Goal: Task Accomplishment & Management: Manage account settings

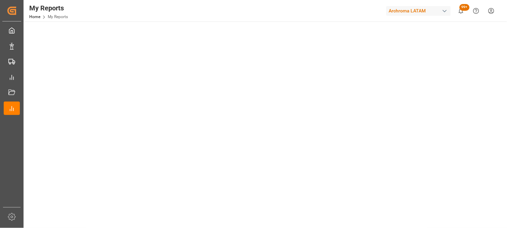
scroll to position [37, 0]
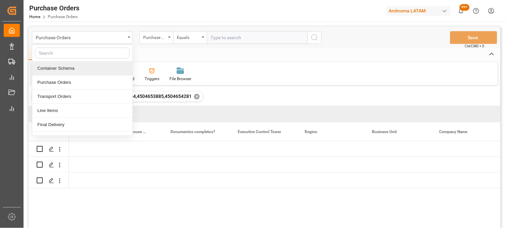
scroll to position [0, 1385]
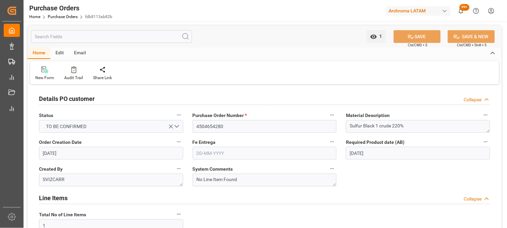
scroll to position [298, 0]
type input "1"
type input "[DATE]"
click at [54, 15] on link "Purchase Orders" at bounding box center [63, 16] width 30 height 5
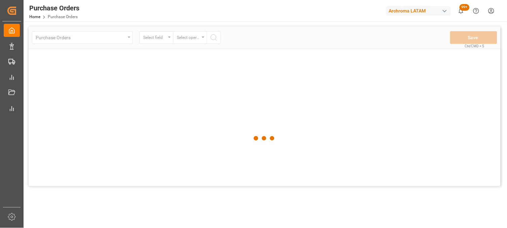
click at [91, 43] on div at bounding box center [265, 139] width 472 height 224
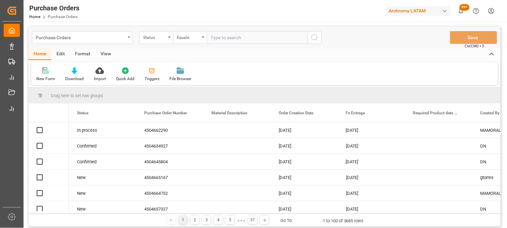
click at [129, 38] on div "Purchase Orders" at bounding box center [82, 37] width 101 height 13
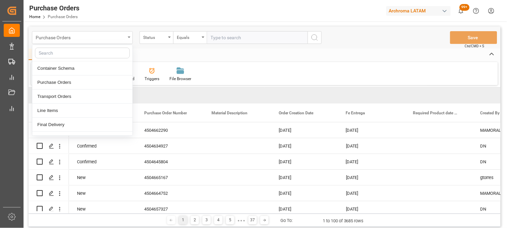
click at [128, 37] on icon "close menu" at bounding box center [129, 37] width 3 height 1
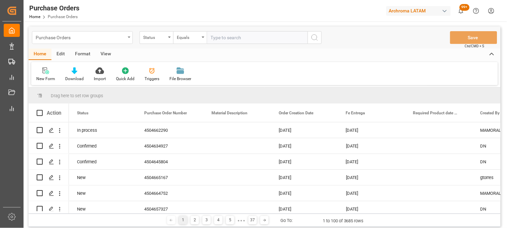
click at [128, 37] on div "Purchase Orders" at bounding box center [82, 37] width 101 height 13
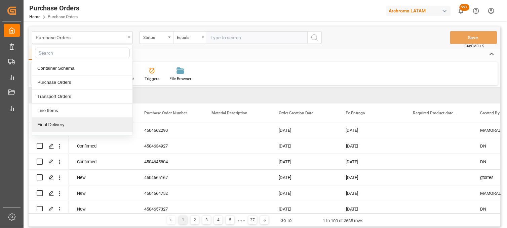
click at [58, 124] on div "Final Delivery" at bounding box center [82, 125] width 100 height 14
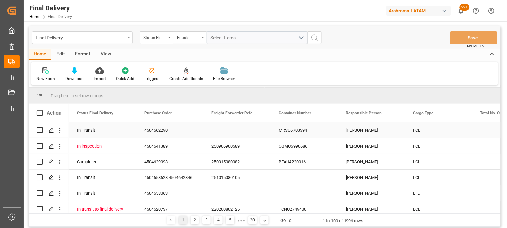
click at [236, 130] on div "Press SPACE to select this row." at bounding box center [236, 130] width 67 height 15
click at [287, 130] on div "MRSU6703394" at bounding box center [303, 130] width 67 height 15
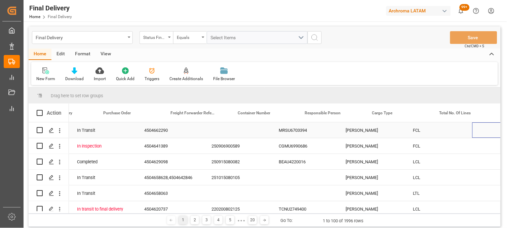
scroll to position [0, 41]
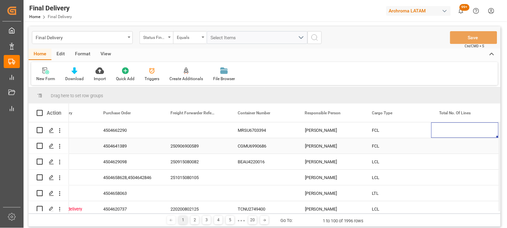
click at [328, 148] on div "[PERSON_NAME]" at bounding box center [330, 145] width 67 height 15
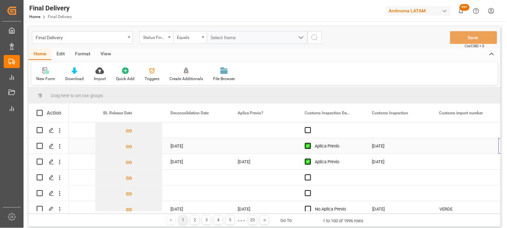
scroll to position [0, 511]
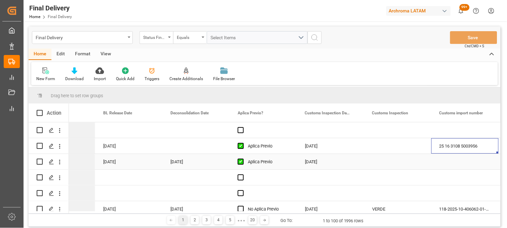
click at [327, 162] on div "[DATE]" at bounding box center [330, 161] width 67 height 15
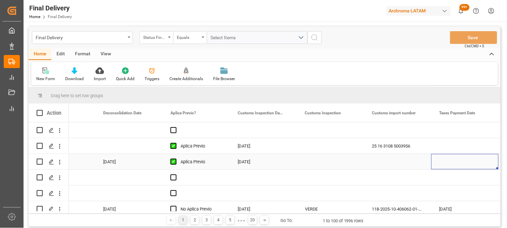
scroll to position [0, 646]
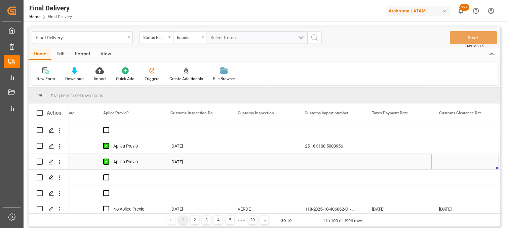
click at [394, 163] on div "Press SPACE to select this row." at bounding box center [397, 161] width 67 height 15
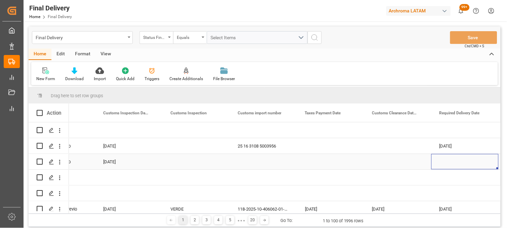
click at [395, 161] on div "Press SPACE to select this row." at bounding box center [397, 161] width 67 height 15
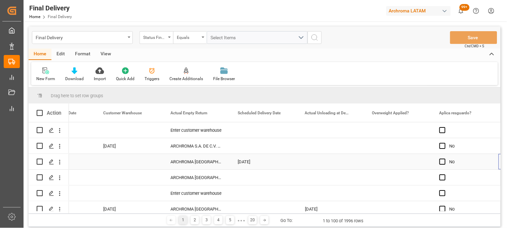
scroll to position [0, 0]
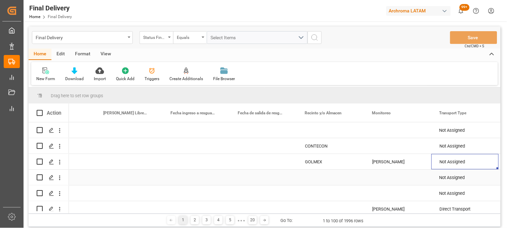
click at [283, 165] on div "Press SPACE to select this row." at bounding box center [262, 161] width 67 height 15
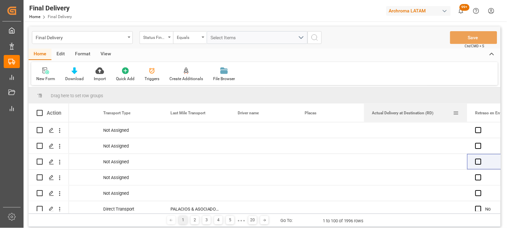
drag, startPoint x: 430, startPoint y: 105, endPoint x: 466, endPoint y: 108, distance: 36.0
click at [466, 108] on div at bounding box center [467, 113] width 3 height 18
click at [408, 163] on div "Press SPACE to select this row." at bounding box center [415, 161] width 103 height 15
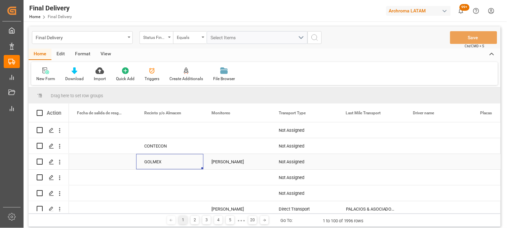
click at [160, 160] on div "GOLMEX" at bounding box center [169, 162] width 51 height 15
click at [162, 161] on div "GOLMEX" at bounding box center [169, 162] width 51 height 15
click at [223, 163] on div "Adrian Monroy" at bounding box center [236, 162] width 51 height 15
click at [164, 160] on div "GOLMEX" at bounding box center [169, 162] width 51 height 15
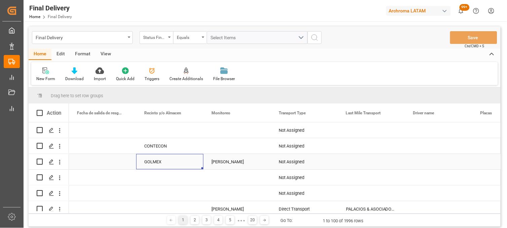
click at [227, 160] on div "Adrian Monroy" at bounding box center [236, 162] width 51 height 15
click at [168, 162] on div "GOLMEX" at bounding box center [169, 162] width 51 height 15
click at [161, 162] on div "GOLMEX" at bounding box center [169, 162] width 51 height 15
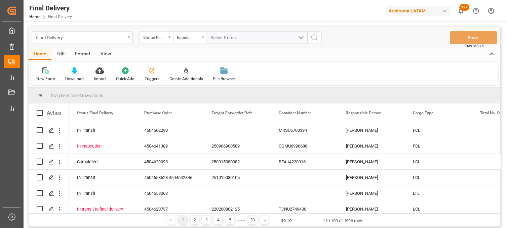
click at [154, 38] on div "Status Final Delivery" at bounding box center [154, 37] width 23 height 8
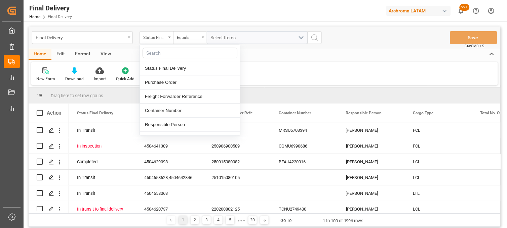
click at [154, 38] on div "Status Final Delivery" at bounding box center [154, 37] width 23 height 8
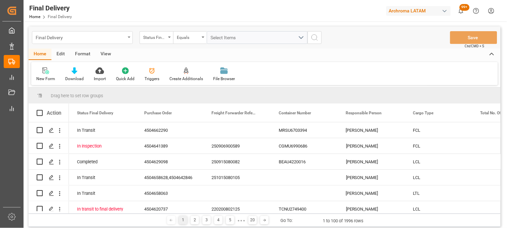
click at [52, 37] on div "Final Delivery" at bounding box center [81, 37] width 90 height 8
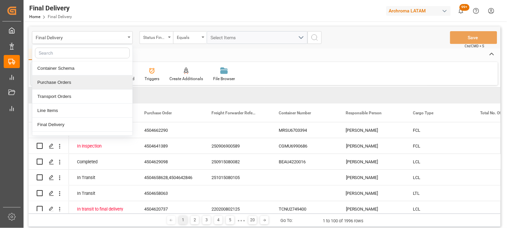
click at [61, 82] on div "Purchase Orders" at bounding box center [82, 83] width 100 height 14
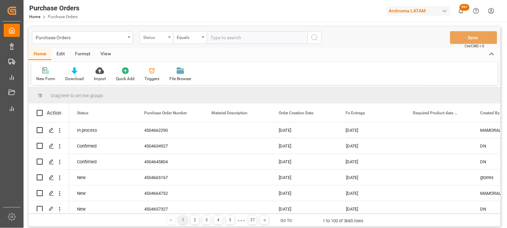
click at [157, 43] on div "Status" at bounding box center [156, 37] width 34 height 13
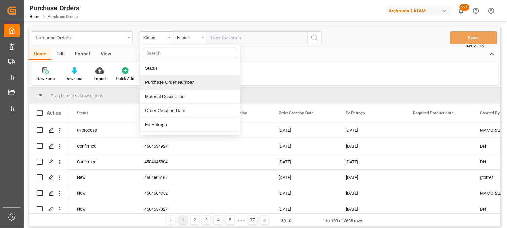
drag, startPoint x: 172, startPoint y: 83, endPoint x: 179, endPoint y: 118, distance: 36.1
click at [172, 84] on div "Purchase Order Number" at bounding box center [190, 83] width 100 height 14
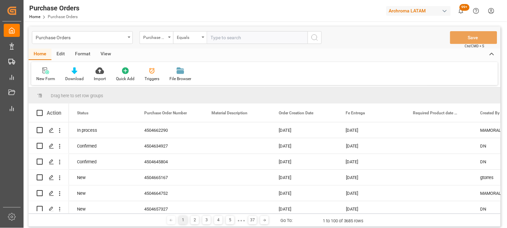
click at [222, 37] on input "text" at bounding box center [257, 37] width 101 height 13
paste input "4504654280"
type input "4504654280"
drag, startPoint x: 324, startPoint y: 37, endPoint x: 320, endPoint y: 37, distance: 4.0
click at [322, 37] on div "Purchase Orders Purchase Order Number Equals 4504654280 Save Ctrl/CMD + S" at bounding box center [265, 38] width 472 height 22
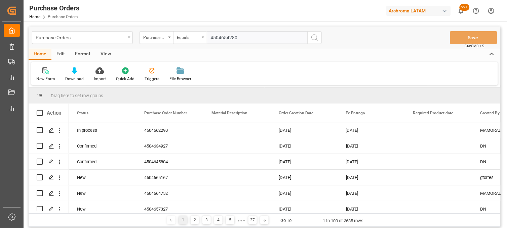
click at [316, 37] on icon "search button" at bounding box center [314, 38] width 8 height 8
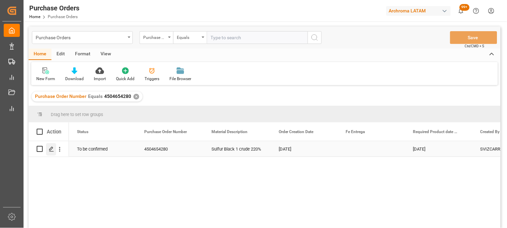
click at [55, 153] on div "Press SPACE to select this row." at bounding box center [51, 149] width 10 height 12
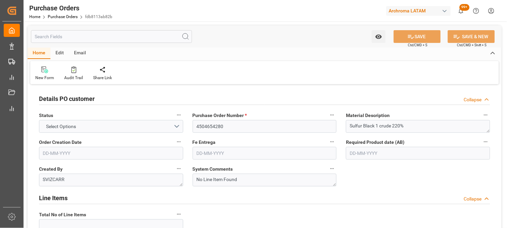
type input "1"
type input "12-08-2025"
type input "20-10-2025"
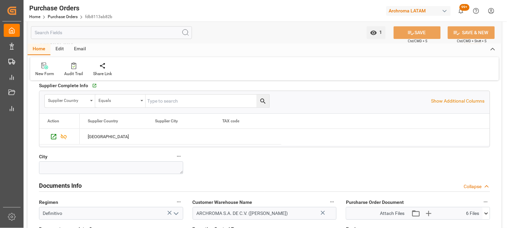
scroll to position [411, 0]
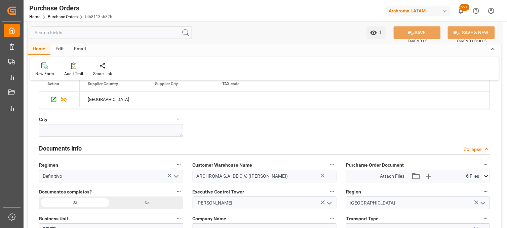
click at [487, 174] on icon at bounding box center [485, 176] width 7 height 7
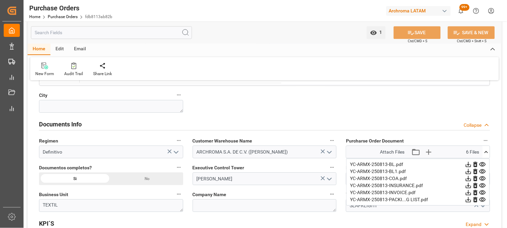
scroll to position [448, 0]
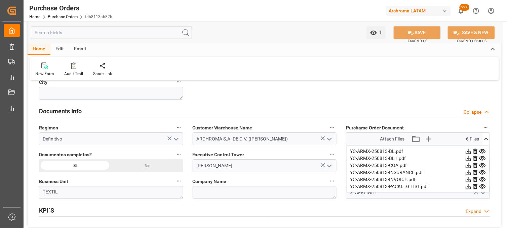
click at [476, 152] on icon at bounding box center [475, 151] width 7 height 7
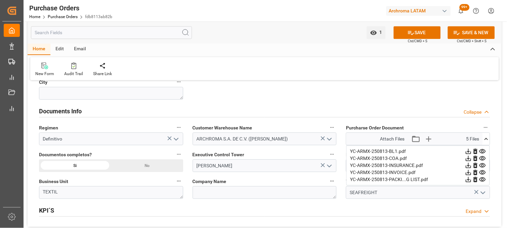
click at [475, 152] on icon at bounding box center [475, 151] width 7 height 7
click at [430, 139] on icon "button" at bounding box center [428, 139] width 6 height 6
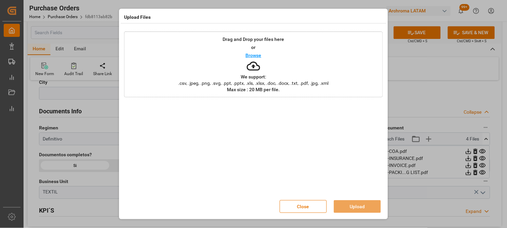
click at [248, 78] on p "We support:" at bounding box center [254, 77] width 26 height 5
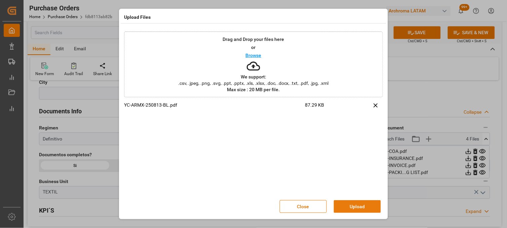
click at [362, 204] on button "Upload" at bounding box center [357, 207] width 47 height 13
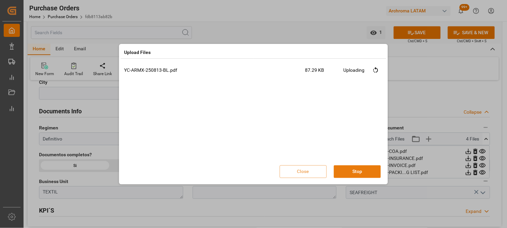
click at [351, 172] on button "Stop" at bounding box center [357, 172] width 47 height 13
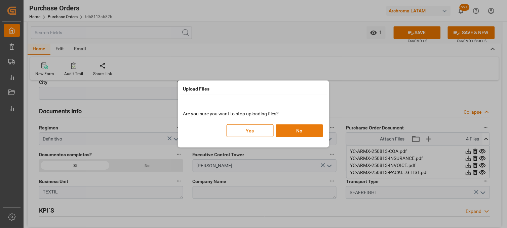
click at [301, 130] on button "No" at bounding box center [299, 131] width 47 height 13
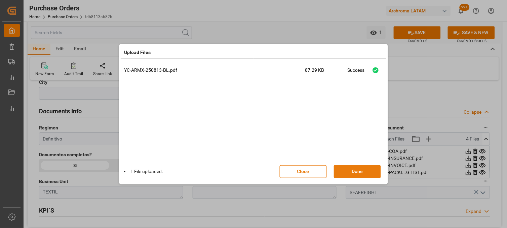
click at [364, 172] on button "Done" at bounding box center [357, 172] width 47 height 13
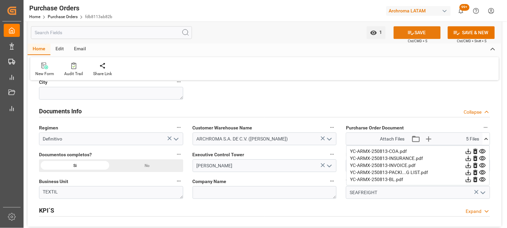
drag, startPoint x: 410, startPoint y: 30, endPoint x: 407, endPoint y: 67, distance: 36.4
click at [410, 31] on icon at bounding box center [410, 32] width 7 height 7
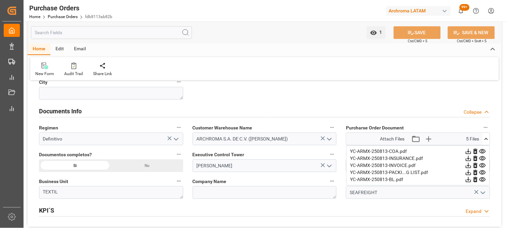
click at [482, 166] on icon at bounding box center [482, 165] width 7 height 7
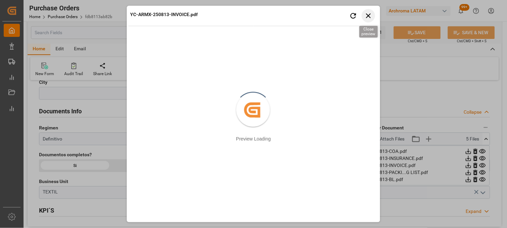
click at [365, 15] on icon "button" at bounding box center [368, 15] width 8 height 8
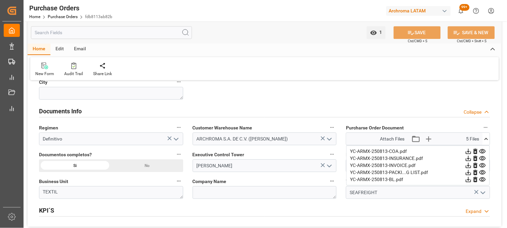
click at [482, 172] on icon at bounding box center [482, 172] width 7 height 7
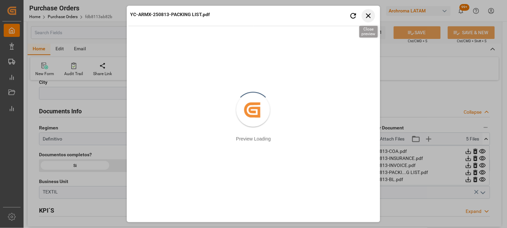
click at [364, 15] on icon "button" at bounding box center [368, 15] width 8 height 8
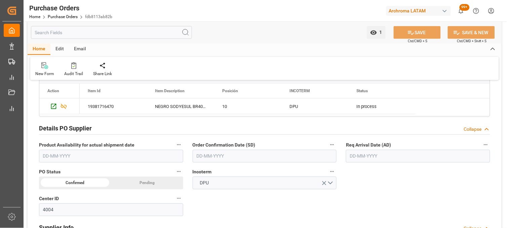
scroll to position [186, 0]
click at [364, 156] on input "text" at bounding box center [418, 156] width 144 height 13
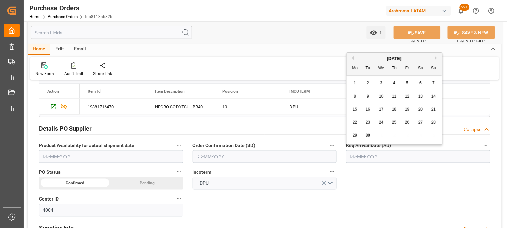
click at [436, 56] on button "Next Month" at bounding box center [437, 58] width 4 height 4
click at [396, 109] on div "16" at bounding box center [394, 110] width 8 height 8
type input "16-10-2025"
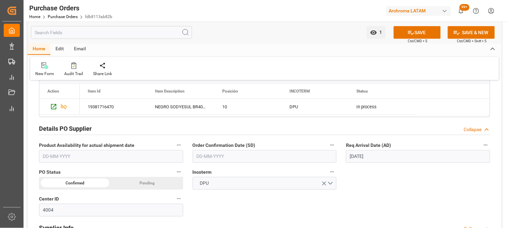
click at [265, 157] on input "text" at bounding box center [264, 156] width 144 height 13
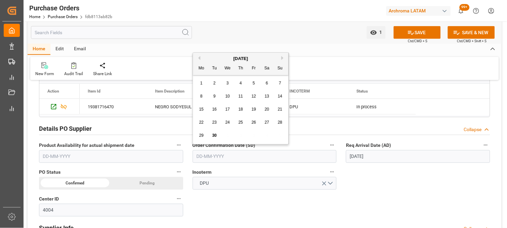
click at [203, 125] on span "22" at bounding box center [201, 122] width 4 height 5
type input "22-09-2025"
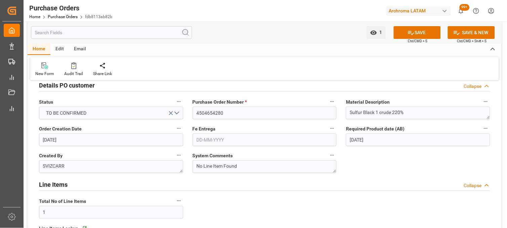
scroll to position [0, 0]
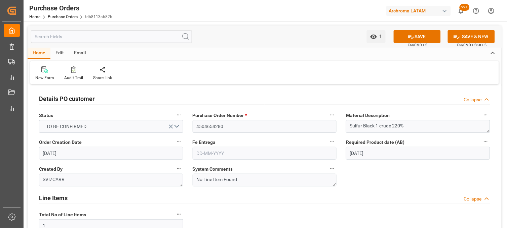
click at [229, 153] on input "text" at bounding box center [264, 153] width 144 height 13
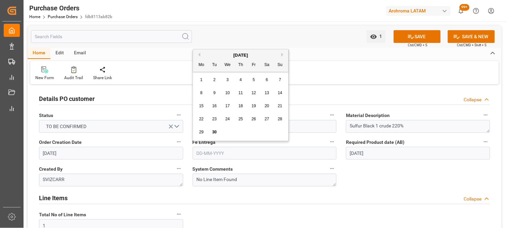
click at [205, 126] on div "22 23 24 25 26 27 28" at bounding box center [241, 119] width 92 height 13
click at [200, 132] on span "29" at bounding box center [201, 132] width 4 height 5
type input "29-09-2025"
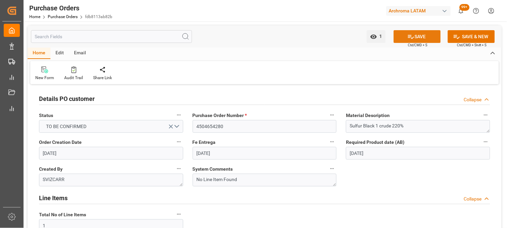
click at [412, 34] on icon at bounding box center [410, 36] width 7 height 7
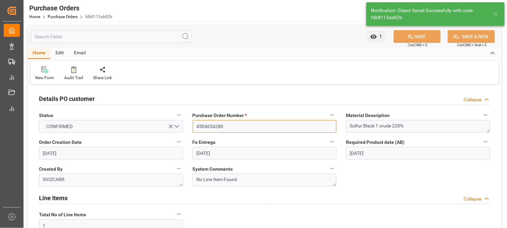
click at [215, 130] on input "4504654280" at bounding box center [264, 126] width 144 height 13
click at [214, 130] on input "4504654280" at bounding box center [264, 126] width 144 height 13
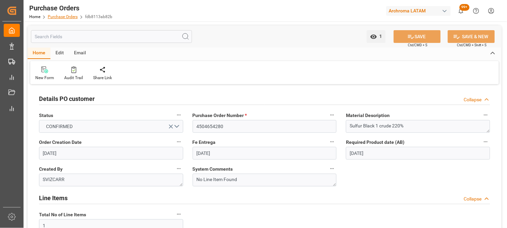
click at [62, 14] on link "Purchase Orders" at bounding box center [63, 16] width 30 height 5
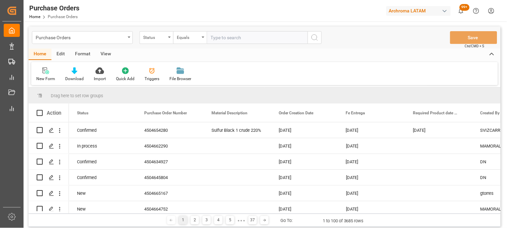
click at [129, 39] on div "Purchase Orders" at bounding box center [82, 37] width 101 height 13
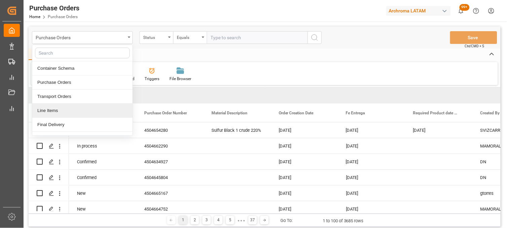
drag, startPoint x: 84, startPoint y: 114, endPoint x: 109, endPoint y: 88, distance: 36.1
click at [84, 114] on div "Line Items" at bounding box center [82, 111] width 100 height 14
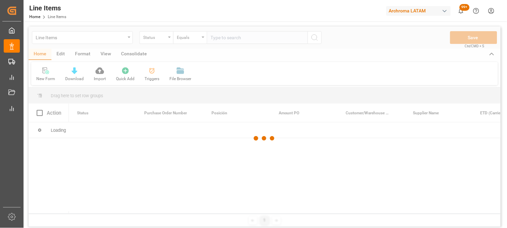
click at [168, 40] on div at bounding box center [265, 139] width 472 height 224
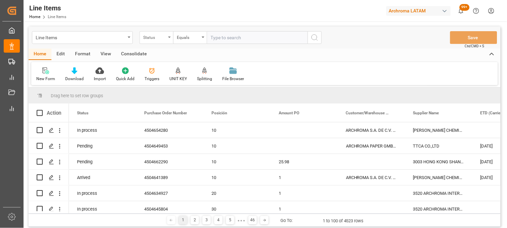
click at [169, 39] on div "Status" at bounding box center [156, 37] width 34 height 13
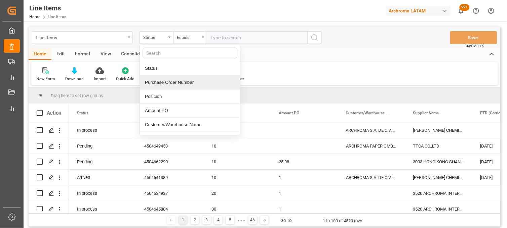
click at [167, 86] on div "Purchase Order Number" at bounding box center [190, 83] width 100 height 14
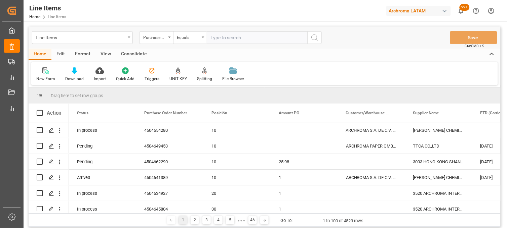
click at [221, 39] on input "text" at bounding box center [257, 37] width 101 height 13
paste input "4504654280"
type input "4504654280"
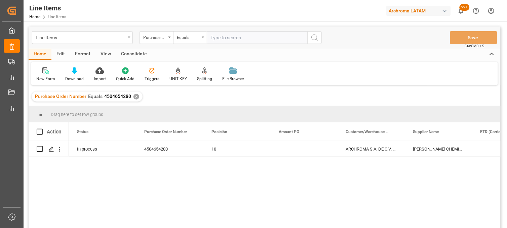
click at [385, 189] on div "In process 4504654280 10 ARCHROMA S.A. DE C.V. (SALVATIERRA) SHANXI YINCHANG CH…" at bounding box center [284, 186] width 431 height 91
click at [291, 149] on div "Press SPACE to select this row." at bounding box center [303, 148] width 67 height 15
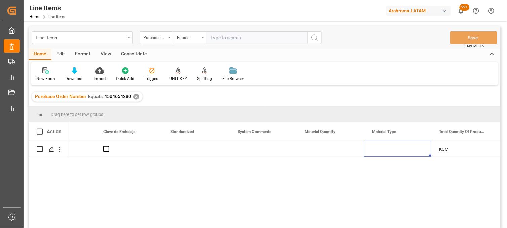
scroll to position [0, 847]
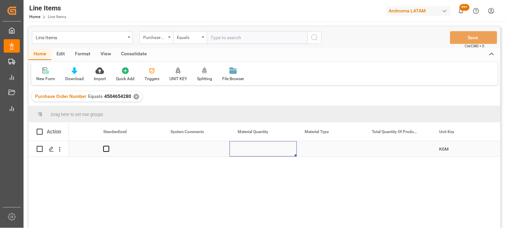
click at [257, 148] on div "Press SPACE to select this row." at bounding box center [262, 148] width 67 height 15
click at [259, 150] on div "Press SPACE to select this row." at bounding box center [262, 148] width 67 height 15
type input "34"
click at [318, 152] on div "Press SPACE to select this row." at bounding box center [330, 148] width 67 height 15
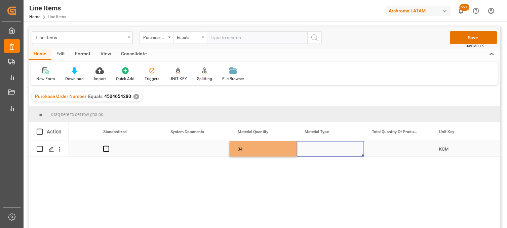
click at [318, 152] on div "Press SPACE to select this row." at bounding box center [330, 148] width 67 height 15
click at [318, 152] on input "Press SPACE to select this row." at bounding box center [330, 153] width 56 height 13
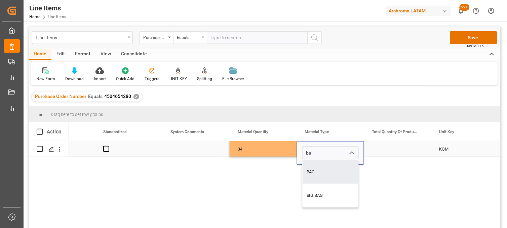
drag, startPoint x: 320, startPoint y: 175, endPoint x: 338, endPoint y: 162, distance: 21.8
click at [321, 175] on div "BAG" at bounding box center [330, 173] width 56 height 24
type input "BAG"
click at [380, 150] on div "Press SPACE to select this row." at bounding box center [397, 148] width 67 height 15
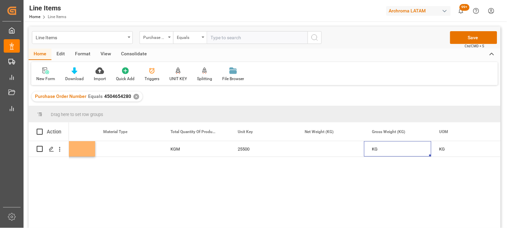
scroll to position [0, 1116]
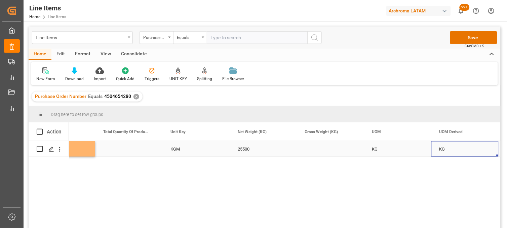
click at [318, 152] on div "Press SPACE to select this row." at bounding box center [330, 148] width 67 height 15
click at [326, 150] on div "Press SPACE to select this row." at bounding box center [330, 148] width 67 height 15
click at [325, 150] on div "Press SPACE to select this row." at bounding box center [330, 148] width 67 height 15
type input "25585"
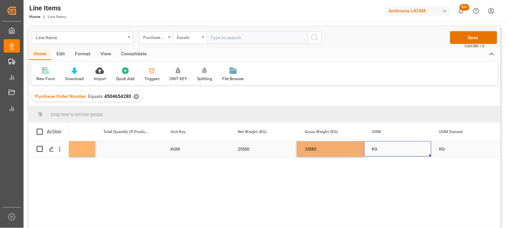
click at [379, 151] on div "KG" at bounding box center [397, 148] width 67 height 15
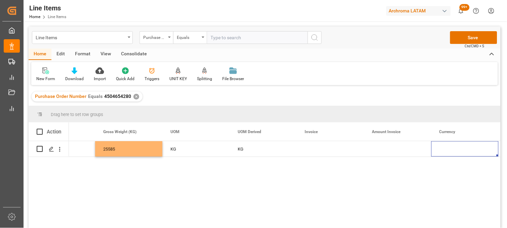
scroll to position [0, 1385]
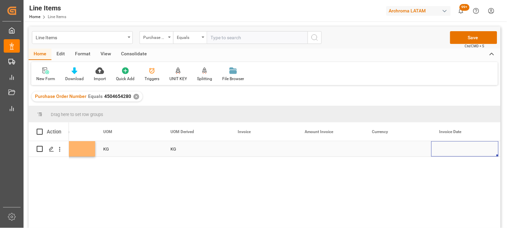
click at [245, 152] on div "Press SPACE to select this row." at bounding box center [262, 148] width 67 height 15
type input "YC-ARMX-250813"
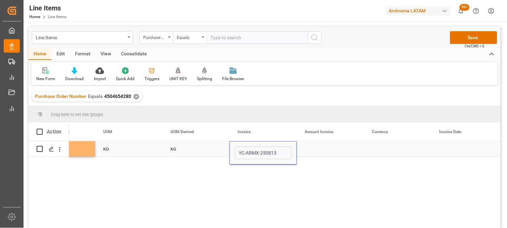
click at [325, 146] on div "Press SPACE to select this row." at bounding box center [330, 148] width 67 height 15
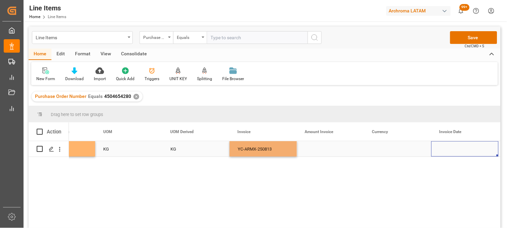
scroll to position [0, 1452]
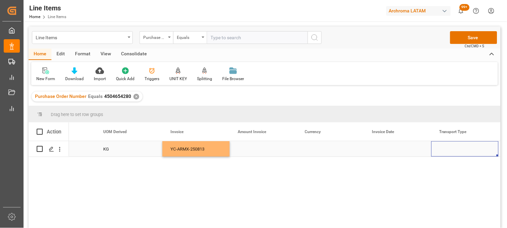
click at [251, 148] on div "Press SPACE to select this row." at bounding box center [262, 148] width 67 height 15
click at [250, 148] on div "Press SPACE to select this row." at bounding box center [262, 148] width 67 height 15
type input "37230"
click at [322, 148] on div "Press SPACE to select this row." at bounding box center [330, 148] width 67 height 15
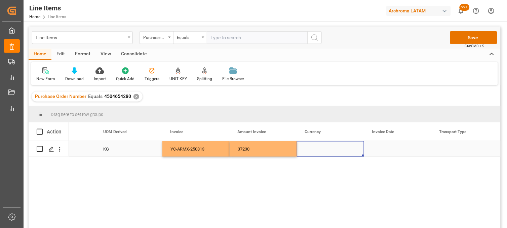
click at [308, 148] on div "Press SPACE to select this row." at bounding box center [330, 148] width 67 height 15
click at [309, 149] on div "Press SPACE to select this row." at bounding box center [330, 148] width 67 height 15
click at [311, 150] on div "Press SPACE to select this row." at bounding box center [330, 148] width 67 height 15
click at [314, 150] on input "Press SPACE to select this row." at bounding box center [330, 153] width 56 height 13
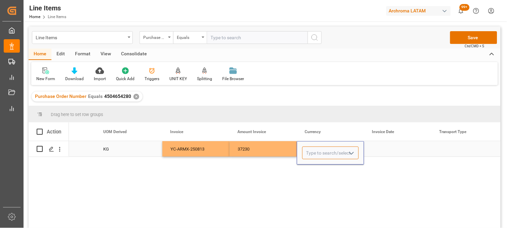
click at [314, 150] on input "Press SPACE to select this row." at bounding box center [330, 153] width 56 height 13
click at [321, 169] on div "USD" at bounding box center [330, 173] width 56 height 24
type input "USD"
click at [372, 150] on div "Press SPACE to select this row." at bounding box center [397, 148] width 67 height 15
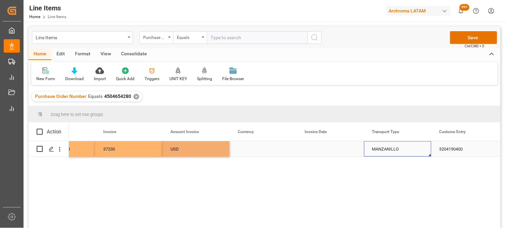
scroll to position [0, 1586]
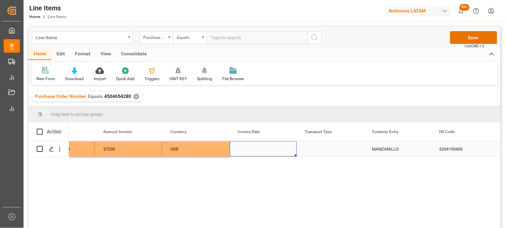
click at [247, 152] on div "Press SPACE to select this row." at bounding box center [262, 148] width 67 height 15
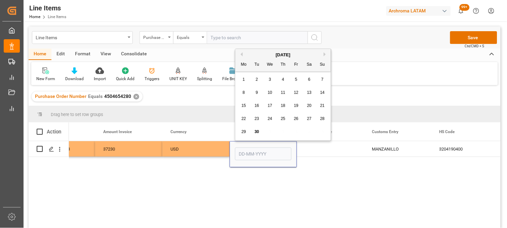
click at [283, 93] on span "11" at bounding box center [283, 92] width 4 height 5
type input "[DATE]"
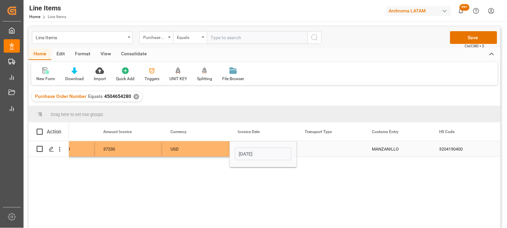
click at [313, 150] on div "Press SPACE to select this row." at bounding box center [330, 148] width 67 height 15
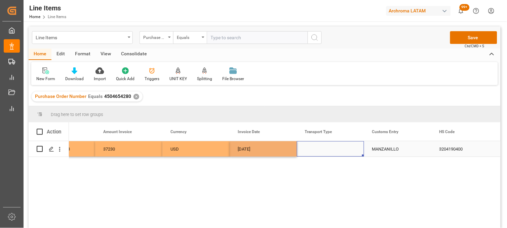
click at [313, 150] on div "Press SPACE to select this row." at bounding box center [330, 148] width 67 height 15
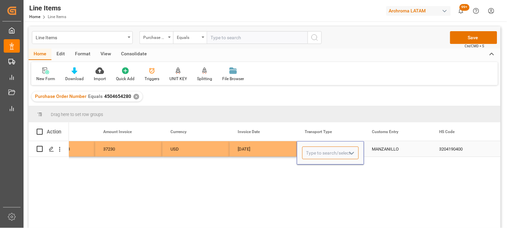
click at [313, 150] on input "Press SPACE to select this row." at bounding box center [330, 153] width 56 height 13
drag, startPoint x: 314, startPoint y: 166, endPoint x: 322, endPoint y: 165, distance: 8.8
click at [315, 166] on div "SEAFREIGHT" at bounding box center [330, 173] width 56 height 24
type input "SEAFREIGHT"
click at [380, 147] on div "MANZANILLO" at bounding box center [397, 148] width 67 height 15
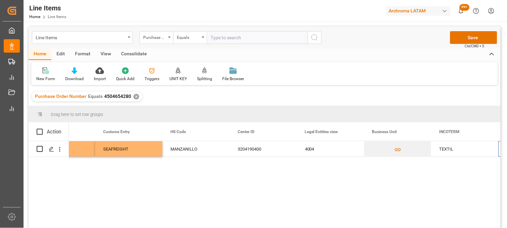
scroll to position [0, 1855]
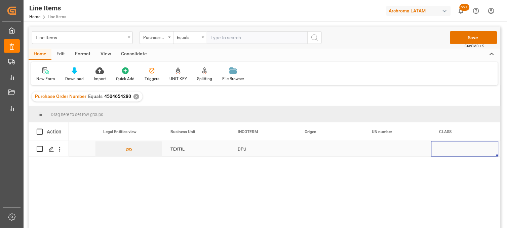
click at [318, 152] on div "Press SPACE to select this row." at bounding box center [330, 148] width 67 height 15
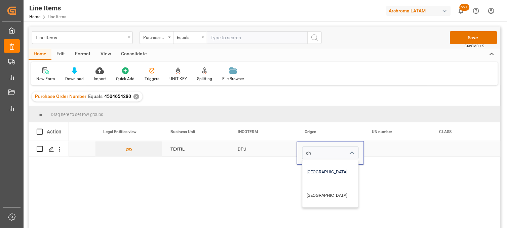
drag, startPoint x: 318, startPoint y: 152, endPoint x: 321, endPoint y: 160, distance: 9.2
click at [320, 157] on input "ch" at bounding box center [330, 153] width 56 height 13
click at [324, 165] on div "[GEOGRAPHIC_DATA]" at bounding box center [330, 173] width 56 height 24
type input "[GEOGRAPHIC_DATA]"
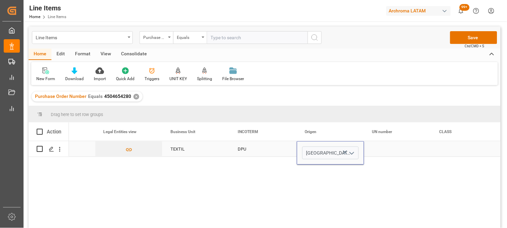
drag, startPoint x: 382, startPoint y: 150, endPoint x: 370, endPoint y: 153, distance: 12.8
click at [382, 150] on div "Press SPACE to select this row." at bounding box center [397, 148] width 67 height 15
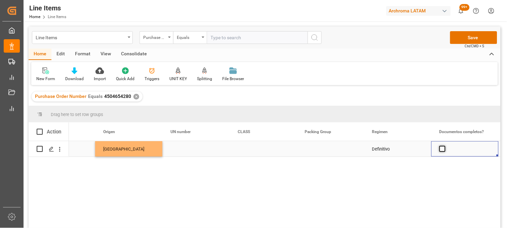
click at [439, 148] on span "Press SPACE to select this row." at bounding box center [442, 149] width 6 height 6
click at [444, 146] on input "Press SPACE to select this row." at bounding box center [444, 146] width 0 height 0
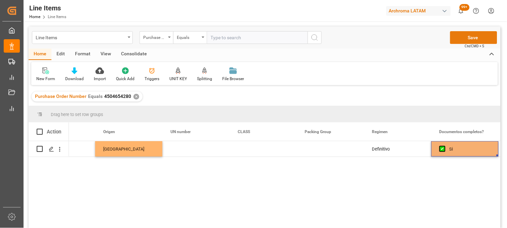
click at [468, 39] on button "Save" at bounding box center [473, 37] width 47 height 13
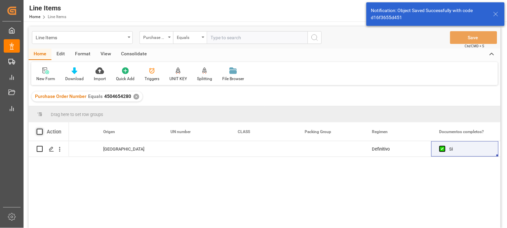
click at [37, 132] on span at bounding box center [40, 132] width 6 height 6
click at [42, 129] on input "checkbox" at bounding box center [42, 129] width 0 height 0
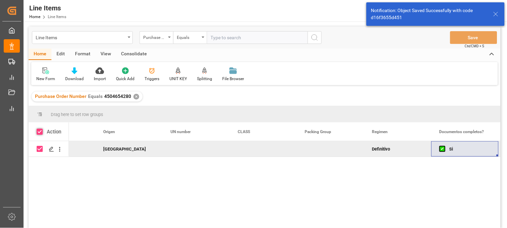
checkbox input "true"
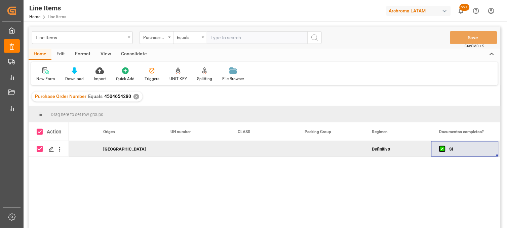
click at [133, 55] on div "Consolidate" at bounding box center [134, 54] width 36 height 11
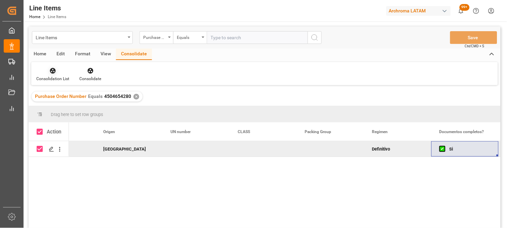
click at [51, 71] on icon at bounding box center [52, 71] width 7 height 7
click at [56, 93] on div "Line Items Purchase Order Number Equals Save Ctrl/CMD + S Home Edit Format View…" at bounding box center [265, 137] width 472 height 220
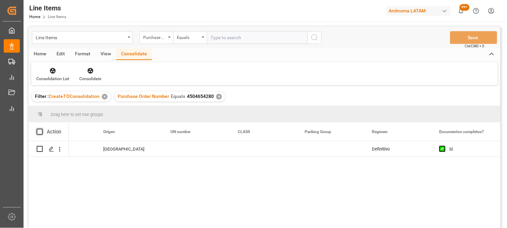
click at [38, 132] on span at bounding box center [40, 132] width 6 height 6
click at [42, 129] on input "checkbox" at bounding box center [42, 129] width 0 height 0
checkbox input "true"
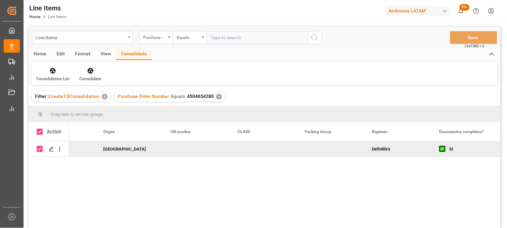
click at [91, 76] on div "Consolidate" at bounding box center [90, 79] width 22 height 6
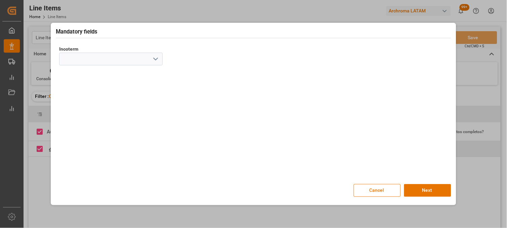
click at [155, 61] on icon "open menu" at bounding box center [156, 59] width 8 height 8
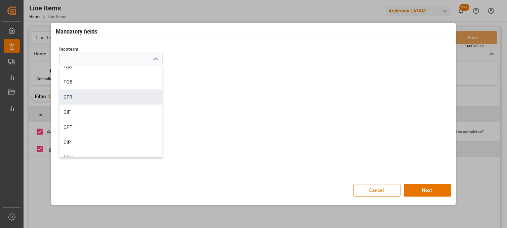
scroll to position [75, 0]
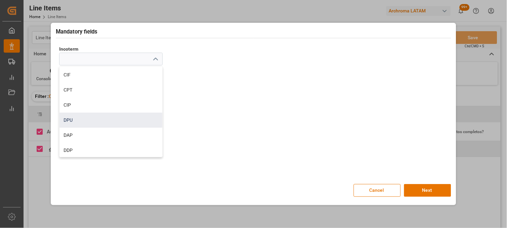
click at [68, 120] on div "DPU" at bounding box center [110, 120] width 103 height 15
type input "DPU"
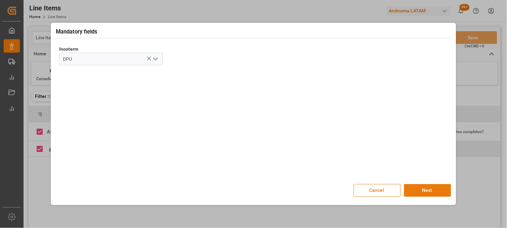
click at [415, 193] on button "Next" at bounding box center [427, 190] width 47 height 13
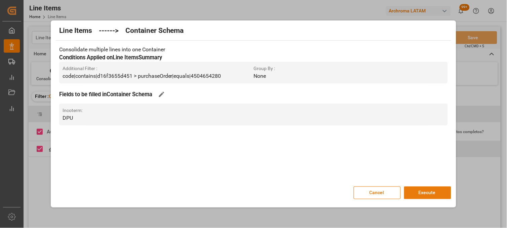
click at [417, 192] on button "Execute" at bounding box center [427, 193] width 47 height 13
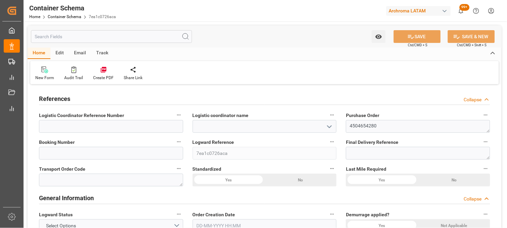
type input "0"
type input "1"
type input "34"
type input "25500"
type input "25585"
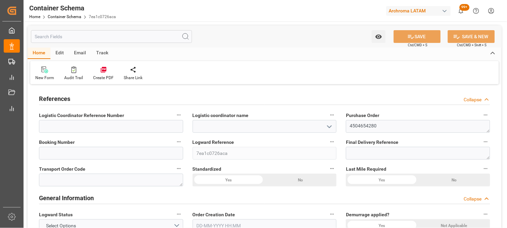
type input "0"
type input "[DATE]"
type input "30-09-2025 21:42"
type input "[DATE]"
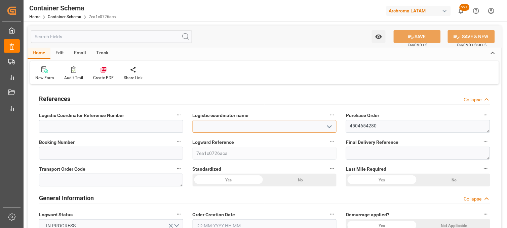
drag, startPoint x: 267, startPoint y: 126, endPoint x: 273, endPoint y: 126, distance: 5.7
click at [267, 126] on input at bounding box center [264, 126] width 144 height 13
click at [327, 124] on icon "open menu" at bounding box center [329, 127] width 8 height 8
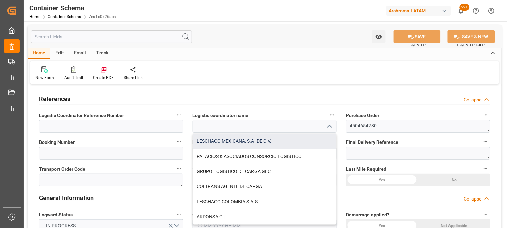
click at [258, 141] on div "LESCHACO MEXICANA, S.A. DE C.V." at bounding box center [264, 141] width 143 height 15
type input "LESCHACO MEXICANA, S.A. DE C.V."
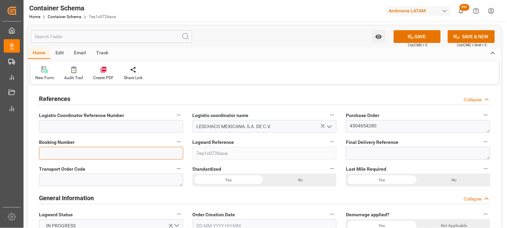
click at [78, 149] on input at bounding box center [111, 153] width 144 height 13
paste input "800510252483"
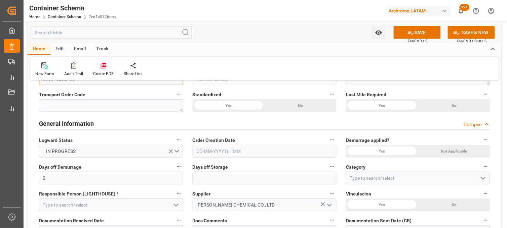
scroll to position [112, 0]
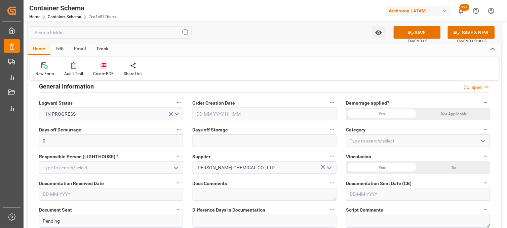
type input "800510252483"
click at [203, 109] on input "text" at bounding box center [264, 114] width 144 height 13
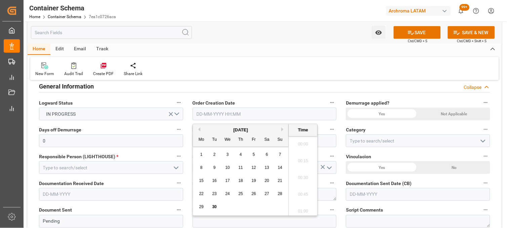
scroll to position [1010, 0]
click at [209, 116] on input "text" at bounding box center [264, 114] width 144 height 13
click at [207, 132] on div "[DATE]" at bounding box center [240, 130] width 95 height 7
click at [212, 205] on span "30" at bounding box center [214, 207] width 4 height 5
click at [302, 180] on li "15:30" at bounding box center [303, 176] width 29 height 17
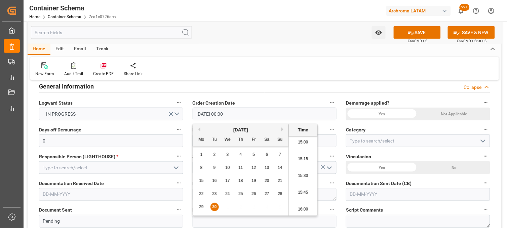
type input "30-09-2025 15:30"
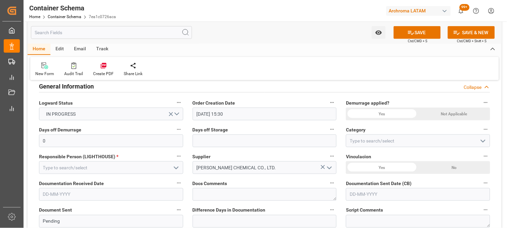
click at [381, 114] on div "Yes" at bounding box center [382, 114] width 72 height 13
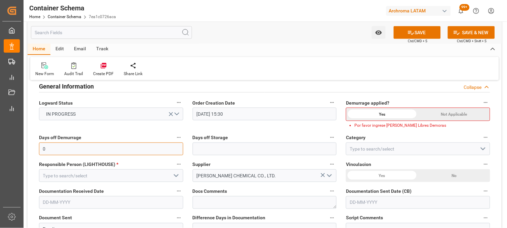
click at [127, 153] on input "0" at bounding box center [111, 149] width 144 height 13
click at [113, 149] on input "0" at bounding box center [111, 149] width 144 height 13
type input "10"
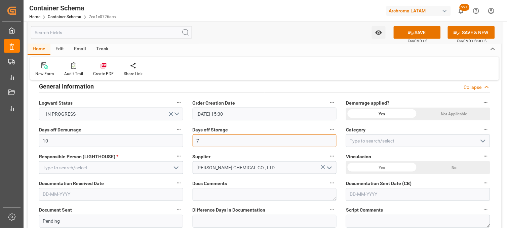
type input "7"
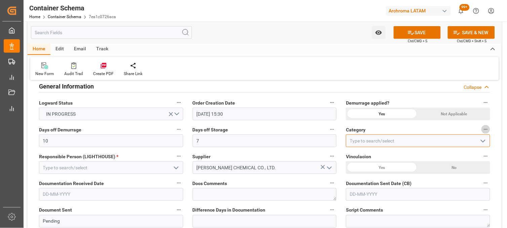
click at [355, 140] on input at bounding box center [418, 141] width 144 height 13
click at [357, 152] on div "Priority" at bounding box center [417, 155] width 143 height 15
type input "Priority"
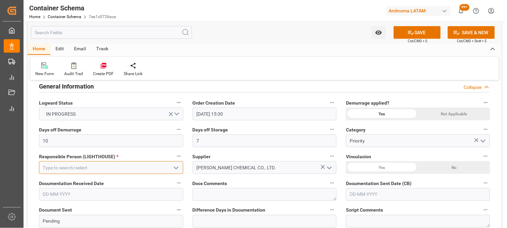
click at [114, 162] on input at bounding box center [111, 168] width 144 height 13
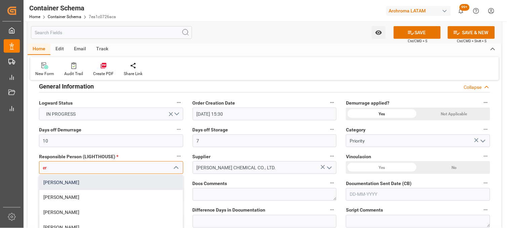
click at [105, 180] on div "[PERSON_NAME]" at bounding box center [110, 182] width 143 height 15
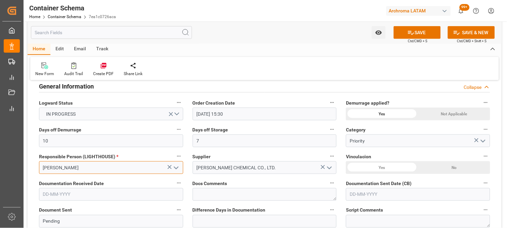
type input "[PERSON_NAME]"
click at [450, 166] on div "No" at bounding box center [454, 168] width 72 height 13
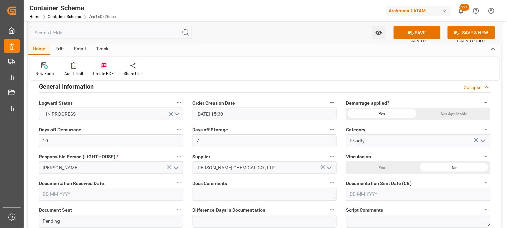
click at [56, 193] on input "text" at bounding box center [111, 194] width 144 height 13
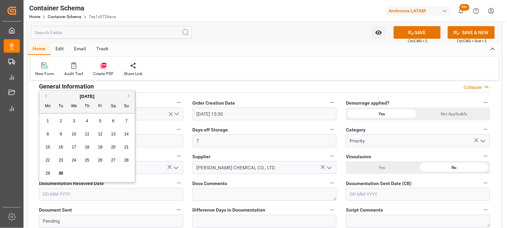
click at [51, 117] on div "1 2 3 4 5 6 7" at bounding box center [87, 121] width 92 height 13
click at [59, 175] on span "30" at bounding box center [60, 173] width 4 height 5
type input "[DATE]"
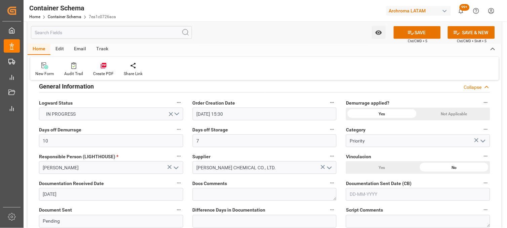
click at [357, 193] on input "text" at bounding box center [418, 194] width 144 height 13
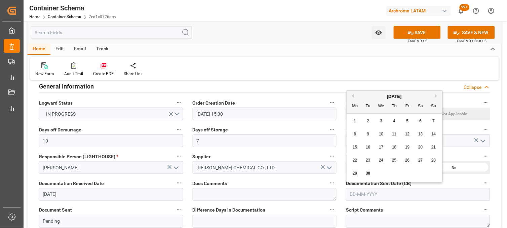
click at [359, 167] on div "29 30 1 2 3 4 5" at bounding box center [394, 173] width 92 height 13
click at [368, 174] on span "30" at bounding box center [367, 173] width 4 height 5
type input "[DATE]"
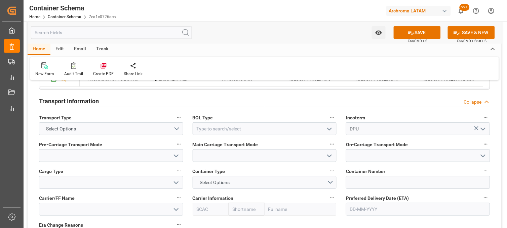
scroll to position [560, 0]
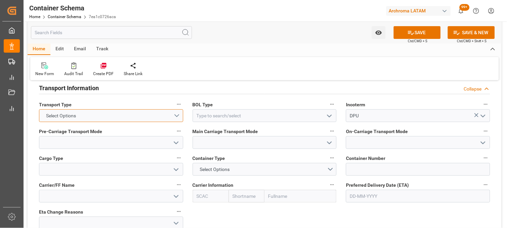
click at [175, 115] on button "Select Options" at bounding box center [111, 116] width 144 height 13
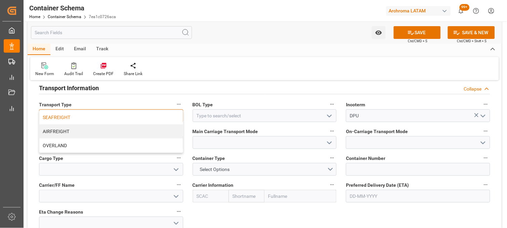
click at [118, 118] on div "SEAFREIGHT" at bounding box center [110, 118] width 143 height 14
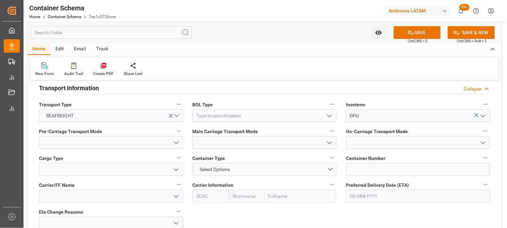
click at [326, 116] on icon "open menu" at bounding box center [329, 116] width 8 height 8
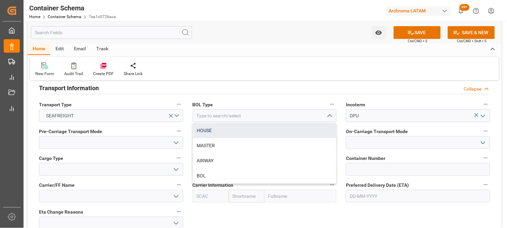
click at [236, 131] on div "HOUSE" at bounding box center [264, 130] width 143 height 15
type input "HOUSE"
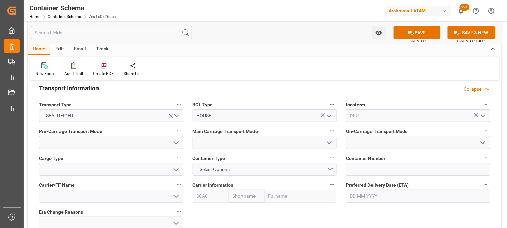
click at [173, 141] on icon "open menu" at bounding box center [176, 143] width 8 height 8
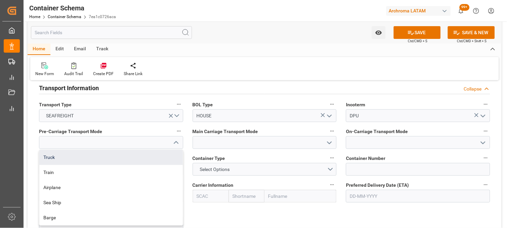
click at [124, 155] on div "Truck" at bounding box center [110, 157] width 143 height 15
type input "Truck"
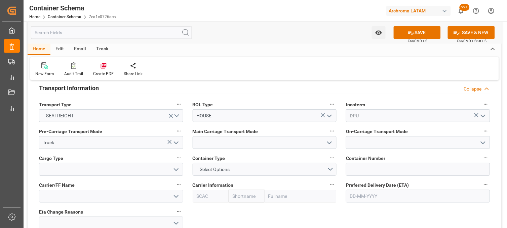
click at [331, 143] on icon "open menu" at bounding box center [329, 143] width 8 height 8
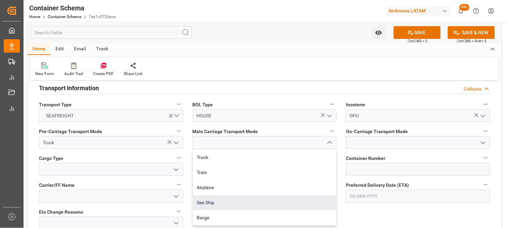
click at [215, 200] on div "Sea Ship" at bounding box center [264, 203] width 143 height 15
type input "Sea Ship"
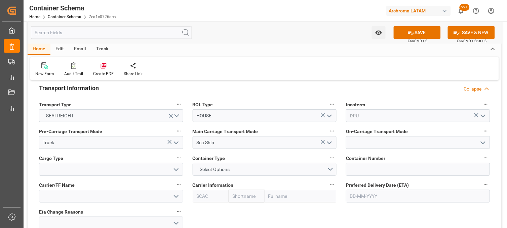
click at [482, 142] on icon "open menu" at bounding box center [483, 143] width 8 height 8
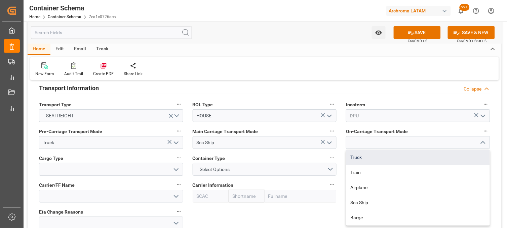
click at [377, 156] on div "Truck" at bounding box center [417, 157] width 143 height 15
type input "Truck"
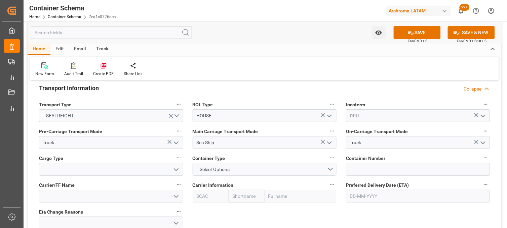
drag, startPoint x: 176, startPoint y: 169, endPoint x: 186, endPoint y: 166, distance: 9.9
click at [176, 170] on icon "open menu" at bounding box center [176, 170] width 8 height 8
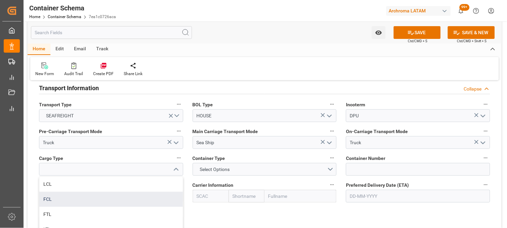
click at [53, 199] on div "FCL" at bounding box center [110, 199] width 143 height 15
type input "FCL"
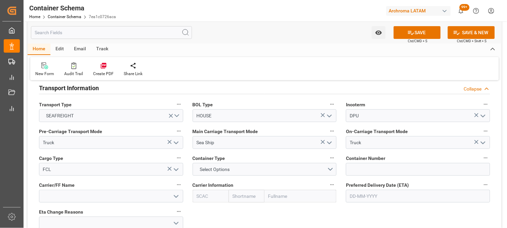
click at [177, 170] on polyline "open menu" at bounding box center [176, 170] width 4 height 2
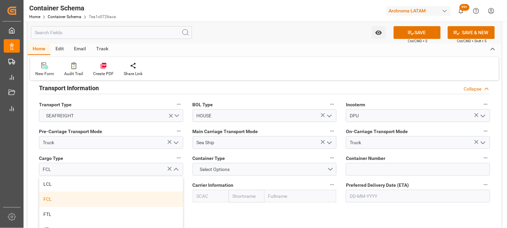
click at [54, 198] on div "FCL" at bounding box center [110, 199] width 143 height 15
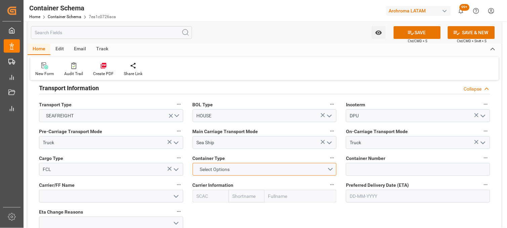
click at [330, 167] on button "Select Options" at bounding box center [264, 169] width 144 height 13
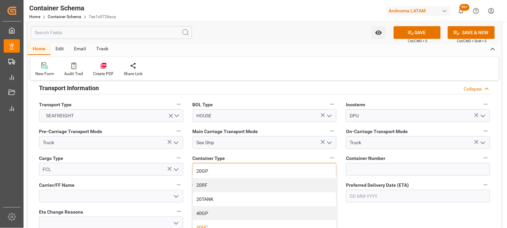
click at [214, 222] on div "40HC" at bounding box center [264, 228] width 143 height 14
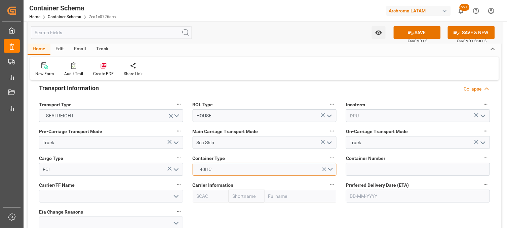
click at [330, 169] on button "40HC" at bounding box center [264, 169] width 144 height 13
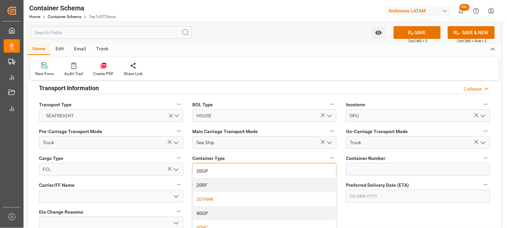
scroll to position [37, 0]
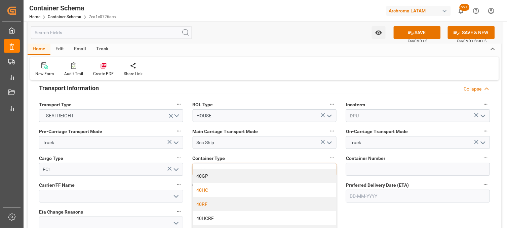
click at [217, 205] on div "40RF" at bounding box center [264, 205] width 143 height 14
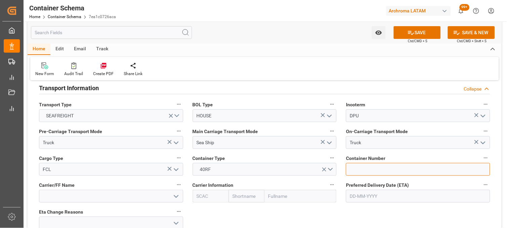
click at [359, 167] on input at bounding box center [418, 169] width 144 height 13
paste input "SZLU6004583"
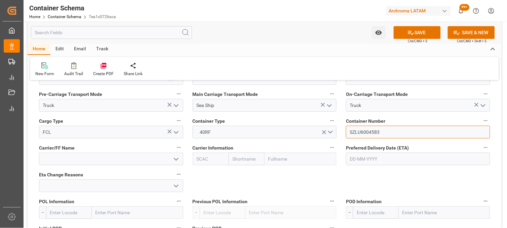
type input "SZLU6004583"
click at [247, 162] on input "text" at bounding box center [246, 159] width 36 height 13
type input "ms"
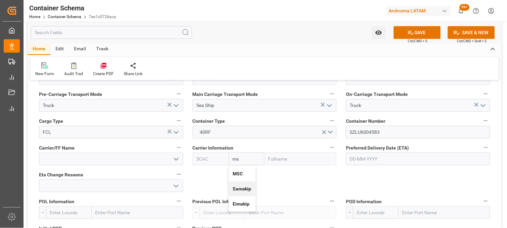
click at [241, 173] on b "MSC" at bounding box center [238, 173] width 10 height 5
type input "MSCU"
type input "MSC"
type input "Mediterranean Shipping Company"
type input "MSC"
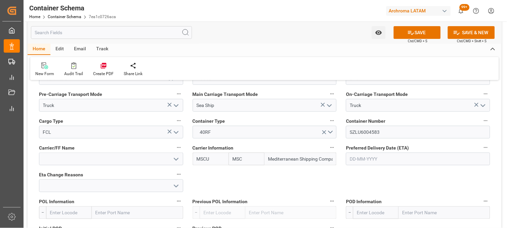
click at [358, 159] on input "text" at bounding box center [418, 159] width 144 height 13
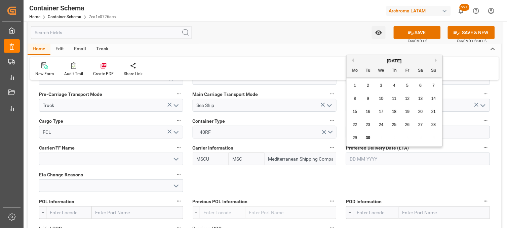
click at [435, 59] on button "Next Month" at bounding box center [437, 60] width 4 height 4
click at [395, 113] on span "16" at bounding box center [394, 112] width 4 height 5
type input "16-10-2025"
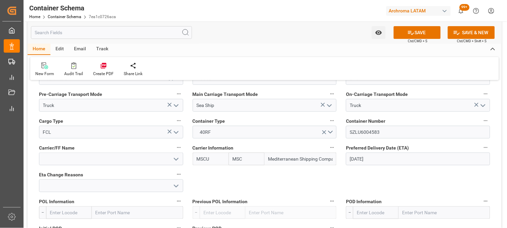
scroll to position [634, 0]
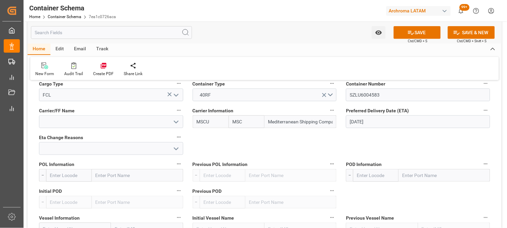
click at [118, 175] on input "text" at bounding box center [137, 175] width 91 height 13
type input "XINGAN"
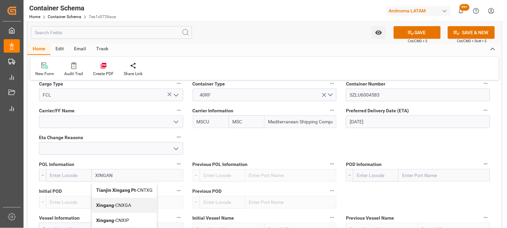
click at [102, 205] on b "Xingang" at bounding box center [105, 205] width 18 height 5
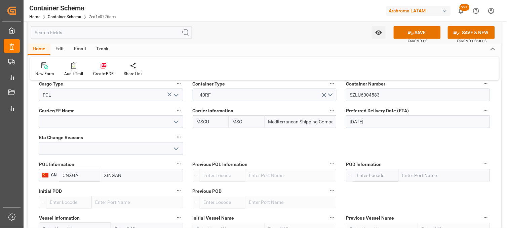
type input "CNXGA"
type input "Xingang"
click at [423, 178] on input "text" at bounding box center [443, 175] width 91 height 13
type input "MANZAN"
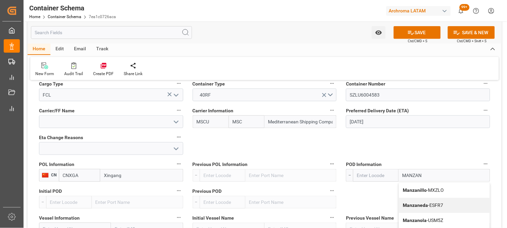
click at [411, 188] on b "Manzanillo" at bounding box center [415, 190] width 24 height 5
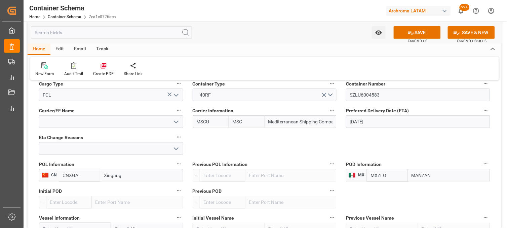
type input "MXZLO"
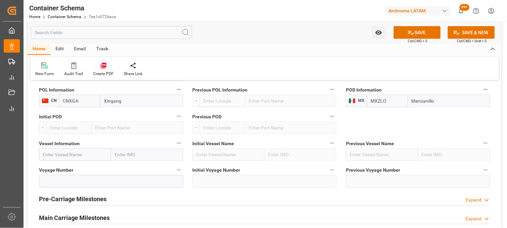
scroll to position [709, 0]
type input "Manzanillo"
click at [59, 155] on input "text" at bounding box center [75, 154] width 72 height 13
click at [49, 154] on input "text" at bounding box center [75, 154] width 72 height 13
paste input "TS KWANGYANG"
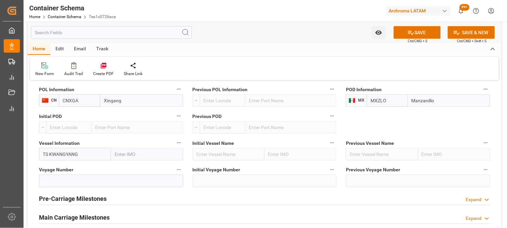
click at [83, 157] on input "TS KWANGYANG" at bounding box center [75, 154] width 72 height 13
type input "TS KWANGYANG"
click at [72, 180] on input at bounding box center [111, 181] width 144 height 13
paste input "2514E"
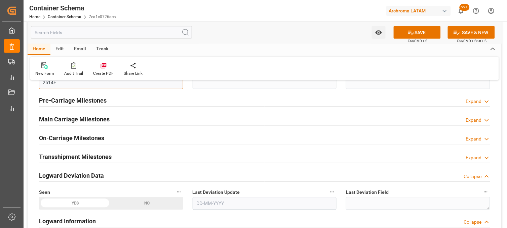
scroll to position [821, 0]
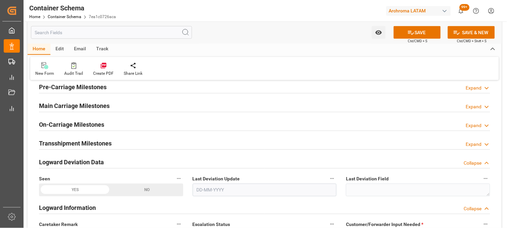
type input "2514E"
click at [104, 104] on h2 "Main Carriage Milestones" at bounding box center [74, 106] width 71 height 9
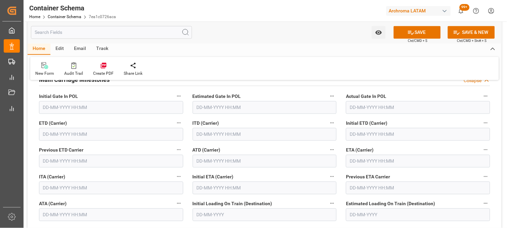
scroll to position [858, 0]
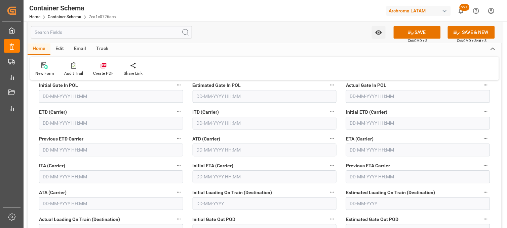
click at [355, 152] on input "text" at bounding box center [418, 150] width 144 height 13
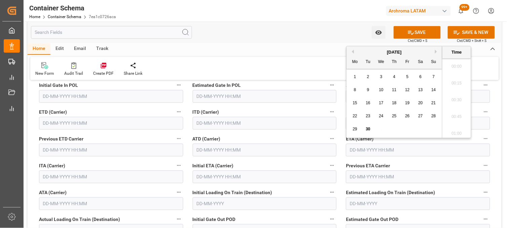
scroll to position [1027, 0]
click at [436, 51] on button "Next Month" at bounding box center [437, 52] width 4 height 4
click at [396, 105] on div "16" at bounding box center [394, 103] width 8 height 8
click at [452, 97] on li "15:45" at bounding box center [456, 98] width 29 height 17
type input "16-10-2025 15:45"
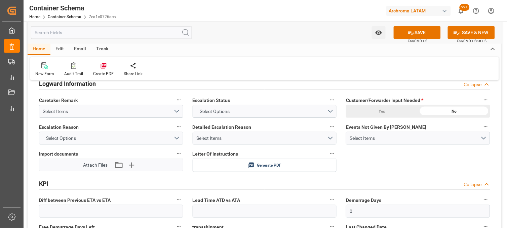
scroll to position [1157, 0]
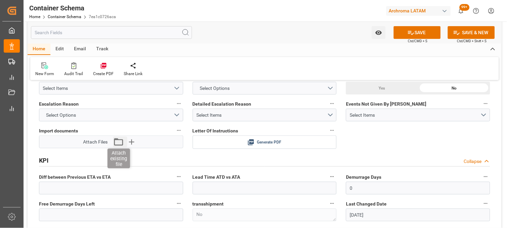
click at [119, 144] on icon "button" at bounding box center [118, 142] width 11 height 11
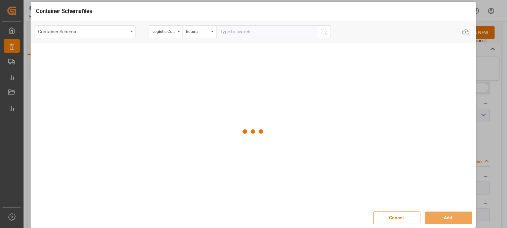
click at [130, 30] on div "Container Schema" at bounding box center [85, 32] width 101 height 13
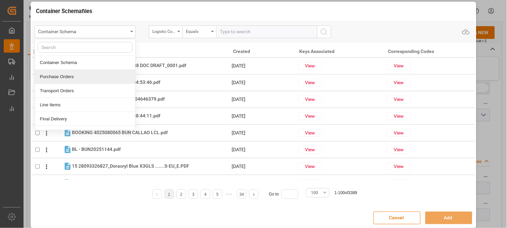
click at [77, 76] on div "Purchase Orders" at bounding box center [85, 77] width 100 height 14
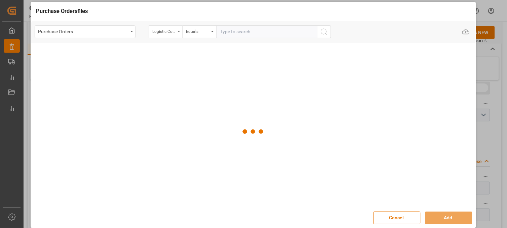
click at [169, 32] on div "Logistic Coordinator Reference Number" at bounding box center [164, 31] width 23 height 8
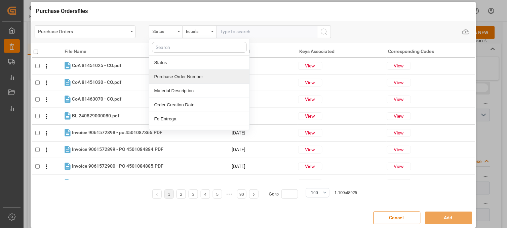
click at [161, 79] on div "Purchase Order Number" at bounding box center [199, 77] width 100 height 14
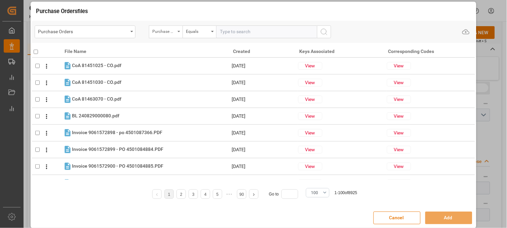
drag, startPoint x: 171, startPoint y: 26, endPoint x: 177, endPoint y: 29, distance: 7.2
click at [170, 26] on div "Purchase Order Number" at bounding box center [166, 32] width 34 height 13
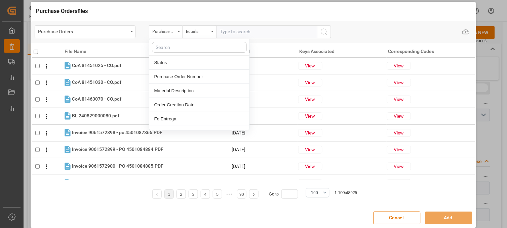
click at [224, 32] on input "text" at bounding box center [266, 32] width 101 height 13
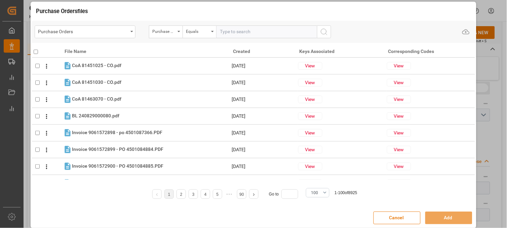
paste input "4504654280"
type input "4504654280"
drag, startPoint x: 324, startPoint y: 32, endPoint x: 290, endPoint y: 40, distance: 35.3
click at [322, 33] on icon "search button" at bounding box center [324, 32] width 8 height 8
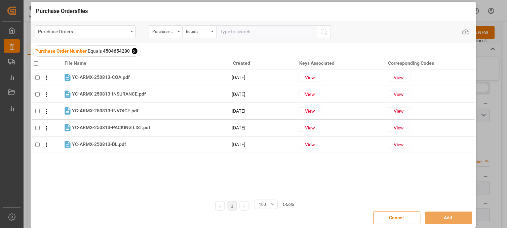
click at [36, 63] on input "checkbox" at bounding box center [36, 63] width 4 height 4
checkbox input "true"
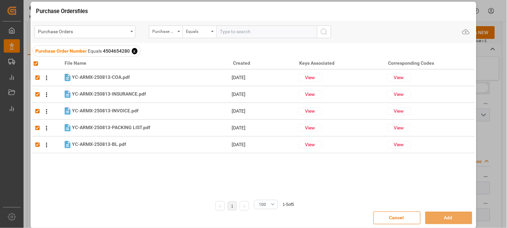
checkbox input "true"
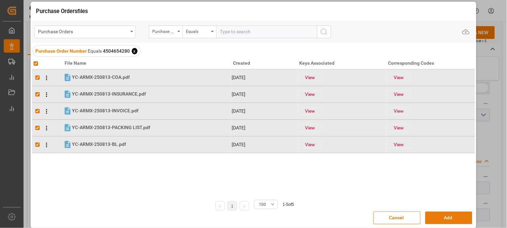
click at [434, 217] on button "Add" at bounding box center [448, 218] width 47 height 13
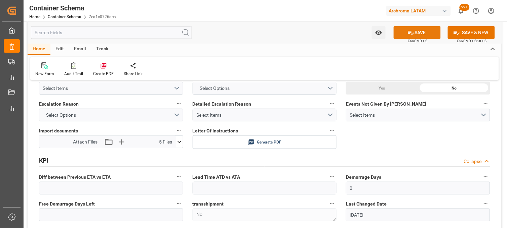
click at [408, 33] on icon at bounding box center [410, 32] width 7 height 7
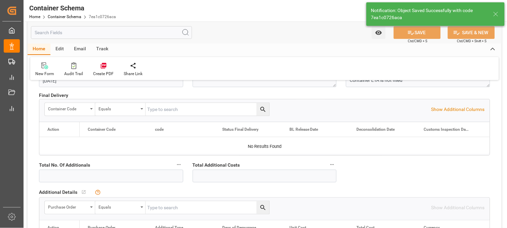
type input "Document Sent"
type input "MXZLO"
type input "Manzanillo"
type input "2514E"
type textarea "pod"
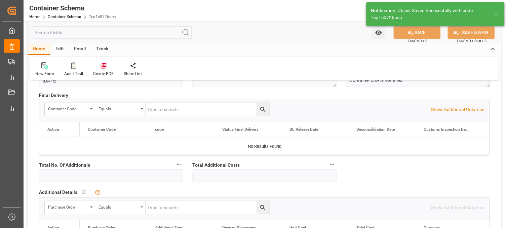
type input "TS KWANGYANG"
type input "[DATE]"
type input "30-09-2025 21:46"
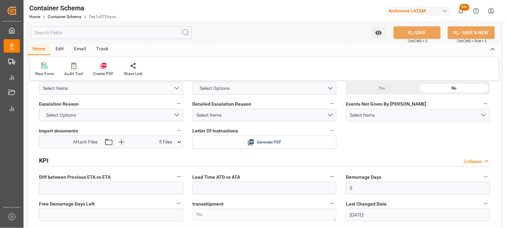
scroll to position [969, 0]
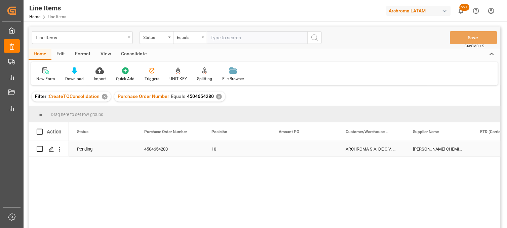
click at [291, 148] on div "Press SPACE to select this row." at bounding box center [303, 148] width 67 height 15
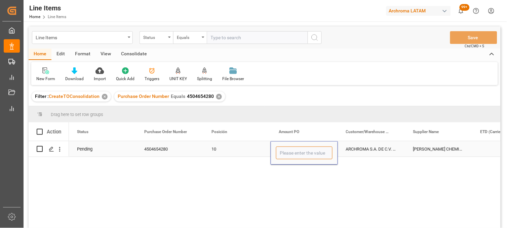
click at [288, 150] on input "Press SPACE to select this row." at bounding box center [304, 153] width 56 height 13
type input "1.46"
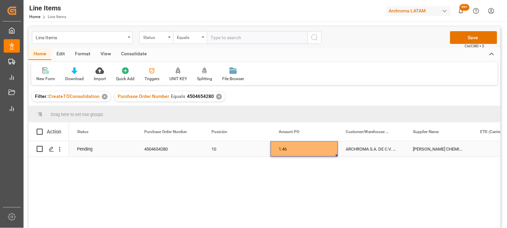
click at [298, 149] on div "1.46" at bounding box center [303, 148] width 67 height 15
click at [461, 39] on button "Save" at bounding box center [473, 37] width 47 height 13
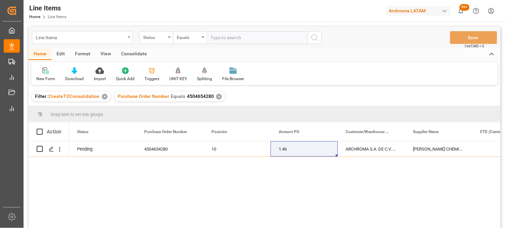
click at [88, 38] on div "Line Items" at bounding box center [81, 37] width 90 height 8
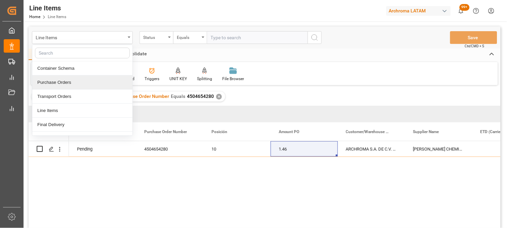
click at [57, 83] on div "Purchase Orders" at bounding box center [82, 83] width 100 height 14
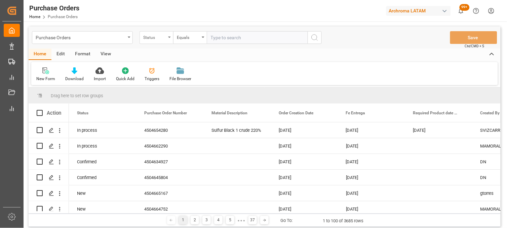
click at [165, 39] on div "Status" at bounding box center [154, 37] width 23 height 8
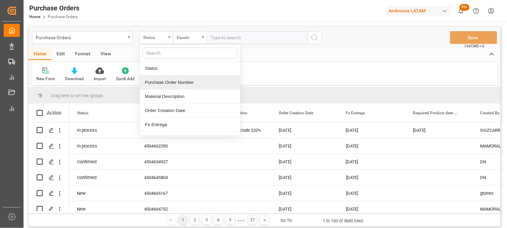
click at [156, 78] on div "Purchase Order Number" at bounding box center [190, 83] width 100 height 14
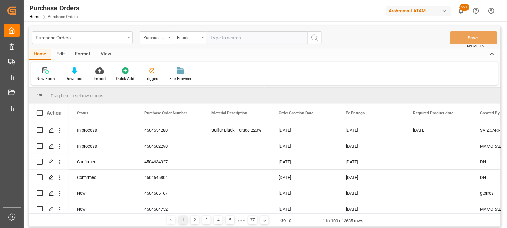
click at [217, 37] on input "text" at bounding box center [257, 37] width 101 height 13
paste input "4504648014"
type input "4504648014"
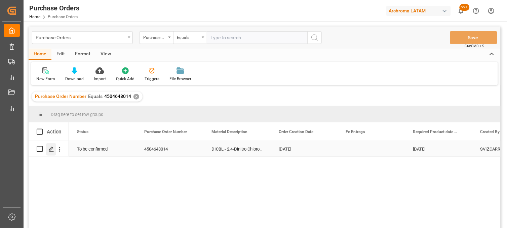
click at [52, 149] on icon "Press SPACE to select this row." at bounding box center [51, 149] width 5 height 5
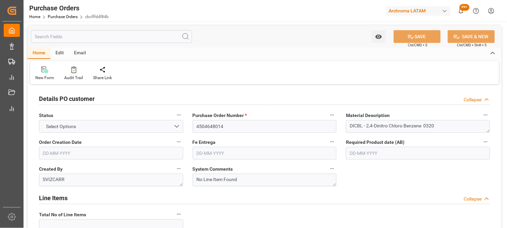
type input "1"
type input "[DATE]"
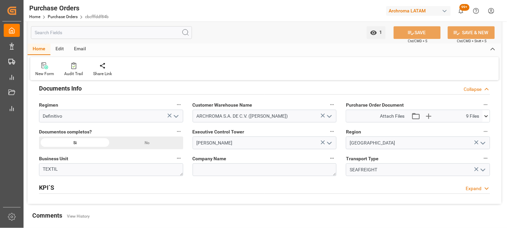
scroll to position [485, 0]
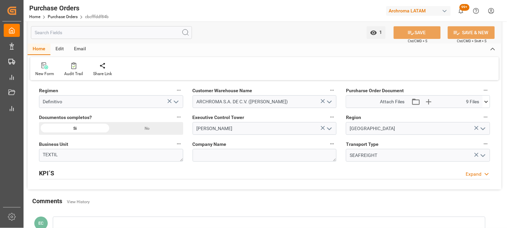
click at [488, 105] on icon at bounding box center [485, 101] width 7 height 7
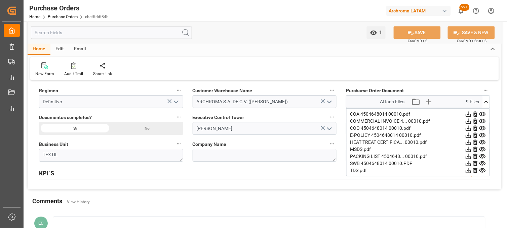
click at [481, 122] on icon at bounding box center [482, 121] width 6 height 4
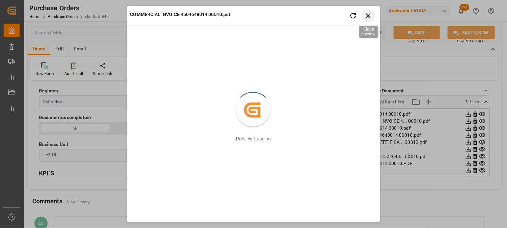
click at [368, 17] on icon "button" at bounding box center [368, 15] width 5 height 5
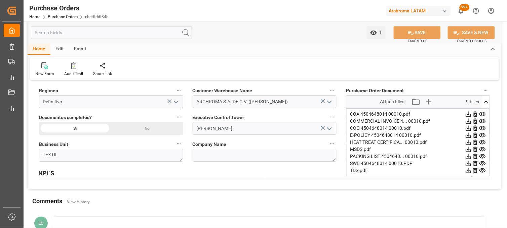
click at [481, 165] on icon at bounding box center [482, 163] width 7 height 7
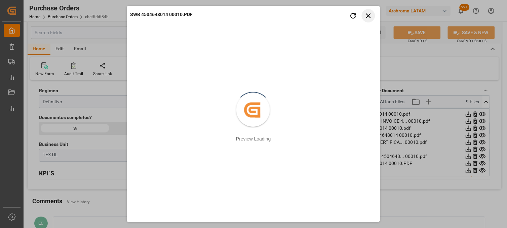
drag, startPoint x: 369, startPoint y: 13, endPoint x: 364, endPoint y: 17, distance: 6.7
click at [369, 13] on icon "button" at bounding box center [368, 15] width 8 height 8
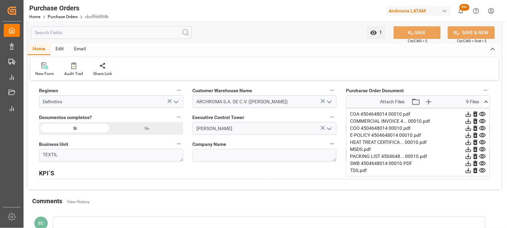
click at [488, 103] on icon at bounding box center [485, 101] width 7 height 7
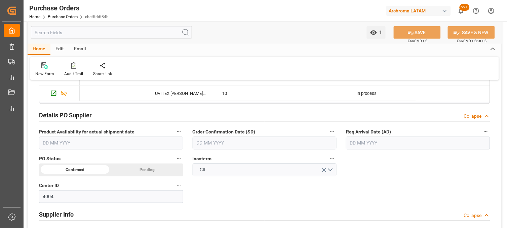
scroll to position [186, 0]
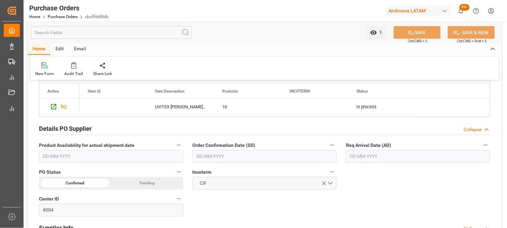
click at [357, 157] on input "text" at bounding box center [418, 156] width 144 height 13
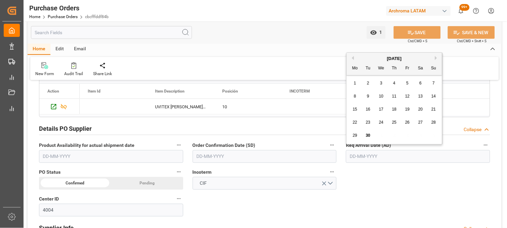
drag, startPoint x: 376, startPoint y: 56, endPoint x: 395, endPoint y: 58, distance: 19.3
click at [377, 56] on div "[DATE]" at bounding box center [393, 58] width 95 height 7
click at [437, 57] on button "Next Month" at bounding box center [437, 58] width 4 height 4
click at [382, 109] on span "15" at bounding box center [381, 109] width 4 height 5
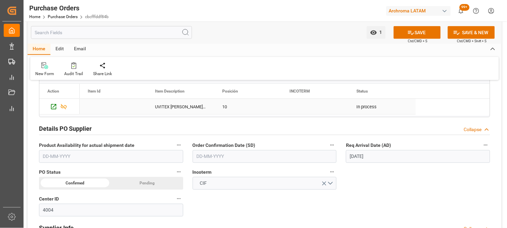
type input "15-10-2025"
click at [220, 157] on input "text" at bounding box center [264, 156] width 144 height 13
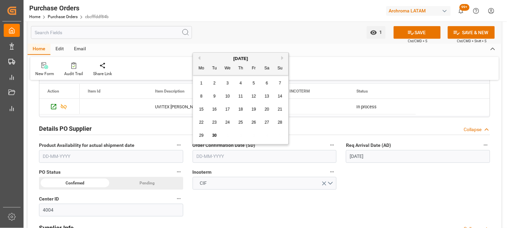
click at [230, 58] on div "[DATE]" at bounding box center [240, 58] width 95 height 7
click at [201, 138] on span "29" at bounding box center [201, 135] width 4 height 5
type input "[DATE]"
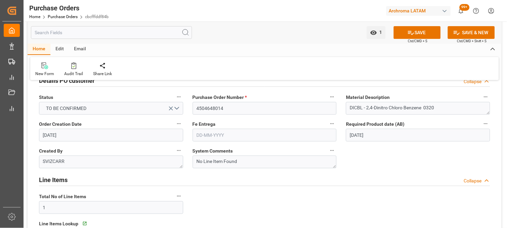
scroll to position [0, 0]
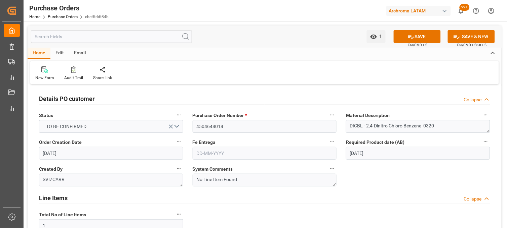
click at [204, 152] on input "text" at bounding box center [264, 153] width 144 height 13
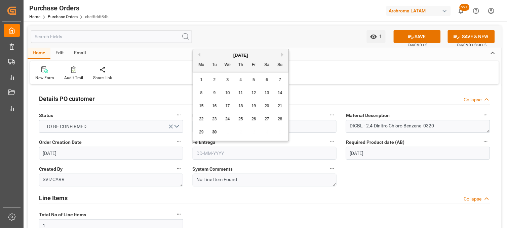
click at [266, 121] on span "27" at bounding box center [266, 119] width 4 height 5
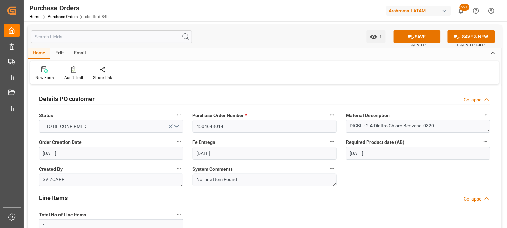
click at [210, 152] on input "[DATE]" at bounding box center [264, 153] width 144 height 13
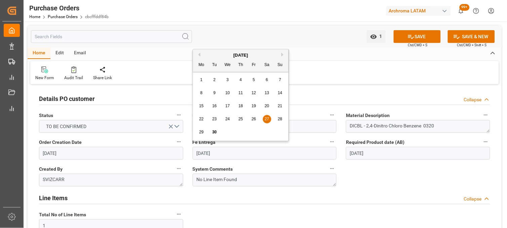
click at [280, 54] on div "[DATE]" at bounding box center [240, 55] width 95 height 7
click at [283, 54] on button "Next Month" at bounding box center [283, 55] width 4 height 4
click at [202, 129] on div "27" at bounding box center [201, 133] width 8 height 8
type input "[DATE]"
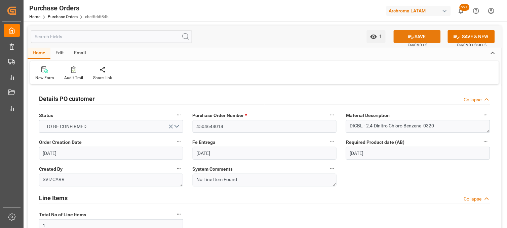
click at [409, 41] on button "SAVE" at bounding box center [416, 36] width 47 height 13
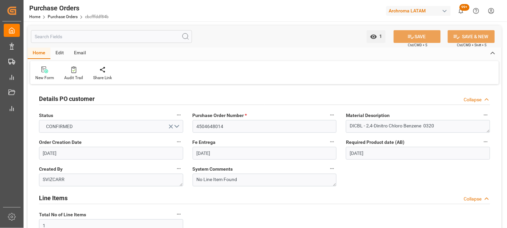
click at [337, 118] on div "Purchase Order Number * 4504648014" at bounding box center [265, 122] width 154 height 27
click at [204, 128] on input "4504648014" at bounding box center [264, 126] width 144 height 13
click at [62, 16] on link "Purchase Orders" at bounding box center [63, 16] width 30 height 5
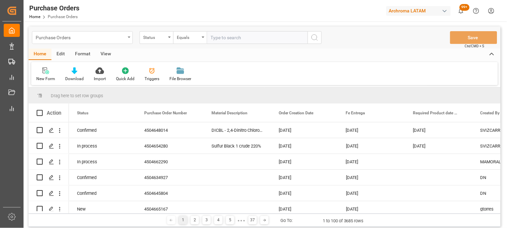
click at [129, 38] on icon "open menu" at bounding box center [129, 37] width 3 height 1
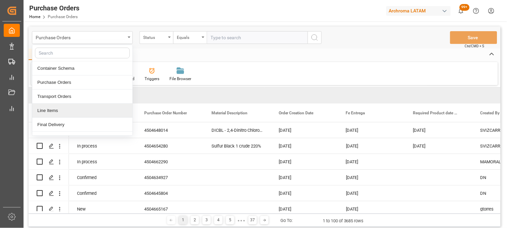
click at [68, 114] on div "Line Items" at bounding box center [82, 111] width 100 height 14
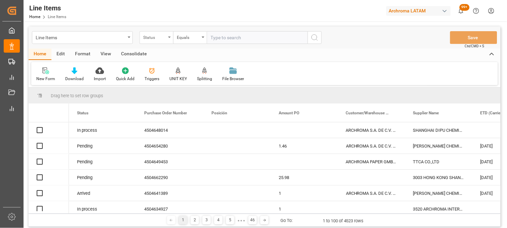
click at [167, 39] on div "Status" at bounding box center [156, 37] width 34 height 13
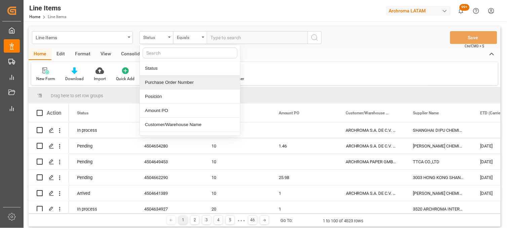
click at [154, 82] on div "Purchase Order Number" at bounding box center [190, 83] width 100 height 14
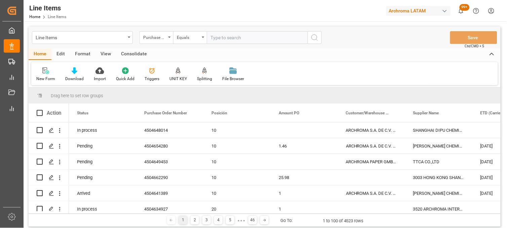
click at [213, 39] on input "text" at bounding box center [257, 37] width 101 height 13
paste input "4504648014"
type input "4504648014"
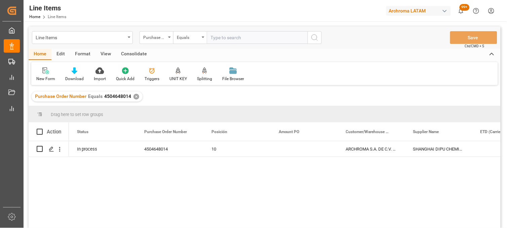
click at [378, 200] on div "In process 4504648014 10 ARCHROMA S.A. DE C.V. (SALVATIERRA) SHANGHAI DIPU CHEM…" at bounding box center [284, 186] width 431 height 91
click at [291, 152] on div "Press SPACE to select this row." at bounding box center [303, 148] width 67 height 15
click at [298, 148] on div "Press SPACE to select this row." at bounding box center [303, 148] width 67 height 15
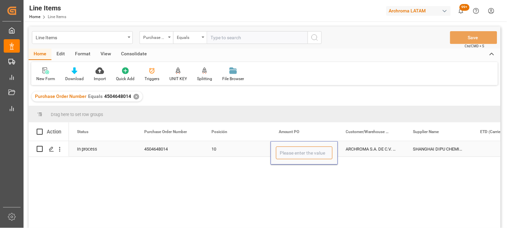
click at [294, 149] on input "Press SPACE to select this row." at bounding box center [304, 153] width 56 height 13
type input "1.46"
click at [355, 150] on div "ARCHROMA S.A. DE C.V. ([PERSON_NAME])" at bounding box center [371, 148] width 67 height 15
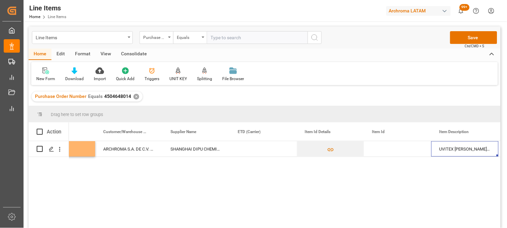
scroll to position [0, 310]
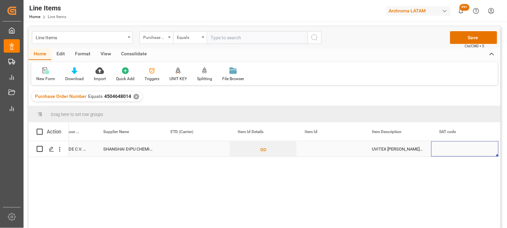
click at [318, 153] on div "Press SPACE to select this row." at bounding box center [330, 148] width 67 height 15
click at [318, 152] on div "Press SPACE to select this row." at bounding box center [330, 148] width 67 height 15
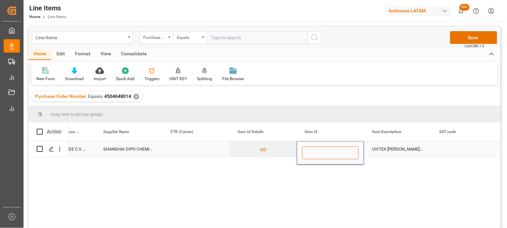
click at [318, 152] on input "Press SPACE to select this row." at bounding box center [330, 153] width 56 height 13
click at [318, 152] on input "11" at bounding box center [330, 153] width 56 height 13
click at [323, 153] on input "11255" at bounding box center [330, 153] width 56 height 13
click at [330, 153] on input "1125532" at bounding box center [330, 153] width 56 height 13
type input "11255323259"
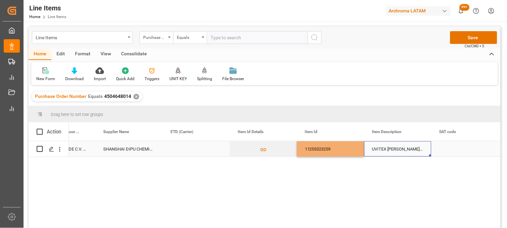
click at [383, 148] on div "UVITEX ED-BS DRUM 60KG" at bounding box center [397, 148] width 67 height 15
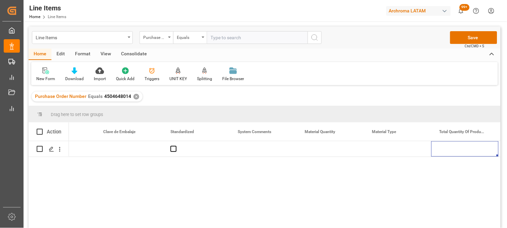
scroll to position [0, 847]
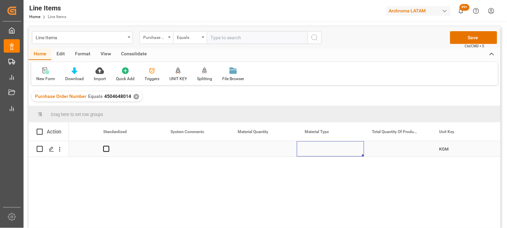
click at [322, 152] on div "Press SPACE to select this row." at bounding box center [330, 148] width 67 height 15
click at [266, 148] on div "Press SPACE to select this row." at bounding box center [262, 148] width 67 height 15
click at [265, 147] on div "Press SPACE to select this row." at bounding box center [262, 148] width 67 height 15
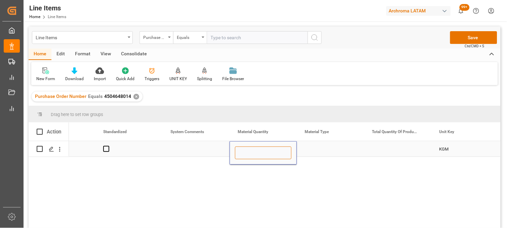
click at [258, 148] on input "Press SPACE to select this row." at bounding box center [263, 153] width 56 height 13
type input "75"
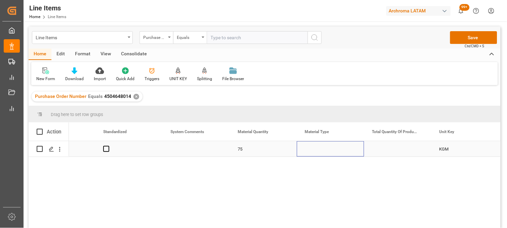
click at [313, 148] on div "Press SPACE to select this row." at bounding box center [330, 148] width 67 height 15
click at [314, 148] on div "Press SPACE to select this row." at bounding box center [330, 148] width 67 height 15
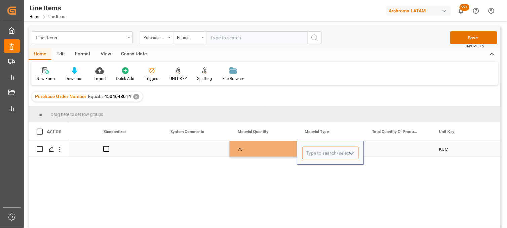
click at [313, 149] on input "Press SPACE to select this row." at bounding box center [330, 153] width 56 height 13
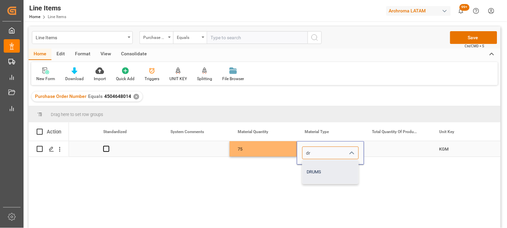
click at [319, 169] on div "DRUMS" at bounding box center [330, 173] width 56 height 24
type input "DRUMS"
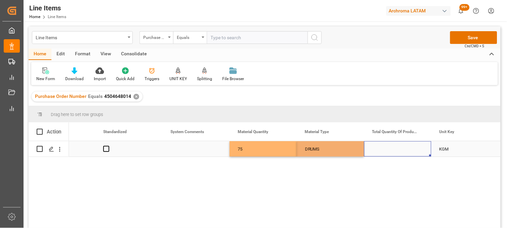
click at [381, 152] on div "Press SPACE to select this row." at bounding box center [397, 148] width 67 height 15
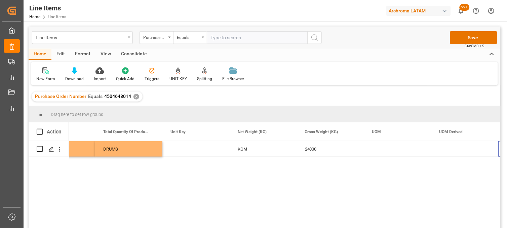
scroll to position [0, 1116]
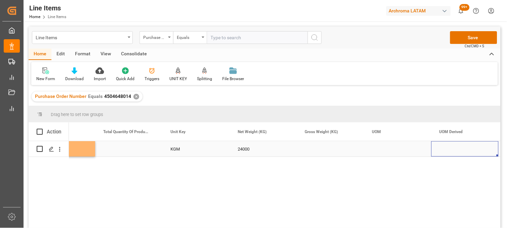
click at [318, 150] on div "Press SPACE to select this row." at bounding box center [330, 148] width 67 height 15
click at [328, 152] on div "Press SPACE to select this row." at bounding box center [330, 148] width 67 height 15
click at [327, 152] on div "Press SPACE to select this row." at bounding box center [330, 148] width 67 height 15
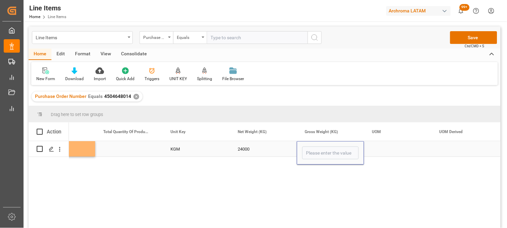
click at [323, 151] on input "Press SPACE to select this row." at bounding box center [330, 153] width 56 height 13
type input "25612.500"
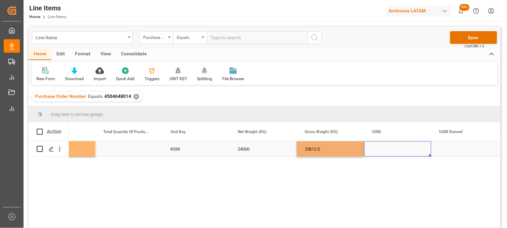
click at [378, 149] on div "Press SPACE to select this row." at bounding box center [397, 148] width 67 height 15
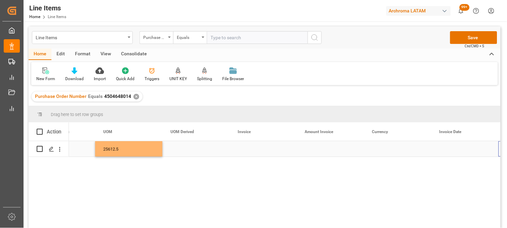
scroll to position [0, 1385]
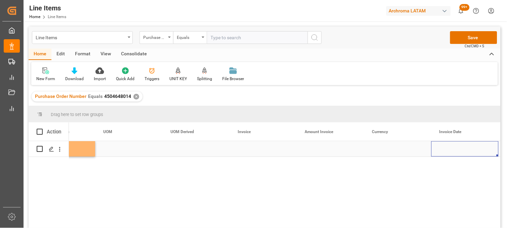
click at [244, 148] on div "Press SPACE to select this row." at bounding box center [262, 148] width 67 height 15
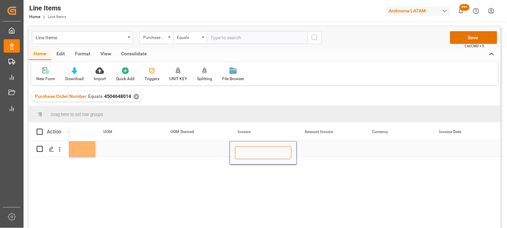
click at [245, 149] on input "Press SPACE to select this row." at bounding box center [263, 153] width 56 height 13
click at [257, 151] on input "SHDP" at bounding box center [263, 153] width 56 height 13
click at [265, 156] on input "SHDP" at bounding box center [263, 153] width 56 height 13
click at [263, 156] on input "SHDP250" at bounding box center [263, 153] width 56 height 13
type input "SHDP25082803"
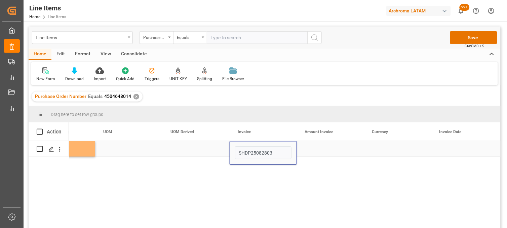
click at [320, 148] on div "Press SPACE to select this row." at bounding box center [330, 148] width 67 height 15
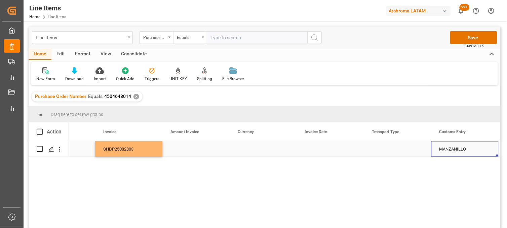
scroll to position [0, 1519]
click at [181, 149] on div "Press SPACE to select this row." at bounding box center [195, 148] width 67 height 15
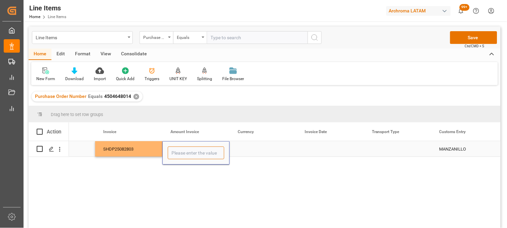
click at [181, 149] on input "Press SPACE to select this row." at bounding box center [196, 153] width 56 height 13
drag, startPoint x: 178, startPoint y: 153, endPoint x: 182, endPoint y: 153, distance: 3.7
click at [182, 153] on input "350040" at bounding box center [196, 153] width 56 height 13
type input "35040"
click at [241, 150] on div "Press SPACE to select this row." at bounding box center [262, 148] width 67 height 15
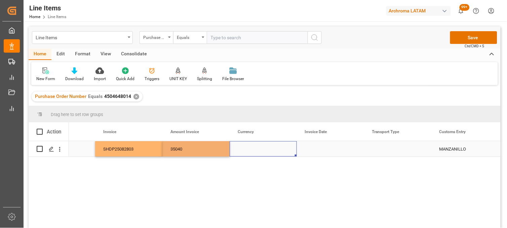
click at [241, 150] on div "Press SPACE to select this row." at bounding box center [262, 148] width 67 height 15
click at [241, 150] on input "Press SPACE to select this row." at bounding box center [263, 153] width 56 height 13
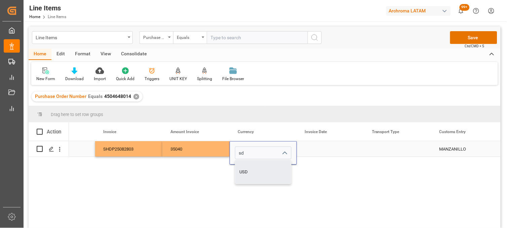
click at [251, 167] on div "USD" at bounding box center [263, 173] width 56 height 24
type input "USD"
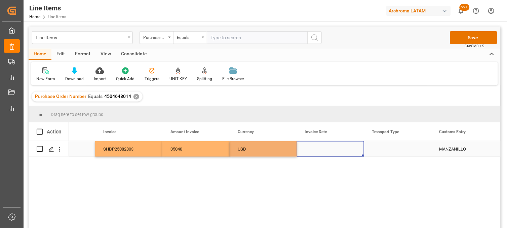
click at [317, 153] on div "Press SPACE to select this row." at bounding box center [330, 148] width 67 height 15
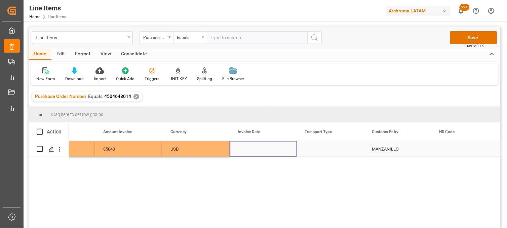
click at [246, 152] on div "Press SPACE to select this row." at bounding box center [262, 148] width 67 height 15
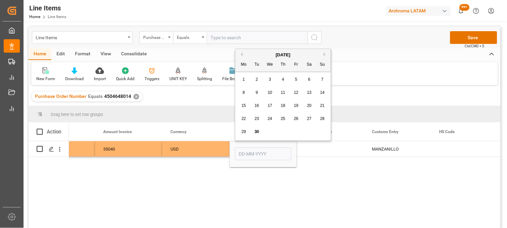
click at [241, 54] on button "Previous Month" at bounding box center [241, 54] width 4 height 4
click at [283, 133] on span "28" at bounding box center [283, 132] width 4 height 5
type input "[DATE]"
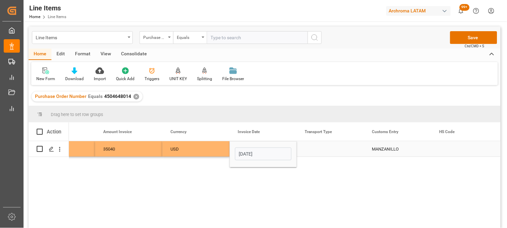
click at [314, 147] on div "Press SPACE to select this row." at bounding box center [330, 148] width 67 height 15
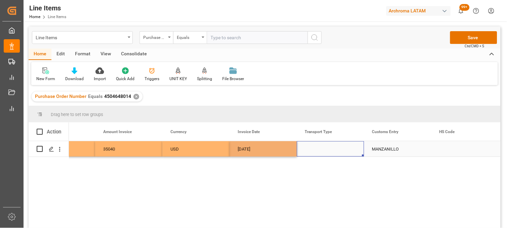
click at [314, 147] on div "Press SPACE to select this row." at bounding box center [330, 148] width 67 height 15
click at [314, 151] on input "Press SPACE to select this row." at bounding box center [330, 153] width 56 height 13
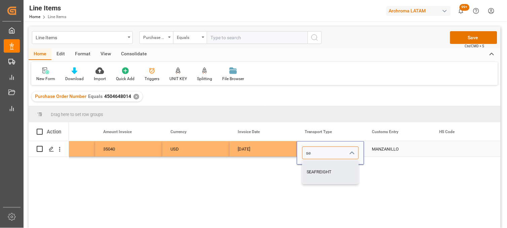
click at [320, 167] on div "SEAFREIGHT" at bounding box center [330, 173] width 56 height 24
type input "SEAFREIGHT"
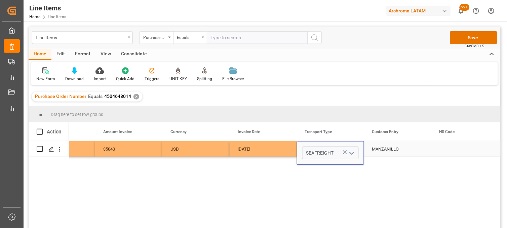
click at [382, 147] on div "MANZANILLO" at bounding box center [397, 148] width 67 height 15
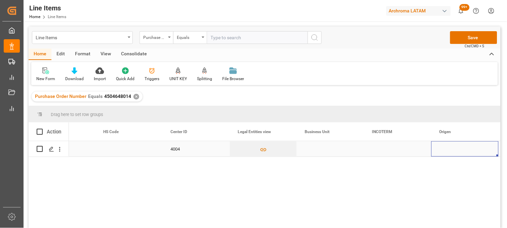
scroll to position [0, 1989]
click at [262, 148] on div "Press SPACE to select this row." at bounding box center [262, 148] width 67 height 15
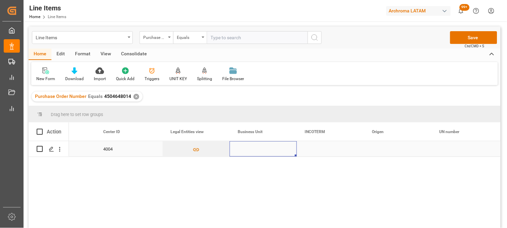
click at [262, 148] on div "Press SPACE to select this row." at bounding box center [262, 148] width 67 height 15
click at [257, 149] on input "Press SPACE to select this row." at bounding box center [263, 153] width 56 height 13
type input "TEXTIL"
click at [317, 149] on div "Press SPACE to select this row." at bounding box center [330, 148] width 67 height 15
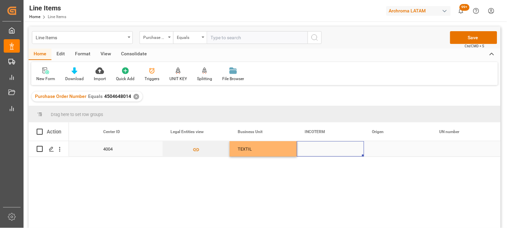
click at [317, 150] on div "Press SPACE to select this row." at bounding box center [330, 148] width 67 height 15
type input "CIF"
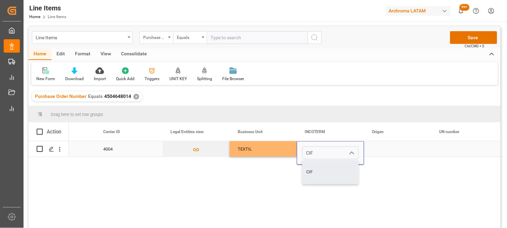
click at [316, 173] on div "CIF" at bounding box center [330, 173] width 56 height 24
click at [382, 153] on div "Press SPACE to select this row." at bounding box center [397, 148] width 67 height 15
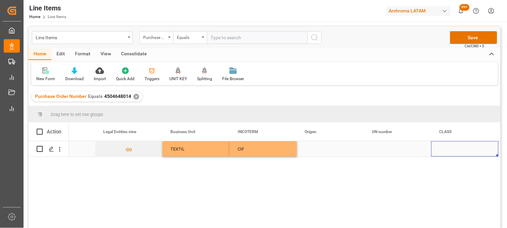
scroll to position [0, 2124]
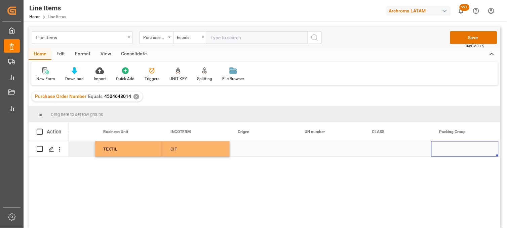
click at [250, 151] on div "Press SPACE to select this row." at bounding box center [262, 148] width 67 height 15
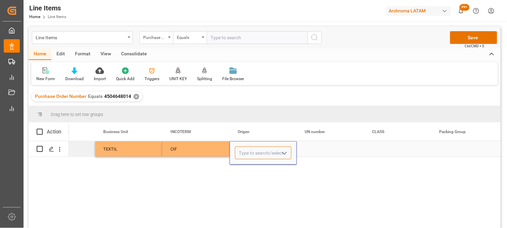
click at [250, 151] on input "Press SPACE to select this row." at bounding box center [263, 153] width 56 height 13
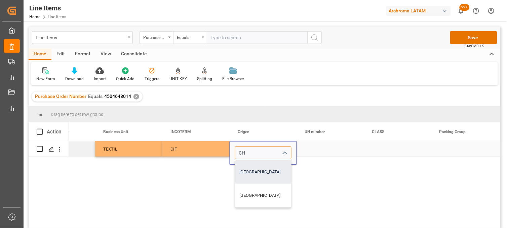
click at [255, 171] on div "CHINA" at bounding box center [263, 173] width 56 height 24
type input "CHINA"
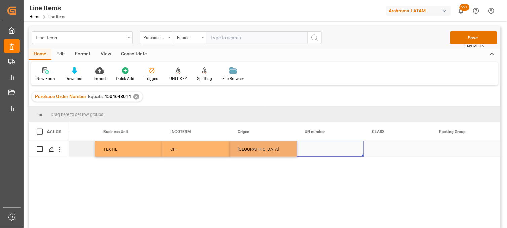
click at [316, 150] on div "Press SPACE to select this row." at bounding box center [330, 148] width 67 height 15
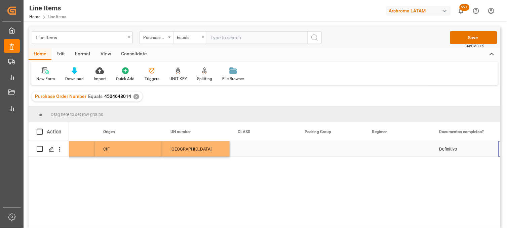
scroll to position [0, 2258]
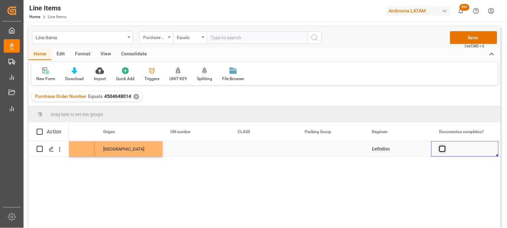
click at [442, 150] on span "Press SPACE to select this row." at bounding box center [442, 149] width 6 height 6
click at [444, 146] on input "Press SPACE to select this row." at bounding box center [444, 146] width 0 height 0
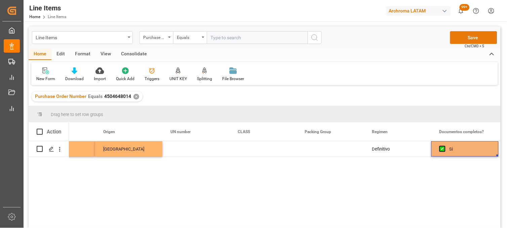
click at [456, 35] on button "Save" at bounding box center [473, 37] width 47 height 13
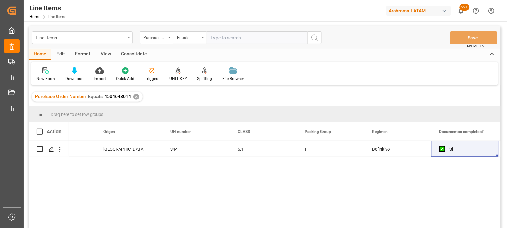
click at [319, 179] on div "TEXTIL CIF CHINA 3441 6.1 II Definitivo Si" at bounding box center [284, 186] width 431 height 91
click at [180, 152] on div "3441" at bounding box center [195, 148] width 67 height 15
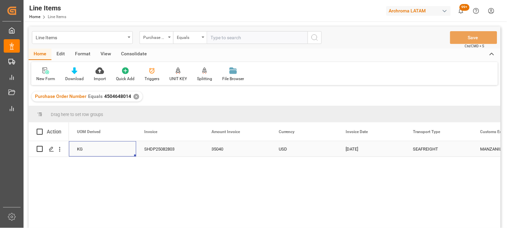
scroll to position [0, 1411]
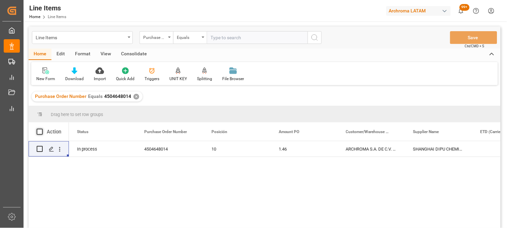
click at [42, 133] on span at bounding box center [40, 132] width 6 height 6
click at [42, 129] on input "checkbox" at bounding box center [42, 129] width 0 height 0
checkbox input "true"
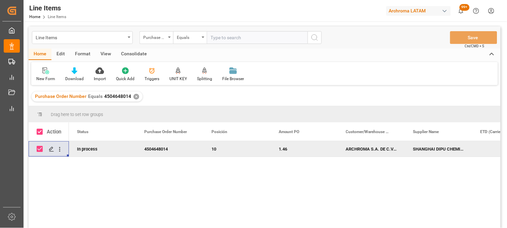
click at [129, 54] on div "Consolidate" at bounding box center [134, 54] width 36 height 11
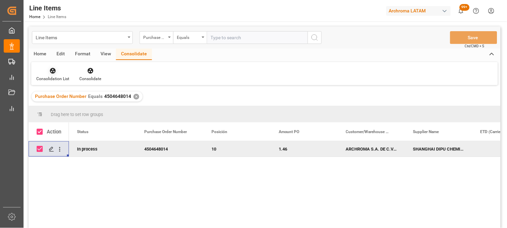
click at [56, 75] on div "Consolidation List" at bounding box center [52, 74] width 43 height 15
click at [67, 99] on div "Line Items Purchase Order Number Equals Save Ctrl/CMD + S Home Edit Format View…" at bounding box center [265, 137] width 472 height 220
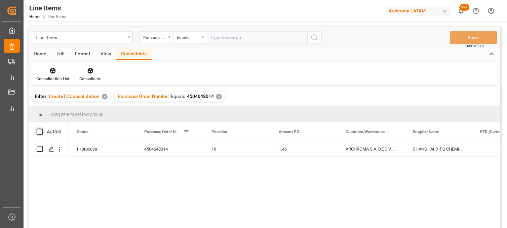
click at [39, 131] on span at bounding box center [40, 132] width 6 height 6
click at [42, 129] on input "checkbox" at bounding box center [42, 129] width 0 height 0
checkbox input "true"
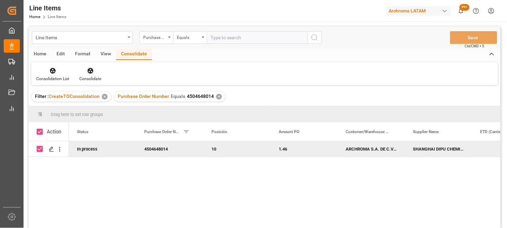
click at [89, 76] on div "Consolidate" at bounding box center [90, 79] width 22 height 6
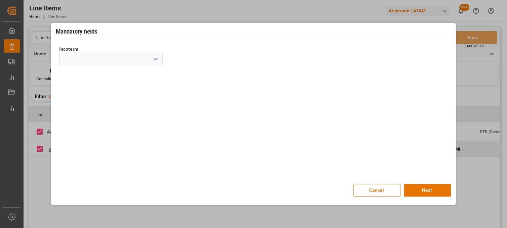
click at [157, 61] on icon "open menu" at bounding box center [156, 59] width 8 height 8
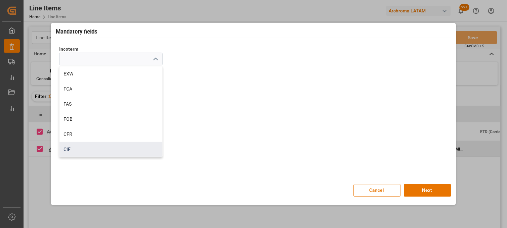
click at [78, 148] on div "CIF" at bounding box center [110, 149] width 103 height 15
type input "CIF"
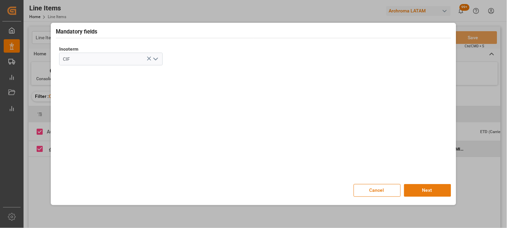
click at [419, 192] on button "Next" at bounding box center [427, 190] width 47 height 13
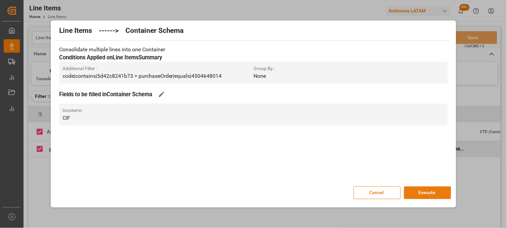
click at [419, 190] on button "Execute" at bounding box center [427, 193] width 47 height 13
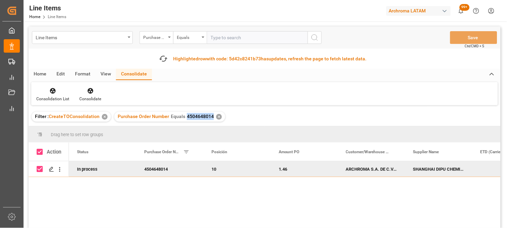
drag, startPoint x: 187, startPoint y: 117, endPoint x: 211, endPoint y: 116, distance: 23.5
click at [211, 116] on span "4504648014" at bounding box center [200, 116] width 27 height 5
copy span "4504648014"
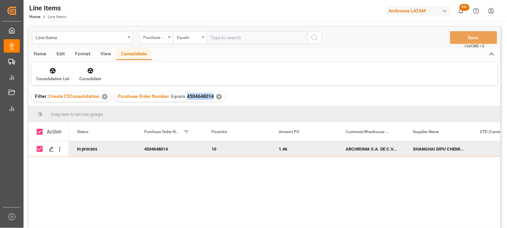
click at [204, 97] on span "4504648014" at bounding box center [200, 96] width 27 height 5
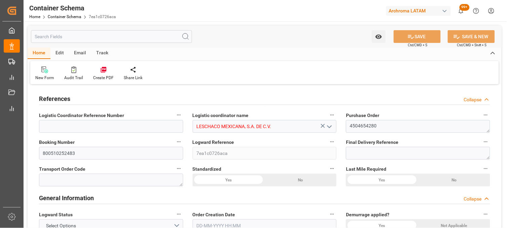
type input "LESCHACO MEXICANA, S.A. DE C.V."
type textarea "4504654280"
type input "800510252483"
type input "7ea1c0726aca"
type input "Priority"
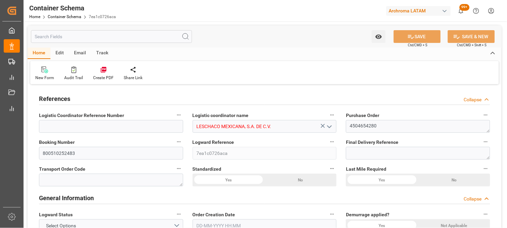
type input "[PERSON_NAME]"
type input "[PERSON_NAME] CHEMICAL CO., LTD."
type input "Document Sent"
type input "MANZANILLO"
type input "TEXTIL"
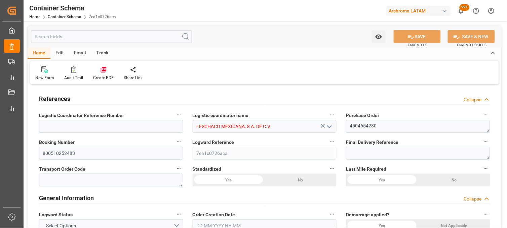
type textarea "BAG"
type input "34 BAG"
type input "ARCHROMA S.A. DE C.V. ([PERSON_NAME])"
type textarea "SALVATIERRA, MÉXICO, GUANAJUATO,RANCHO NUEVO, 38900 , C.P. ATM130404IM9"
type input "HOUSE"
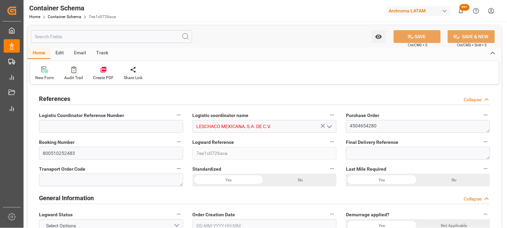
type input "DPU"
type input "Truck"
type input "Sea Ship"
type input "Truck"
type input "FCL"
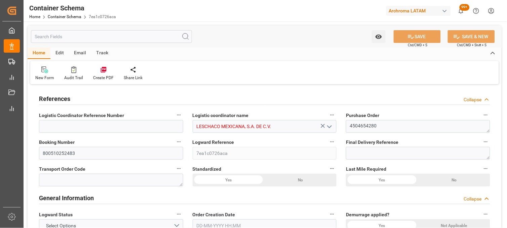
type input "SZLU6004583"
type input "MSCU"
type input "Xingang"
type input "Manzanillo"
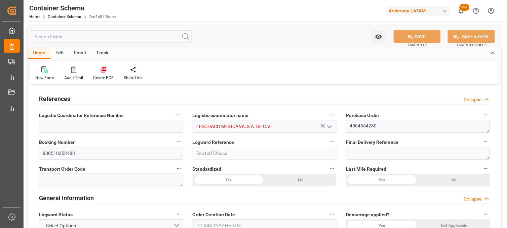
type input "TS KWANGYANG"
type input "2514E"
type textarea "pod"
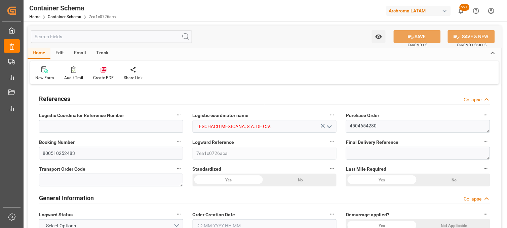
type textarea "No"
type textarea "Container is already in Final Delivery Phase."
type input "10"
type input "7"
type input "1"
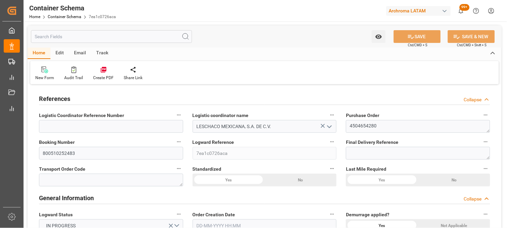
type input "34"
type input "25500"
type input "25585"
type input "MSC"
type input "Mediterranean Shipping Company"
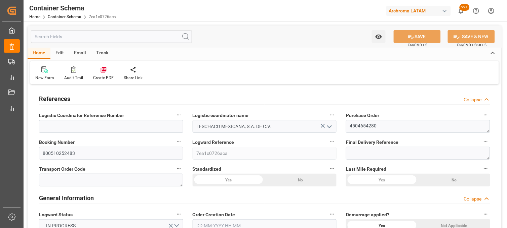
type input "CNXGA"
type input "MXZLO"
type input "0"
type input "30-09-2025 15:30"
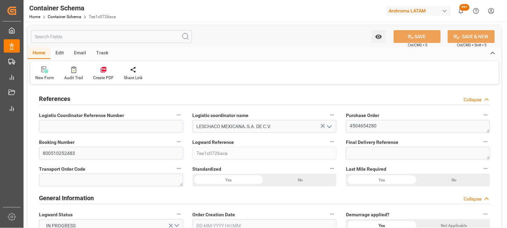
type input "[DATE]"
type input "16-10-2025 15:45"
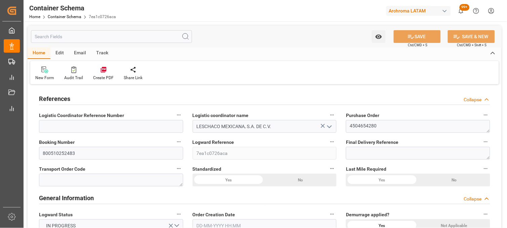
type input "16-10-2025 15:45"
type input "[DATE]"
type input "30-09-2025 21:46"
type input "30-09-2025 21:42"
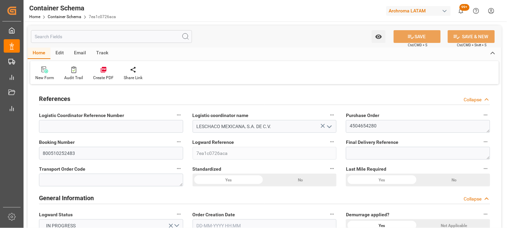
type input "[DATE]"
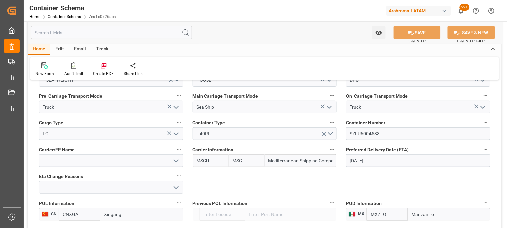
scroll to position [746, 0]
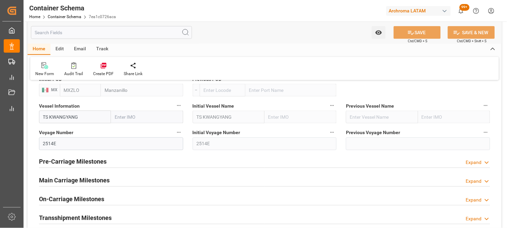
click at [153, 181] on div "Main Carriage Milestones Expand" at bounding box center [264, 180] width 451 height 13
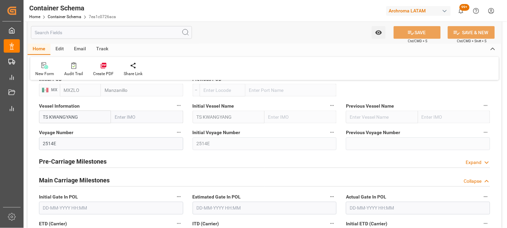
scroll to position [858, 0]
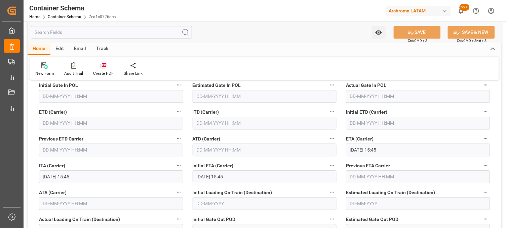
click at [49, 122] on input "text" at bounding box center [111, 123] width 144 height 13
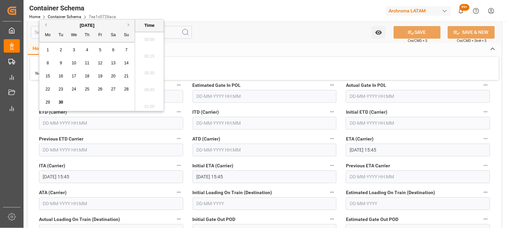
scroll to position [1027, 0]
click at [47, 88] on span "22" at bounding box center [47, 89] width 4 height 5
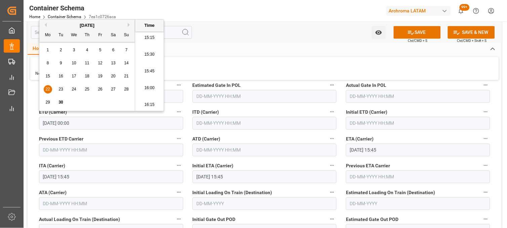
click at [148, 102] on li "16:15" at bounding box center [149, 105] width 29 height 17
type input "22-09-2025 16:15"
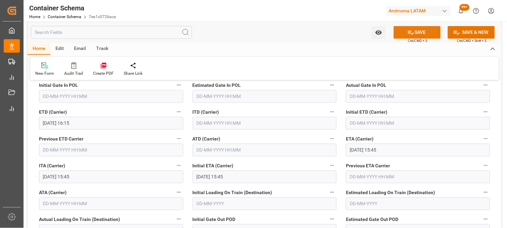
click at [410, 31] on icon at bounding box center [410, 32] width 7 height 7
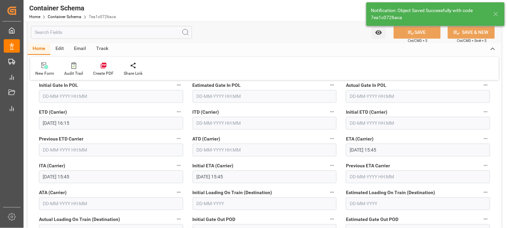
type input "30-09-2025 21:48"
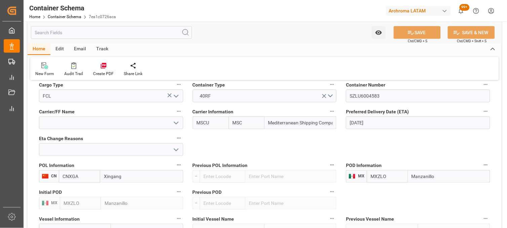
scroll to position [634, 0]
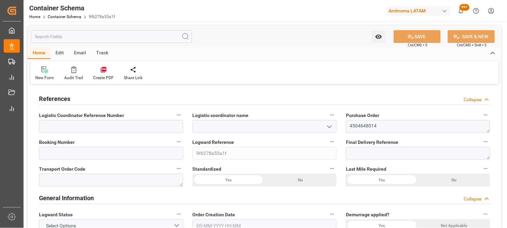
type input "0"
type input "1"
type input "75"
type input "24000"
type input "25612.5"
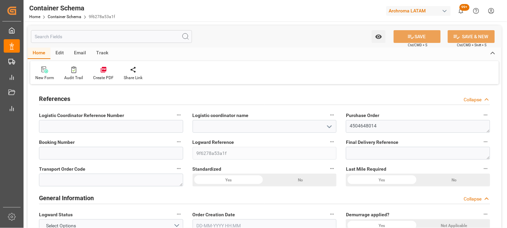
type input "0"
type input "[DATE]"
type input "[DATE] 22:38"
type input "[DATE]"
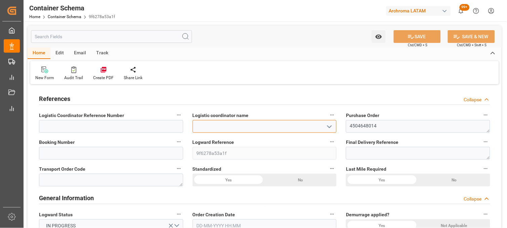
click at [205, 128] on input at bounding box center [264, 126] width 144 height 13
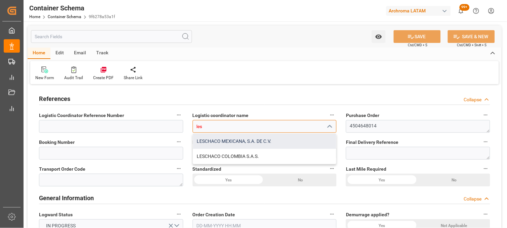
click at [213, 142] on div "LESCHACO MEXICANA, S.A. DE C.V." at bounding box center [264, 141] width 143 height 15
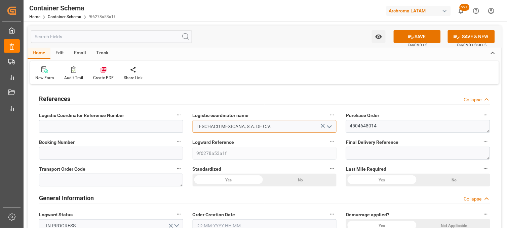
type input "LESCHACO MEXICANA, S.A. DE C.V."
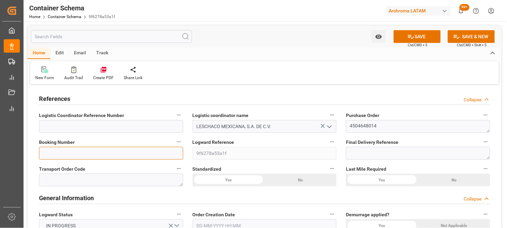
click at [132, 159] on input at bounding box center [111, 153] width 144 height 13
paste input "COSU6429932440"
type input "COSU6429932440"
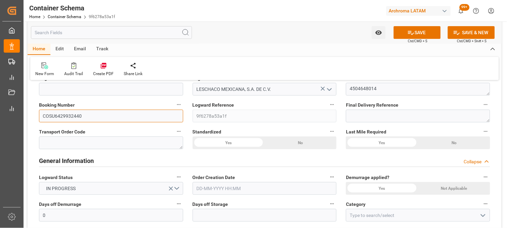
scroll to position [75, 0]
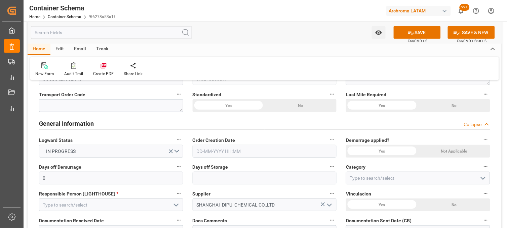
click at [204, 149] on input "text" at bounding box center [264, 151] width 144 height 13
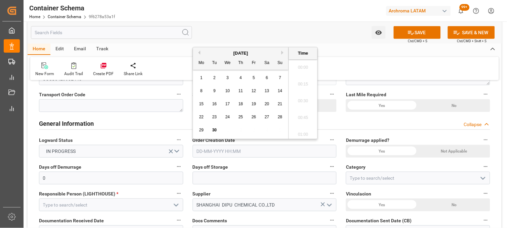
scroll to position [1077, 0]
click at [205, 122] on div "22 23 24 25 26 27 28" at bounding box center [241, 117] width 92 height 13
click at [214, 129] on span "30" at bounding box center [214, 130] width 4 height 5
click at [303, 101] on li "16:30" at bounding box center [303, 99] width 29 height 17
type input "[DATE] 16:30"
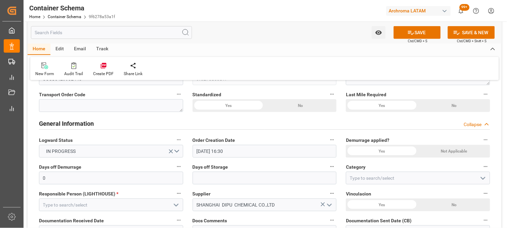
click at [439, 152] on div "Not Applicable" at bounding box center [454, 151] width 72 height 13
drag, startPoint x: 382, startPoint y: 151, endPoint x: 135, endPoint y: 206, distance: 252.6
click at [381, 151] on div "Yes" at bounding box center [382, 151] width 72 height 13
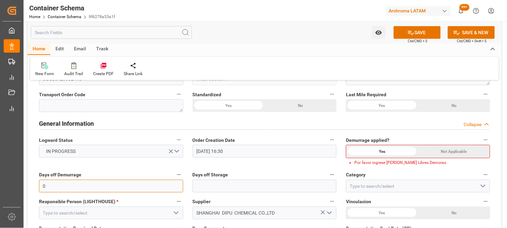
click at [77, 187] on input "0" at bounding box center [111, 186] width 144 height 13
type input "10"
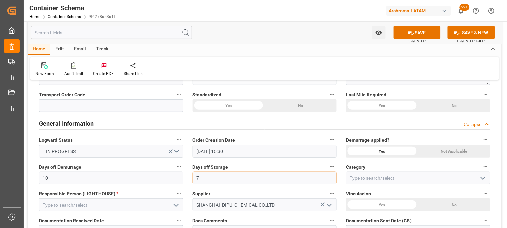
type input "7"
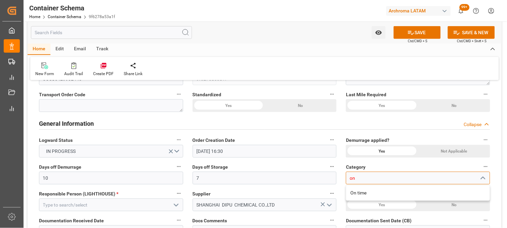
type input "n"
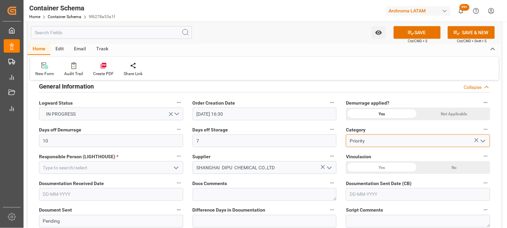
type input "Priority"
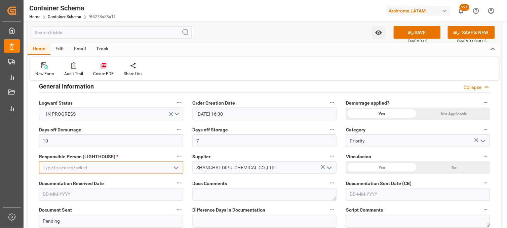
click at [49, 163] on input at bounding box center [111, 168] width 144 height 13
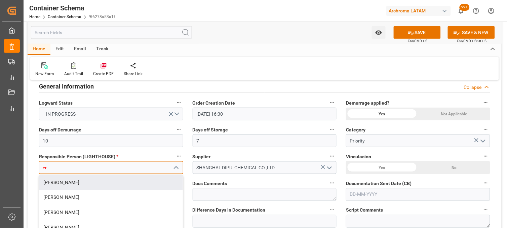
drag, startPoint x: 70, startPoint y: 184, endPoint x: 116, endPoint y: 177, distance: 46.8
click at [71, 184] on div "[PERSON_NAME]" at bounding box center [110, 182] width 143 height 15
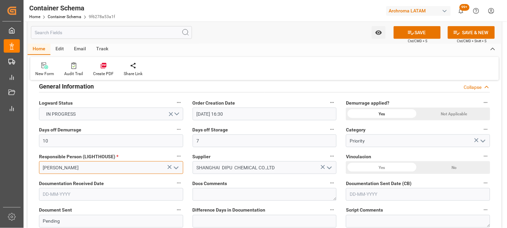
scroll to position [149, 0]
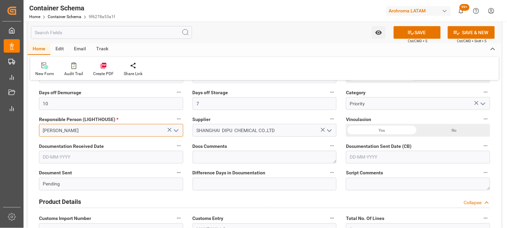
type input "[PERSON_NAME]"
click at [451, 130] on div "No" at bounding box center [454, 130] width 72 height 13
click at [78, 161] on input "text" at bounding box center [111, 157] width 144 height 13
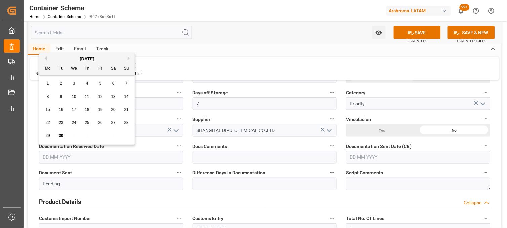
click at [52, 118] on div "22 23 24 25 26 27 28" at bounding box center [87, 123] width 92 height 13
click at [62, 135] on span "30" at bounding box center [60, 136] width 4 height 5
type input "[DATE]"
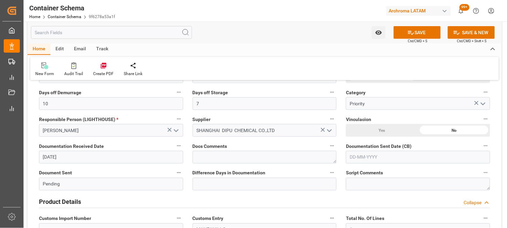
click at [350, 157] on input "text" at bounding box center [418, 157] width 144 height 13
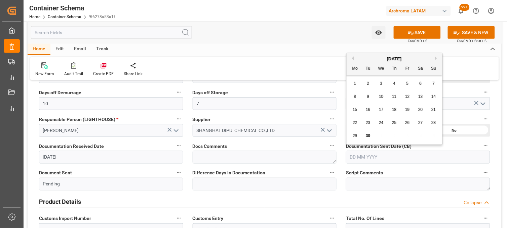
drag, startPoint x: 356, startPoint y: 143, endPoint x: 360, endPoint y: 142, distance: 3.8
click at [356, 143] on div "September 2025 Mo Tu We Th Fr Sa Su 1 2 3 4 5 6 7 8 9 10 11 12 13 14 15 16 17 1…" at bounding box center [394, 99] width 96 height 92
click at [367, 136] on span "30" at bounding box center [367, 136] width 4 height 5
type input "[DATE]"
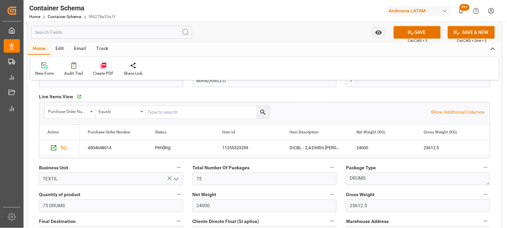
scroll to position [261, 0]
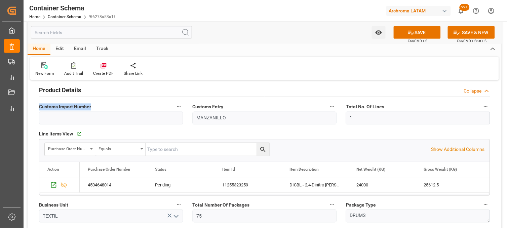
drag, startPoint x: 92, startPoint y: 106, endPoint x: 36, endPoint y: 106, distance: 55.4
click at [36, 106] on div "Customs Import Number" at bounding box center [111, 113] width 154 height 27
copy span "Customs Import Number"
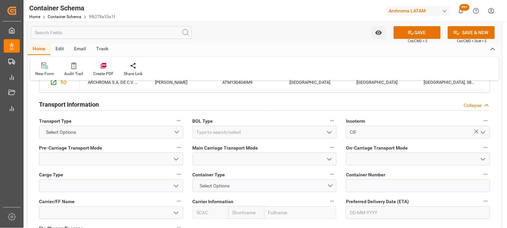
scroll to position [560, 0]
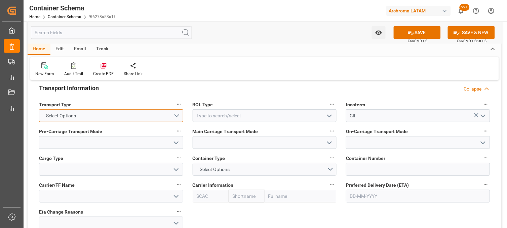
click at [178, 116] on button "Select Options" at bounding box center [111, 116] width 144 height 13
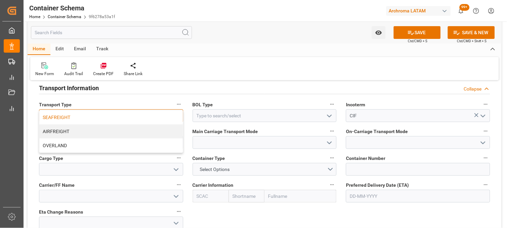
click at [75, 119] on div "SEAFREIGHT" at bounding box center [110, 118] width 143 height 14
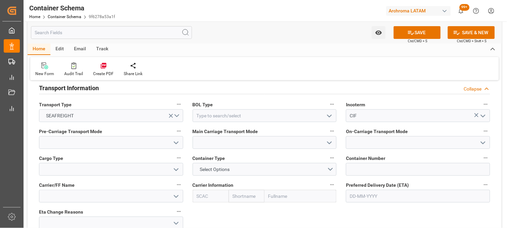
click at [328, 115] on icon "open menu" at bounding box center [329, 116] width 8 height 8
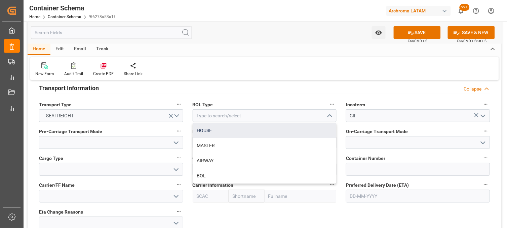
click at [209, 130] on div "HOUSE" at bounding box center [264, 130] width 143 height 15
type input "HOUSE"
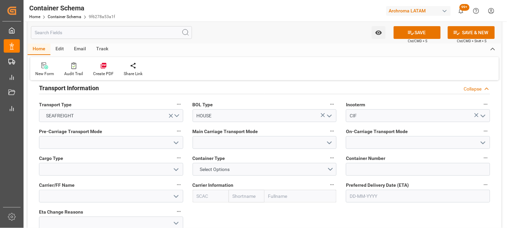
click at [177, 142] on polyline "open menu" at bounding box center [176, 143] width 4 height 2
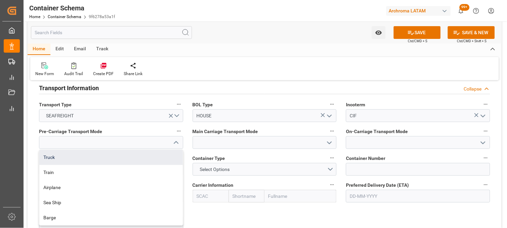
click at [85, 162] on div "Truck" at bounding box center [110, 157] width 143 height 15
type input "Truck"
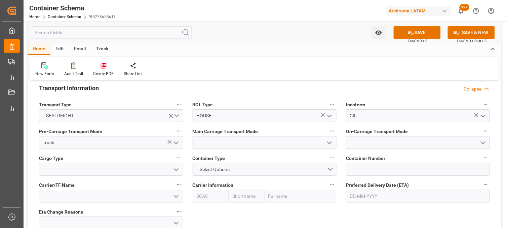
click at [331, 143] on icon "open menu" at bounding box center [329, 143] width 8 height 8
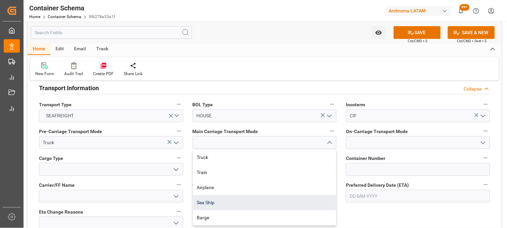
click at [209, 203] on div "Sea Ship" at bounding box center [264, 203] width 143 height 15
type input "Sea Ship"
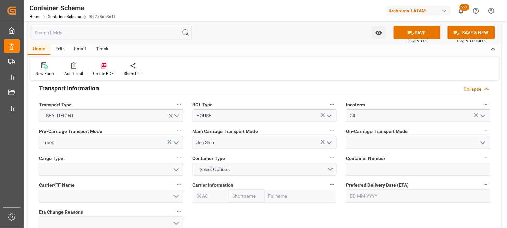
click at [486, 141] on icon "open menu" at bounding box center [483, 143] width 8 height 8
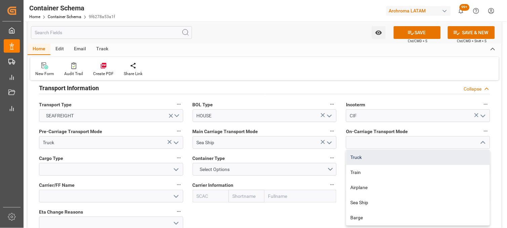
click at [360, 159] on div "Truck" at bounding box center [417, 157] width 143 height 15
type input "Truck"
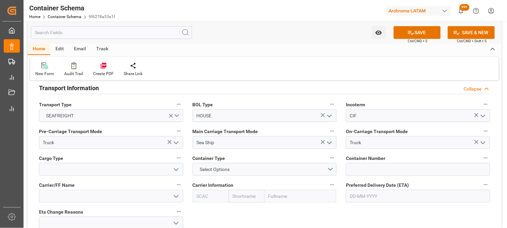
click at [177, 170] on icon "open menu" at bounding box center [176, 170] width 8 height 8
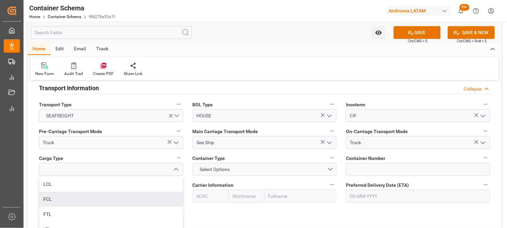
drag, startPoint x: 54, startPoint y: 195, endPoint x: 85, endPoint y: 189, distance: 30.8
click at [55, 196] on div "FCL" at bounding box center [110, 199] width 143 height 15
type input "FCL"
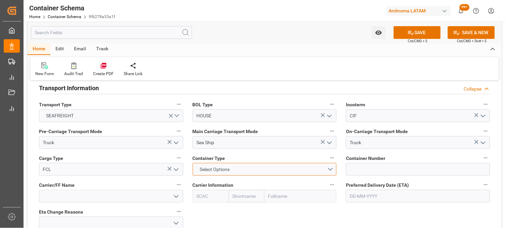
click at [333, 169] on button "Select Options" at bounding box center [264, 169] width 144 height 13
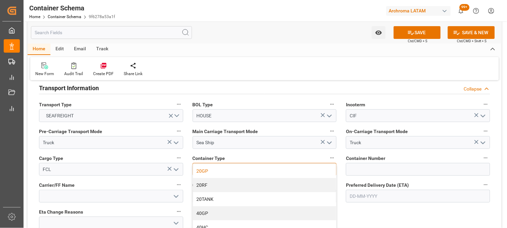
click at [221, 173] on div "20GP" at bounding box center [264, 171] width 143 height 14
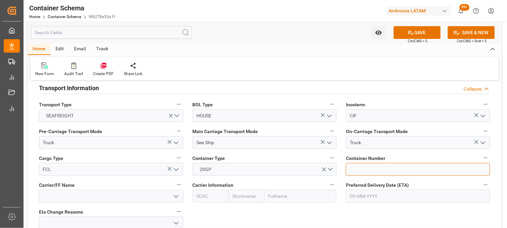
click at [357, 169] on input at bounding box center [418, 169] width 144 height 13
paste input "TEMU3316981"
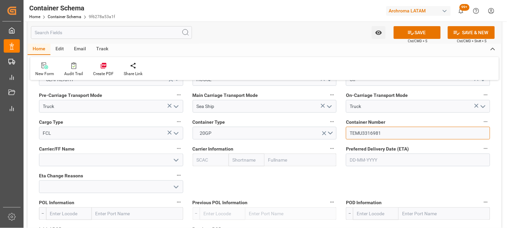
scroll to position [597, 0]
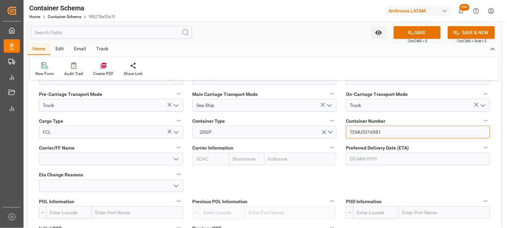
type input "TEMU3316981"
click at [244, 155] on input "text" at bounding box center [246, 159] width 36 height 13
type input "cosc"
click at [241, 173] on b "Cosco" at bounding box center [239, 173] width 13 height 5
type input "COSU"
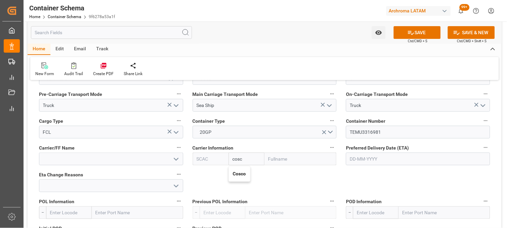
type input "Cosco"
type input "COSCO Shipping Co. Ltd."
type input "Cosco"
click at [375, 160] on input "text" at bounding box center [418, 159] width 144 height 13
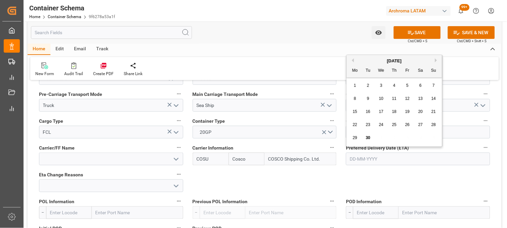
click at [436, 59] on button "Next Month" at bounding box center [437, 60] width 4 height 4
click at [381, 114] on span "15" at bounding box center [381, 112] width 4 height 5
type input "15-10-2025"
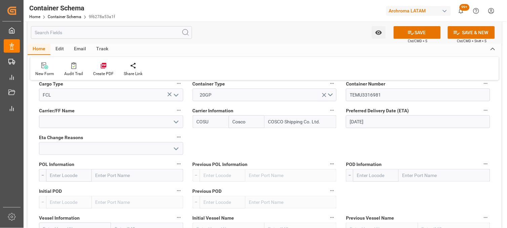
scroll to position [672, 0]
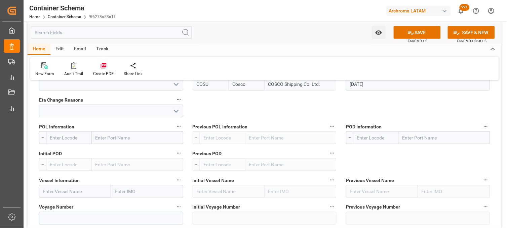
click at [113, 140] on input "text" at bounding box center [137, 138] width 91 height 13
type input "shang"
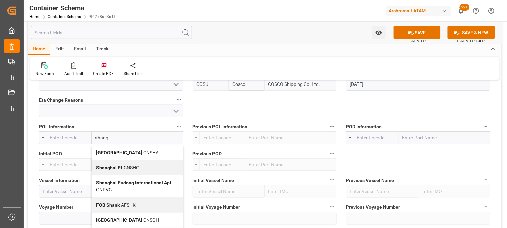
click at [100, 152] on b "Shanghai" at bounding box center [119, 152] width 46 height 5
type input "CNSHA"
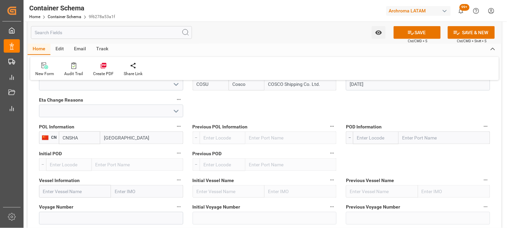
type input "Shanghai"
click at [415, 136] on input "text" at bounding box center [443, 138] width 91 height 13
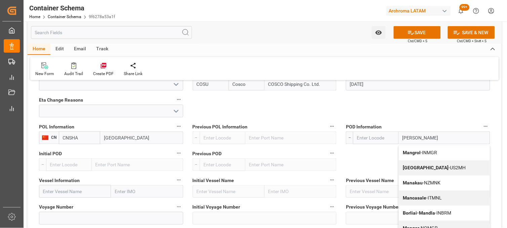
type input "manza"
click at [410, 153] on b "Manzanillo" at bounding box center [415, 152] width 24 height 5
type input "MXZLO"
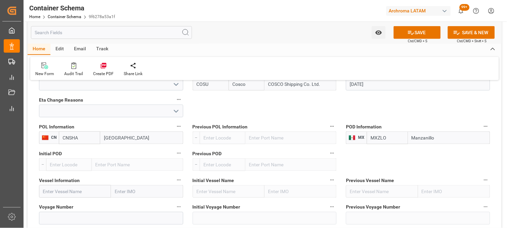
type input "Manzanillo"
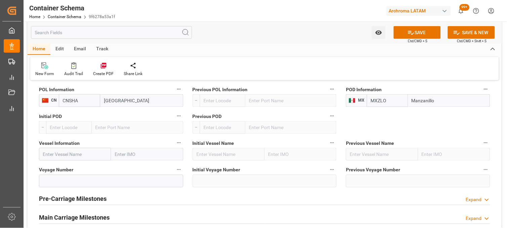
click at [49, 152] on input "text" at bounding box center [75, 154] width 72 height 13
click at [48, 155] on input "text" at bounding box center [75, 154] width 72 height 13
paste input "COSCO PACIFIC"
click at [61, 167] on b "COSCO Pacific" at bounding box center [59, 169] width 32 height 5
type input "COSCO Pacific"
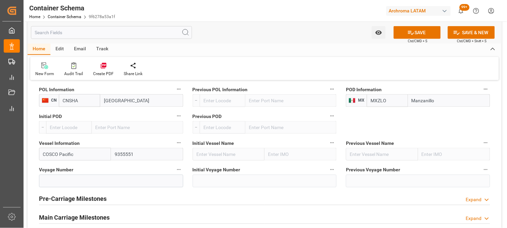
type input "9355551"
type input "COSCO Pacific"
click at [68, 181] on input at bounding box center [111, 181] width 144 height 13
paste input "095E"
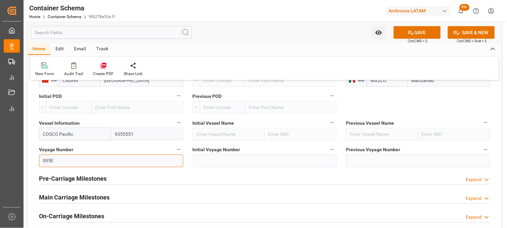
scroll to position [746, 0]
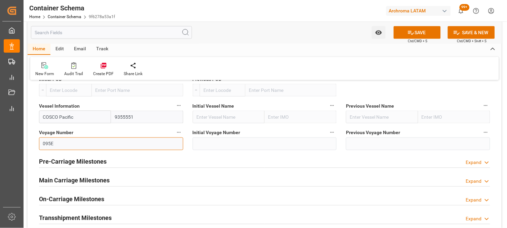
type input "095E"
click at [108, 180] on h2 "Main Carriage Milestones" at bounding box center [74, 180] width 71 height 9
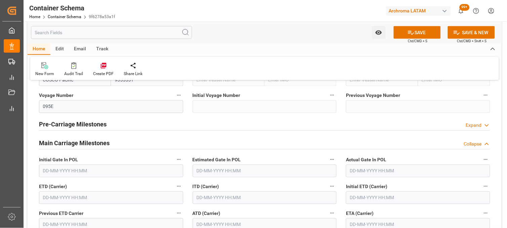
scroll to position [821, 0]
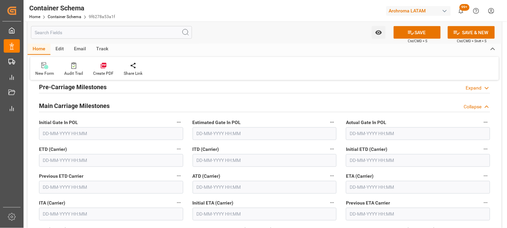
click at [349, 186] on input "text" at bounding box center [418, 187] width 144 height 13
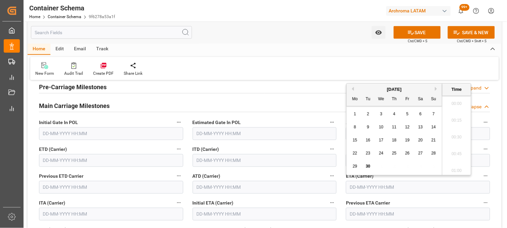
scroll to position [1077, 0]
click at [435, 89] on button "Next Month" at bounding box center [437, 89] width 4 height 4
click at [380, 139] on span "15" at bounding box center [381, 140] width 4 height 5
click at [382, 142] on span "15" at bounding box center [381, 140] width 4 height 5
click at [458, 135] on li "16:30" at bounding box center [456, 135] width 29 height 17
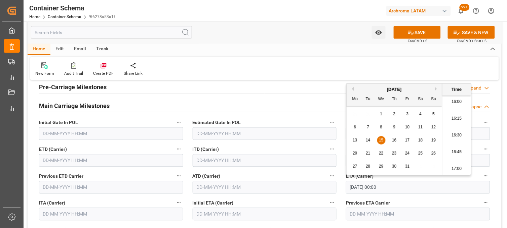
type input "15-10-2025 16:30"
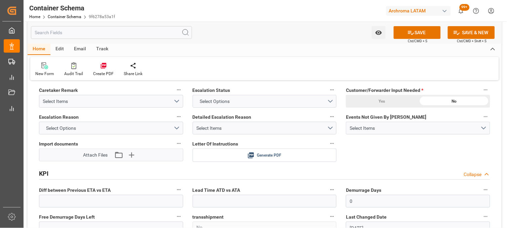
scroll to position [1157, 0]
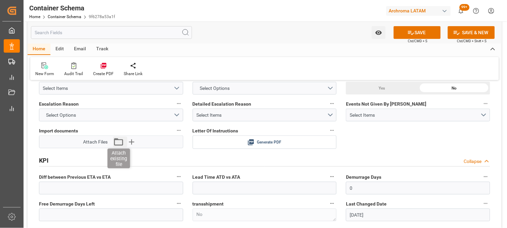
click at [119, 142] on icon "button" at bounding box center [118, 142] width 11 height 11
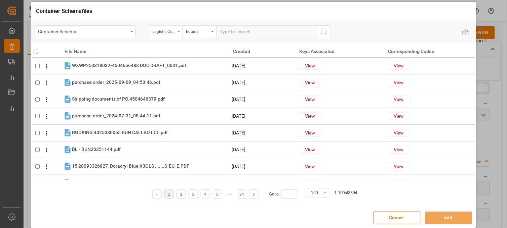
click at [173, 30] on div "Logistic Coordinator Reference Number" at bounding box center [164, 31] width 23 height 8
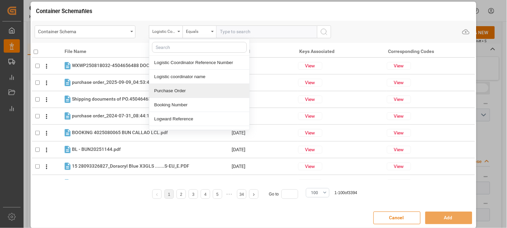
drag, startPoint x: 177, startPoint y: 93, endPoint x: 180, endPoint y: 87, distance: 6.9
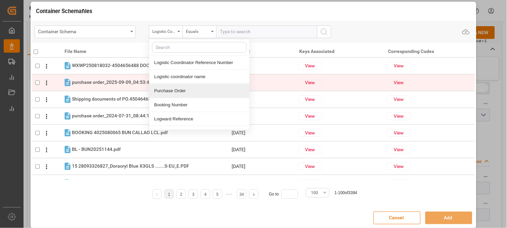
click at [177, 92] on div "Purchase Order" at bounding box center [199, 91] width 100 height 14
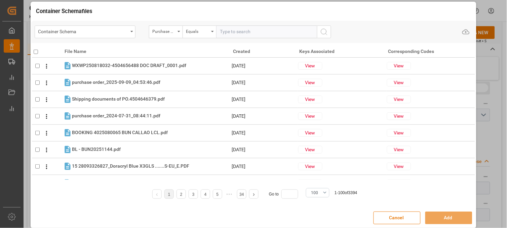
click at [218, 29] on input "text" at bounding box center [266, 32] width 101 height 13
paste input "4504648014"
type input "4504648014"
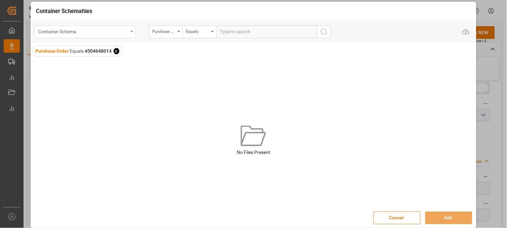
click at [124, 30] on div "Container Schema" at bounding box center [83, 31] width 90 height 8
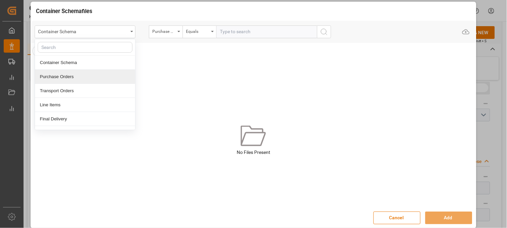
click at [64, 79] on div "Purchase Orders" at bounding box center [85, 77] width 100 height 14
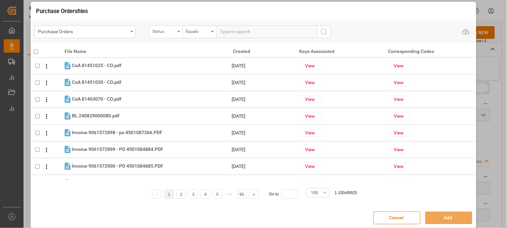
drag, startPoint x: 176, startPoint y: 33, endPoint x: 174, endPoint y: 36, distance: 3.5
click at [175, 35] on div "Status" at bounding box center [166, 32] width 34 height 13
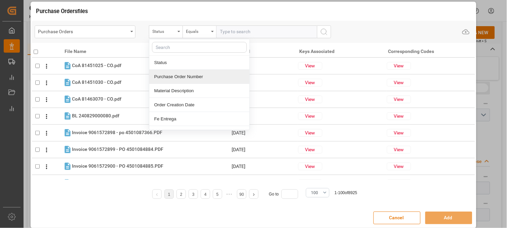
click at [173, 75] on div "Purchase Order Number" at bounding box center [199, 77] width 100 height 14
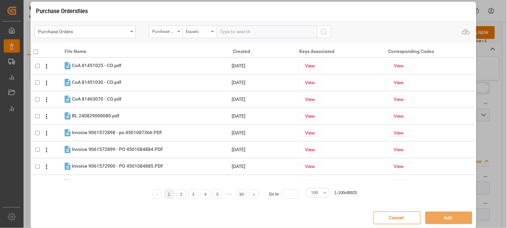
click at [224, 34] on input "text" at bounding box center [266, 32] width 101 height 13
paste input "4504648014"
type input "4504648014"
click at [322, 31] on icon "search button" at bounding box center [324, 32] width 8 height 8
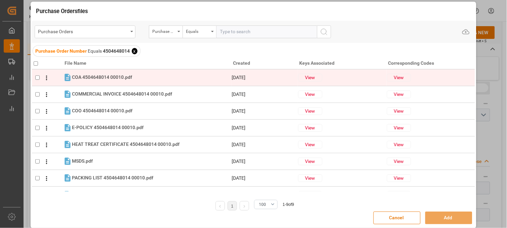
drag, startPoint x: 36, startPoint y: 62, endPoint x: 86, endPoint y: 81, distance: 53.8
click at [36, 63] on input "checkbox" at bounding box center [36, 63] width 4 height 4
checkbox input "true"
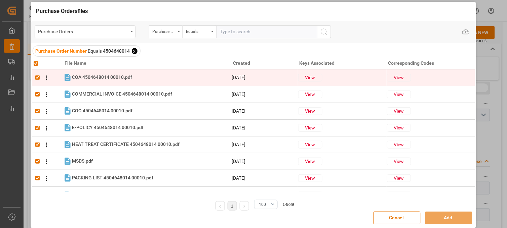
checkbox input "true"
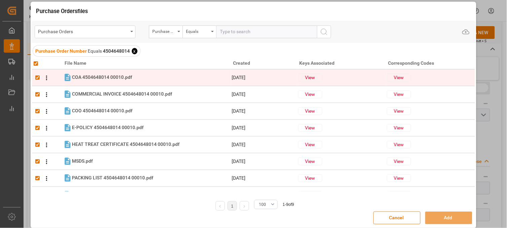
checkbox input "true"
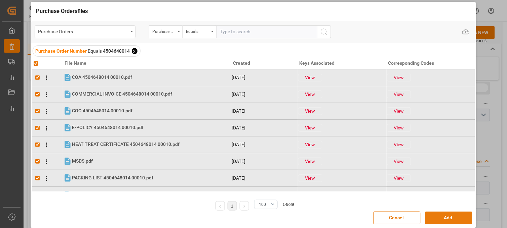
click at [433, 220] on button "Add" at bounding box center [448, 218] width 47 height 13
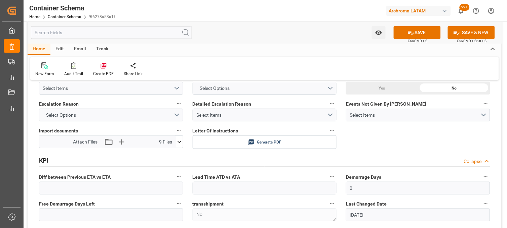
click at [415, 30] on button "SAVE" at bounding box center [416, 32] width 47 height 13
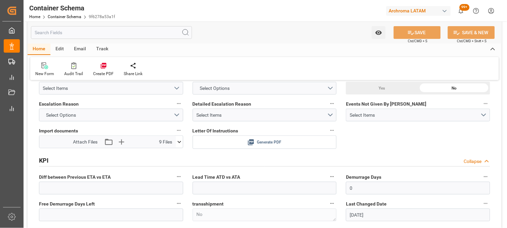
click at [252, 143] on icon at bounding box center [251, 143] width 6 height 6
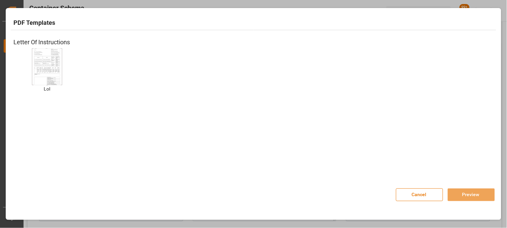
click at [53, 59] on img at bounding box center [47, 67] width 27 height 38
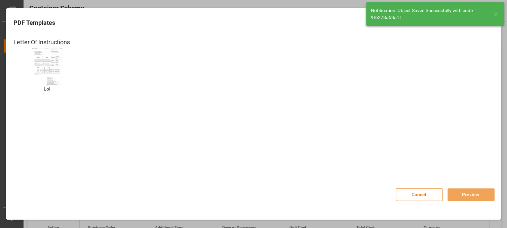
type input "Document Sent"
type input "MXZLO"
type input "Manzanillo"
type input "COSCO Pacific"
type input "9355551"
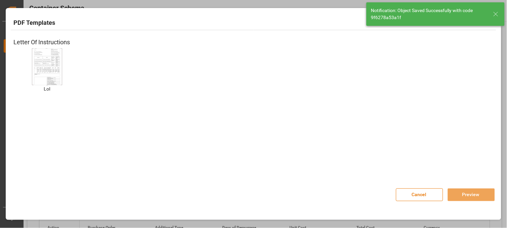
type input "095E"
type textarea "pod"
type input "[DATE]"
type input "30-09-2025 22:46"
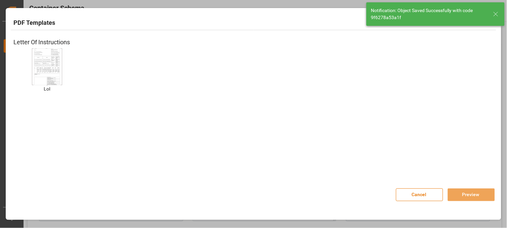
click at [54, 62] on img at bounding box center [47, 67] width 27 height 38
click at [464, 193] on button "Preview" at bounding box center [470, 195] width 47 height 13
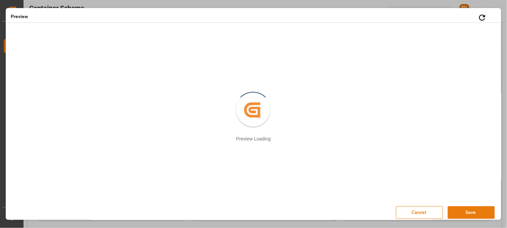
click at [468, 209] on button "Save" at bounding box center [470, 213] width 47 height 13
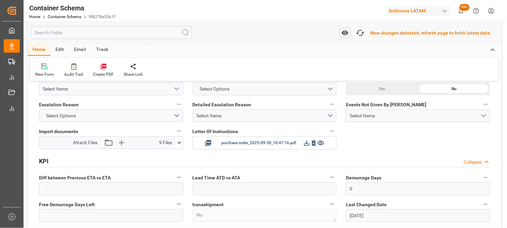
scroll to position [970, 0]
click at [365, 32] on icon "button" at bounding box center [360, 32] width 10 height 7
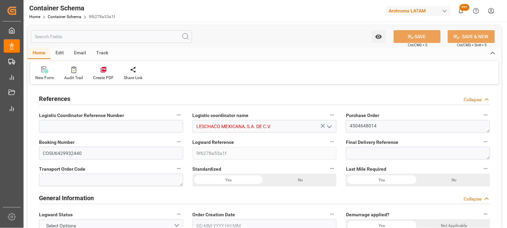
type input "10"
type input "7"
type input "1"
type input "75"
type input "24000"
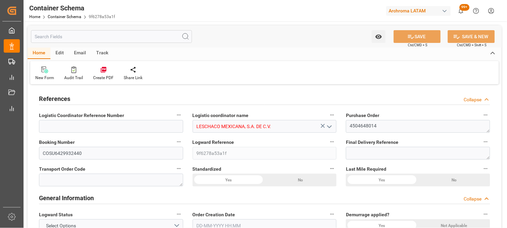
type input "25612.5"
type input "Cosco"
type input "COSCO Shipping Co. Ltd."
type input "CNSHA"
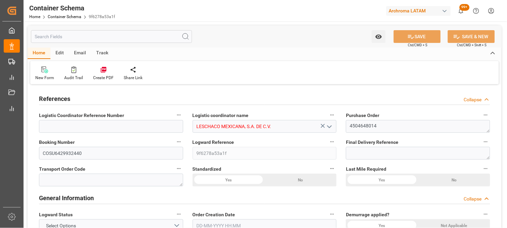
type input "MXZLO"
type input "9355551"
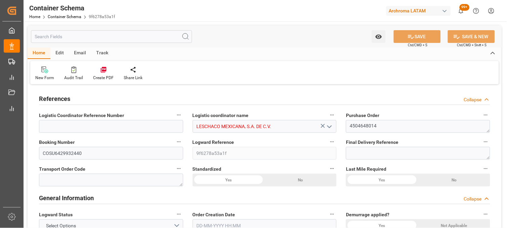
type input "9355551"
type input "0"
type input "[DATE] 16:30"
type input "[DATE]"
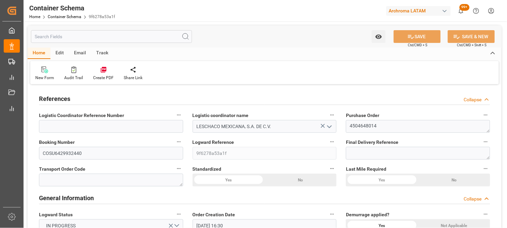
type input "[DATE]"
type input "[DATE] 22:47"
type input "[DATE] 22:38"
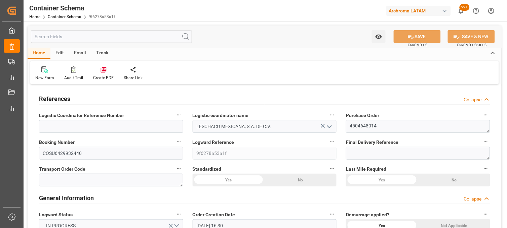
type input "[DATE]"
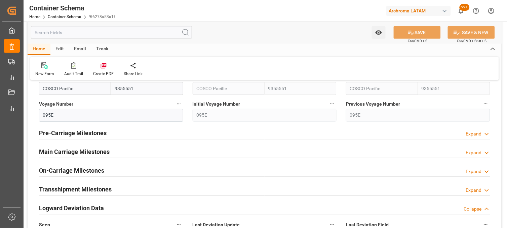
scroll to position [746, 0]
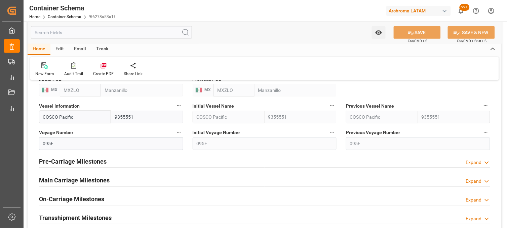
click at [87, 182] on h2 "Main Carriage Milestones" at bounding box center [74, 180] width 71 height 9
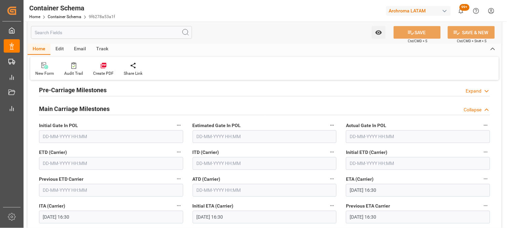
scroll to position [821, 0]
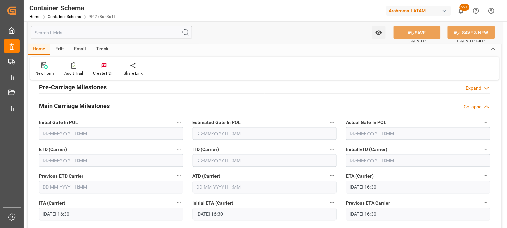
click at [51, 162] on input "text" at bounding box center [111, 161] width 144 height 13
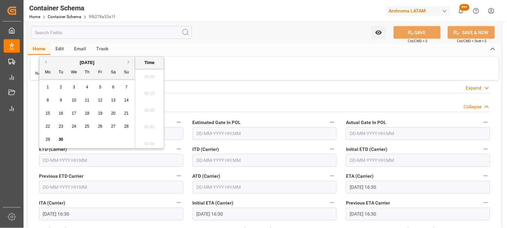
scroll to position [1094, 0]
click at [47, 140] on span "29" at bounding box center [47, 139] width 4 height 5
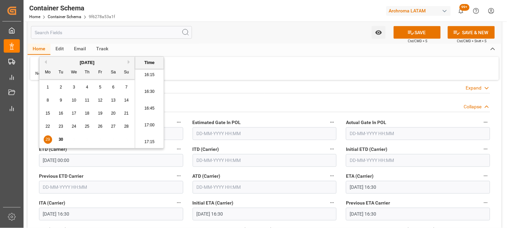
click at [149, 107] on li "16:45" at bounding box center [149, 108] width 29 height 17
type input "[DATE] 16:45"
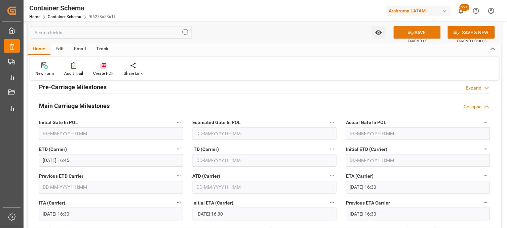
click at [414, 32] on button "SAVE" at bounding box center [416, 32] width 47 height 13
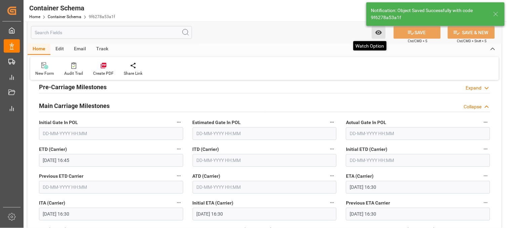
type textarea "Container is already in Final Delivery Phase."
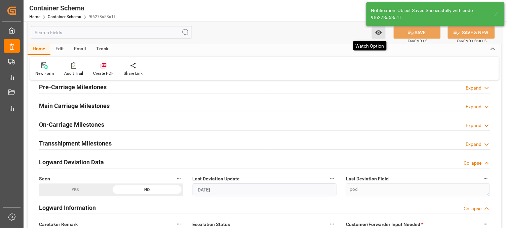
type input "0"
type input "[DATE] 22:48"
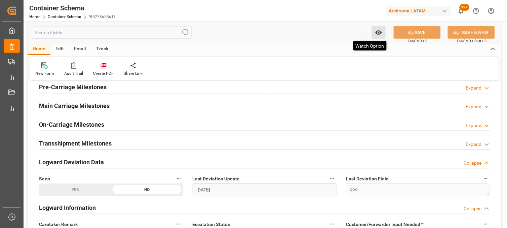
click at [378, 30] on icon "open menu" at bounding box center [378, 32] width 7 height 7
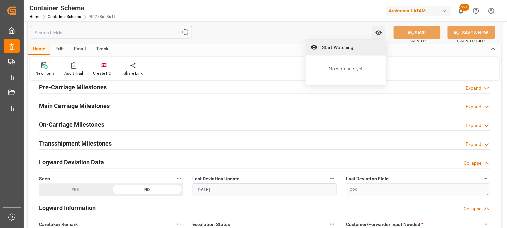
click at [342, 45] on span "Start Watching" at bounding box center [350, 47] width 61 height 7
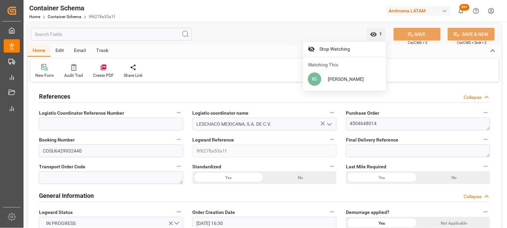
scroll to position [0, 0]
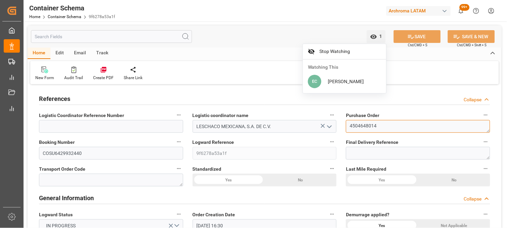
drag, startPoint x: 371, startPoint y: 127, endPoint x: 382, endPoint y: 127, distance: 11.1
click at [382, 127] on textarea "4504648014" at bounding box center [418, 126] width 144 height 13
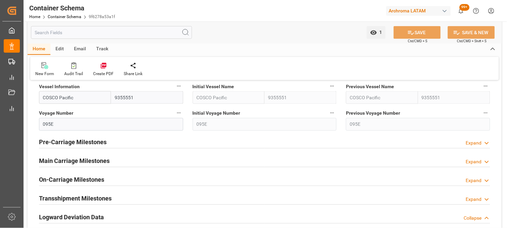
scroll to position [784, 0]
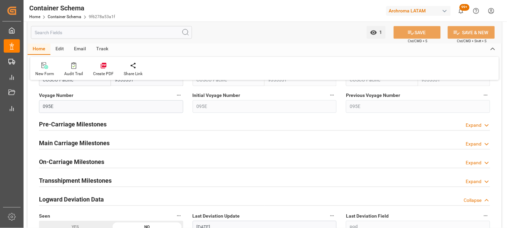
click at [118, 140] on div "Main Carriage Milestones Expand" at bounding box center [264, 143] width 451 height 13
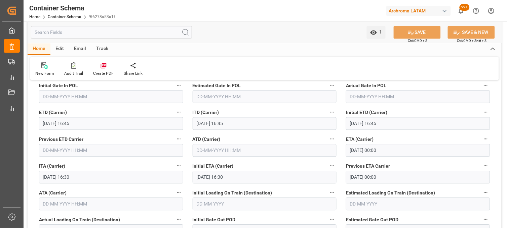
scroll to position [858, 0]
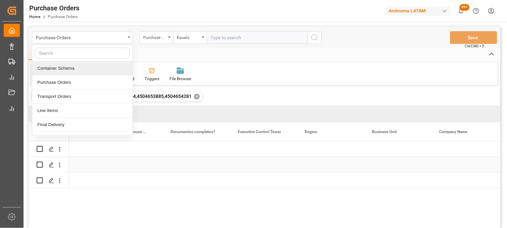
scroll to position [0, 1385]
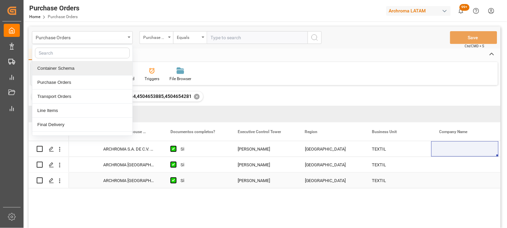
click at [132, 176] on div "ARCHROMA [GEOGRAPHIC_DATA] S DE RL DE CV ([GEOGRAPHIC_DATA][PERSON_NAME])" at bounding box center [128, 180] width 67 height 15
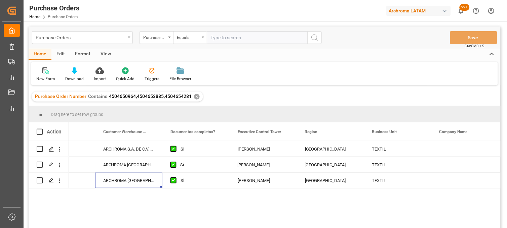
scroll to position [37, 0]
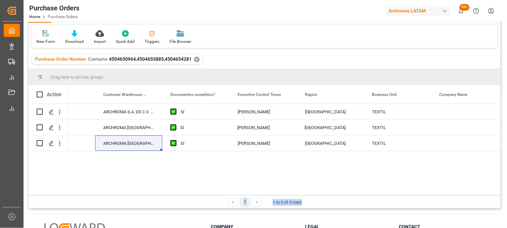
drag, startPoint x: 306, startPoint y: 195, endPoint x: 197, endPoint y: 196, distance: 109.2
click at [196, 196] on div "1 1 to 3 of 3 rows" at bounding box center [265, 202] width 472 height 13
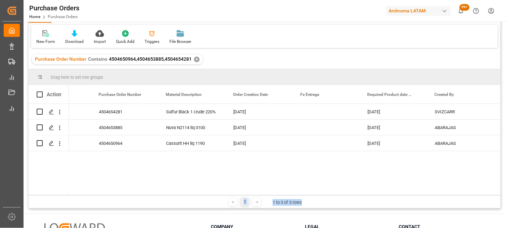
scroll to position [0, 0]
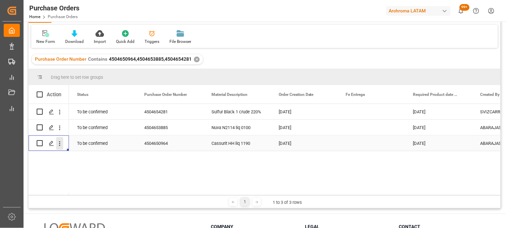
click at [57, 143] on icon "open menu" at bounding box center [59, 143] width 7 height 7
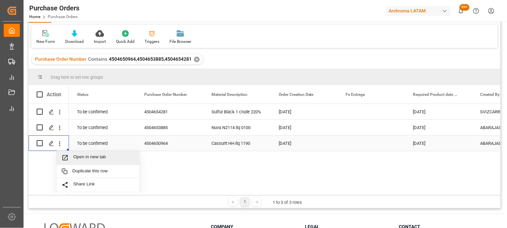
click at [65, 156] on icon "Press SPACE to select this row." at bounding box center [64, 158] width 7 height 7
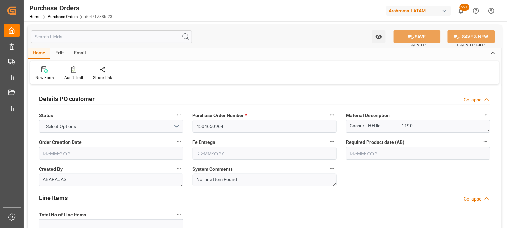
type input "1"
type input "[DATE]"
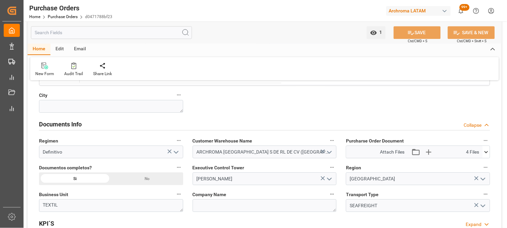
scroll to position [448, 0]
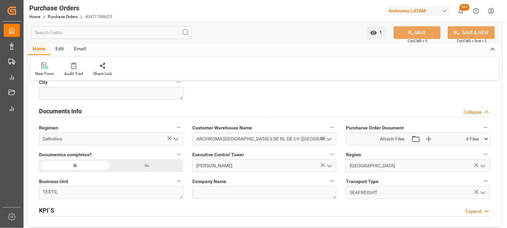
click at [487, 138] on icon at bounding box center [486, 139] width 4 height 2
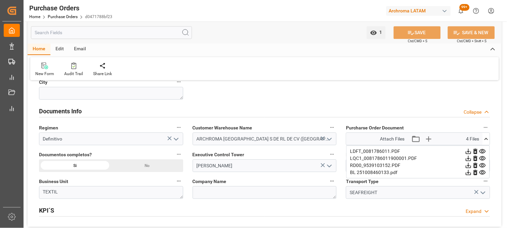
click at [482, 173] on icon at bounding box center [482, 172] width 7 height 7
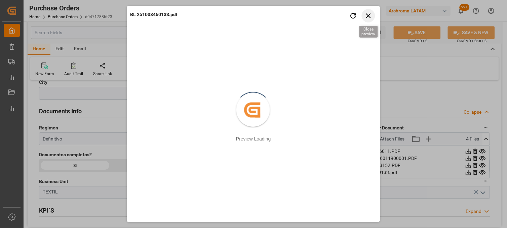
click at [370, 12] on icon "button" at bounding box center [368, 15] width 8 height 8
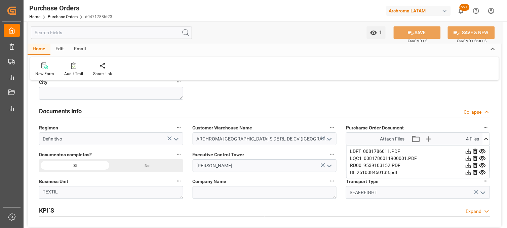
click at [481, 166] on icon at bounding box center [482, 165] width 7 height 7
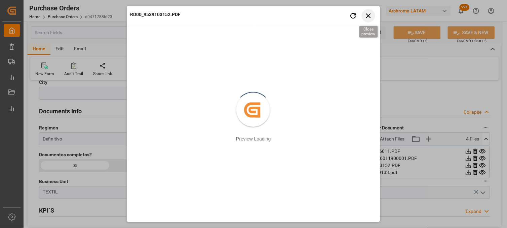
click at [371, 15] on icon "button" at bounding box center [368, 15] width 8 height 8
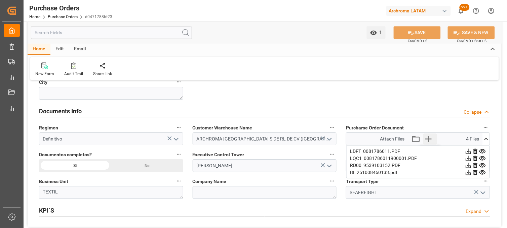
click at [427, 140] on icon "button" at bounding box center [428, 139] width 11 height 11
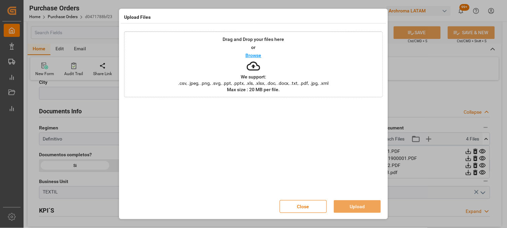
click at [261, 78] on p "We support:" at bounding box center [254, 77] width 26 height 5
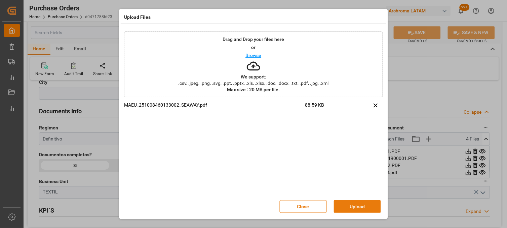
click at [349, 208] on button "Upload" at bounding box center [357, 207] width 47 height 13
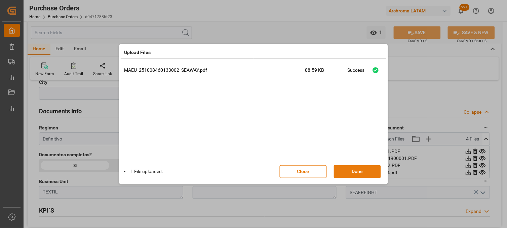
click at [350, 173] on button "Done" at bounding box center [357, 172] width 47 height 13
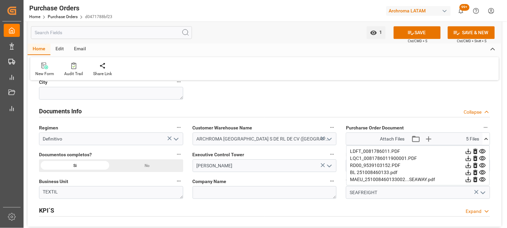
click at [484, 179] on icon at bounding box center [482, 179] width 7 height 7
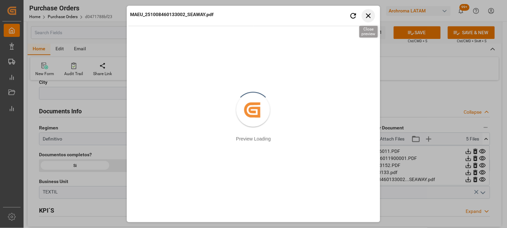
click at [367, 15] on icon "button" at bounding box center [368, 15] width 8 height 8
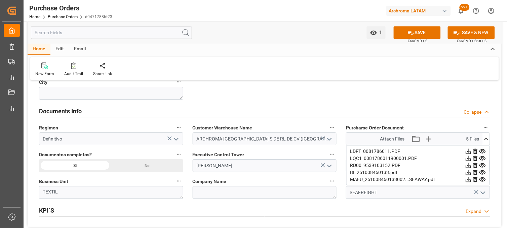
click at [486, 140] on icon at bounding box center [485, 139] width 7 height 7
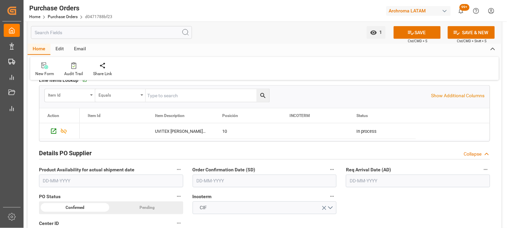
scroll to position [149, 0]
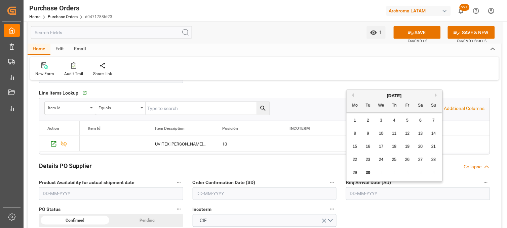
click at [369, 193] on input "text" at bounding box center [418, 194] width 144 height 13
click at [435, 95] on button "Next Month" at bounding box center [437, 95] width 4 height 4
click at [367, 161] on span "21" at bounding box center [367, 160] width 4 height 5
type input "[DATE]"
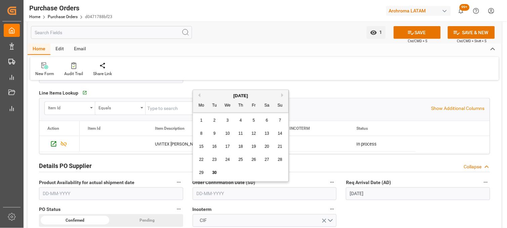
click at [226, 193] on input "text" at bounding box center [264, 194] width 144 height 13
click at [207, 120] on div "1 2 3 4 5 6 7" at bounding box center [241, 120] width 92 height 13
click at [214, 172] on span "30" at bounding box center [214, 173] width 4 height 5
type input "[DATE]"
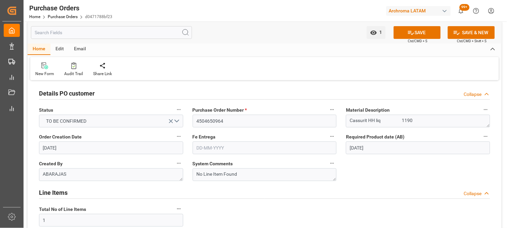
scroll to position [0, 0]
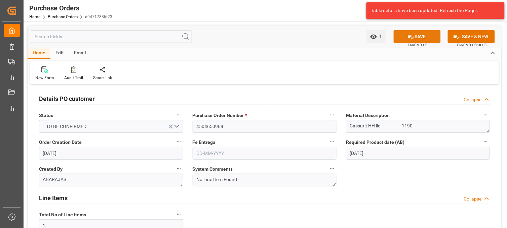
click at [411, 34] on icon at bounding box center [410, 36] width 7 height 7
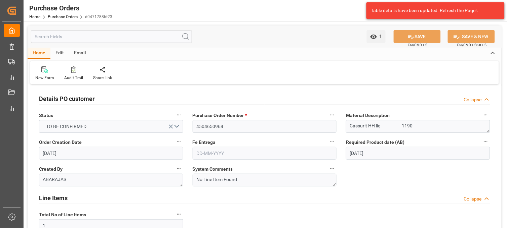
click at [208, 154] on input "text" at bounding box center [264, 153] width 144 height 13
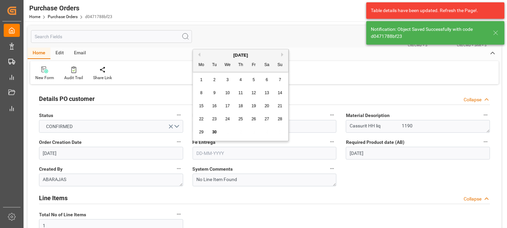
click at [284, 54] on button "Next Month" at bounding box center [283, 55] width 4 height 4
click at [241, 134] on span "30" at bounding box center [240, 132] width 4 height 5
type input "[DATE]"
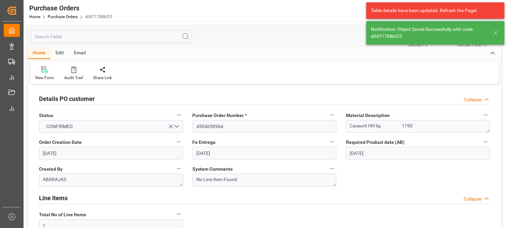
click at [496, 34] on icon at bounding box center [495, 33] width 8 height 8
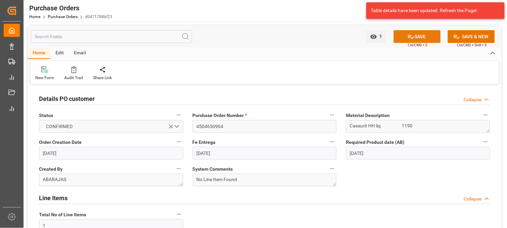
click at [417, 35] on button "SAVE" at bounding box center [416, 36] width 47 height 13
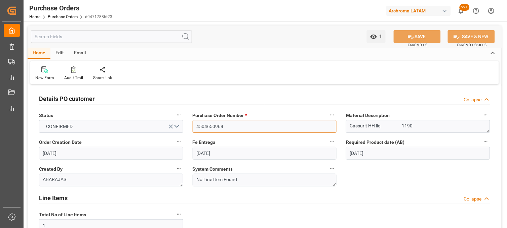
click at [209, 127] on input "4504650964" at bounding box center [264, 126] width 144 height 13
click at [210, 127] on input "4504650964" at bounding box center [264, 126] width 144 height 13
click at [57, 15] on link "Purchase Orders" at bounding box center [63, 16] width 30 height 5
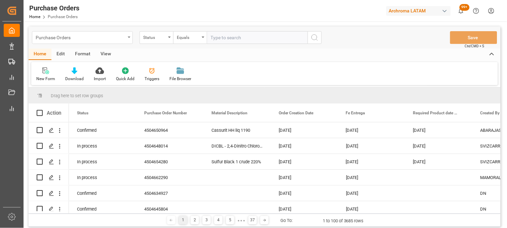
click at [128, 40] on div "Purchase Orders" at bounding box center [82, 37] width 101 height 13
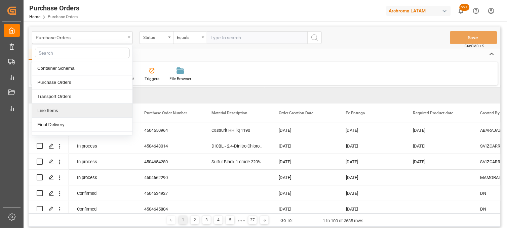
drag, startPoint x: 79, startPoint y: 112, endPoint x: 82, endPoint y: 110, distance: 3.8
click at [78, 112] on div "Line Items" at bounding box center [82, 111] width 100 height 14
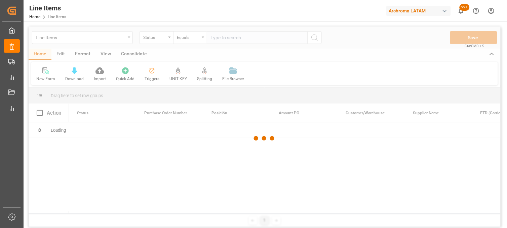
click at [167, 39] on div at bounding box center [265, 139] width 472 height 224
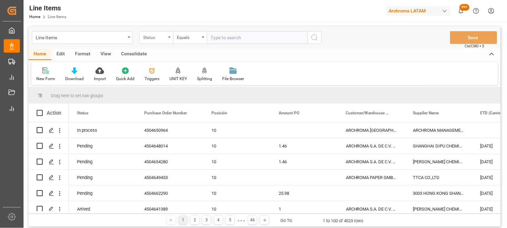
click at [170, 38] on icon "open menu" at bounding box center [169, 37] width 3 height 1
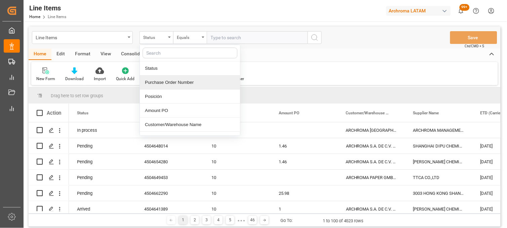
click at [162, 85] on div "Purchase Order Number" at bounding box center [190, 83] width 100 height 14
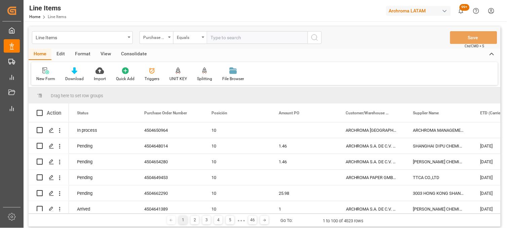
click at [216, 36] on input "text" at bounding box center [257, 37] width 101 height 13
paste input "4504650964"
type input "4504650964"
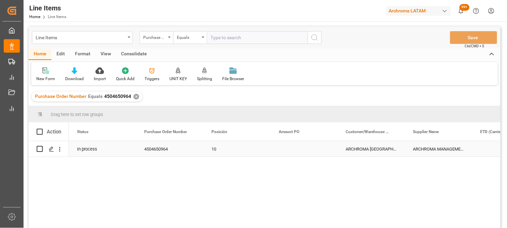
click at [288, 149] on div "Press SPACE to select this row." at bounding box center [303, 148] width 67 height 15
click at [290, 149] on div "Press SPACE to select this row." at bounding box center [303, 148] width 67 height 15
drag, startPoint x: 284, startPoint y: 154, endPoint x: 296, endPoint y: 154, distance: 12.1
click at [296, 154] on input "2002" at bounding box center [304, 153] width 56 height 13
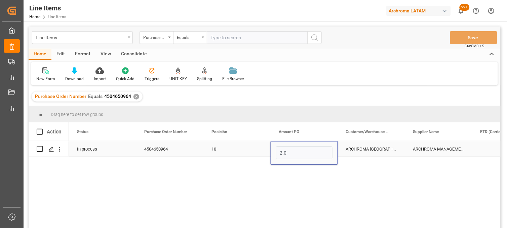
type input "2.02"
click at [357, 148] on div "ARCHROMA [GEOGRAPHIC_DATA] S DE RL DE CV ([GEOGRAPHIC_DATA][PERSON_NAME])" at bounding box center [371, 148] width 67 height 15
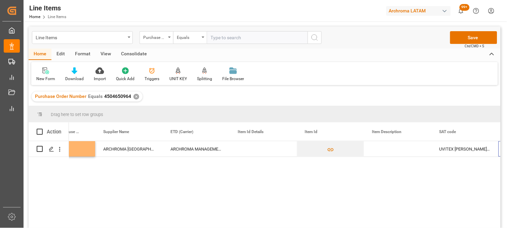
scroll to position [0, 310]
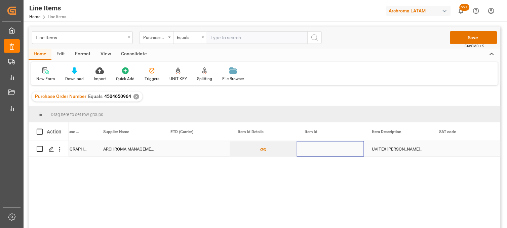
click at [311, 148] on div "Press SPACE to select this row." at bounding box center [330, 148] width 67 height 15
type input "28121229482"
click at [395, 149] on div "UVITEX ED-BS DRUM 60KG" at bounding box center [397, 148] width 67 height 15
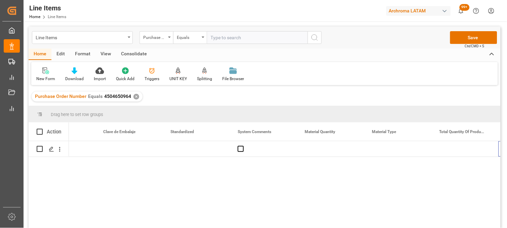
scroll to position [0, 780]
click at [307, 148] on div "Press SPACE to select this row." at bounding box center [330, 148] width 67 height 15
click at [313, 148] on div "Press SPACE to select this row." at bounding box center [330, 148] width 67 height 15
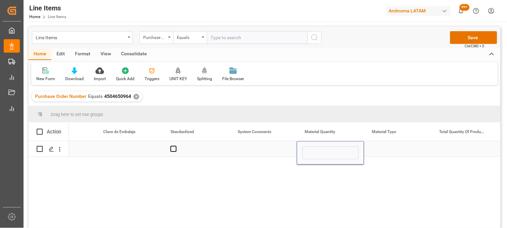
click at [313, 148] on input "Press SPACE to select this row." at bounding box center [330, 153] width 56 height 13
type input "9"
click at [384, 150] on div "Press SPACE to select this row." at bounding box center [397, 148] width 67 height 15
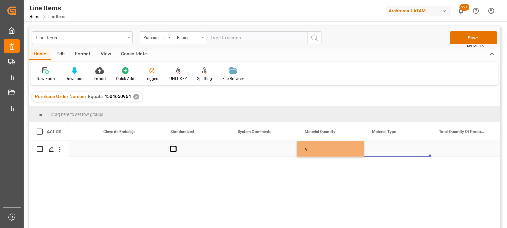
click at [384, 150] on div "Press SPACE to select this row." at bounding box center [397, 148] width 67 height 15
click at [384, 150] on input "Press SPACE to select this row." at bounding box center [397, 153] width 56 height 13
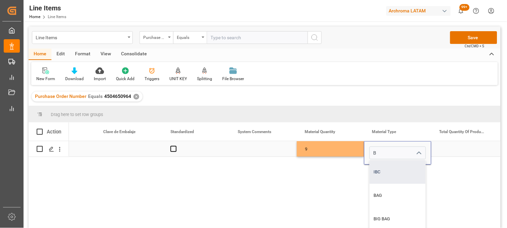
click at [385, 165] on div "IBC" at bounding box center [398, 173] width 56 height 24
type input "IBC"
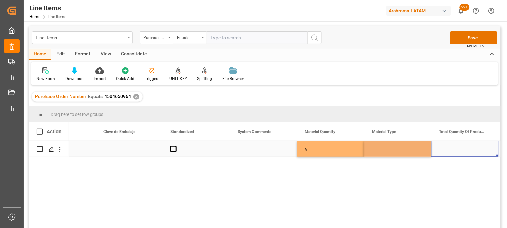
click at [464, 147] on div "Press SPACE to select this row." at bounding box center [464, 148] width 67 height 15
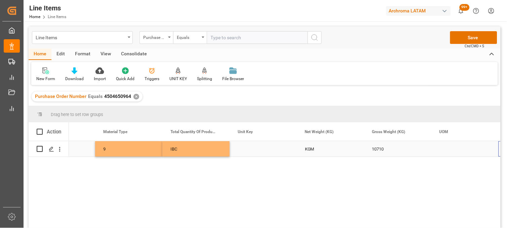
scroll to position [0, 0]
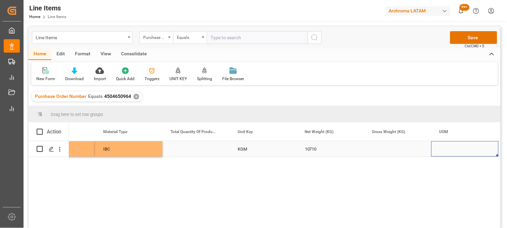
click at [386, 150] on div "Press SPACE to select this row." at bounding box center [397, 148] width 67 height 15
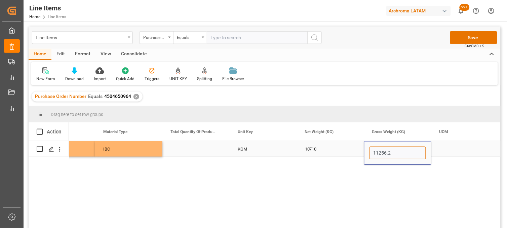
type input "11256.21"
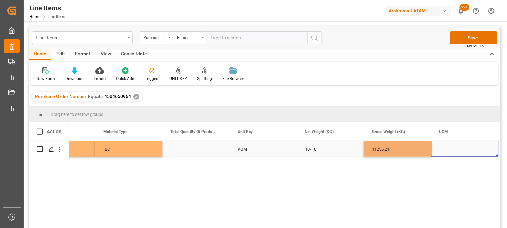
click at [444, 150] on div "Press SPACE to select this row." at bounding box center [464, 148] width 67 height 15
click at [400, 150] on div "11256.21" at bounding box center [397, 148] width 67 height 15
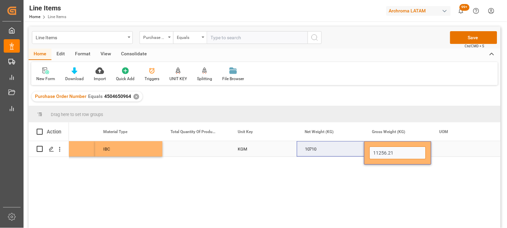
drag, startPoint x: 399, startPoint y: 149, endPoint x: 359, endPoint y: 149, distance: 40.0
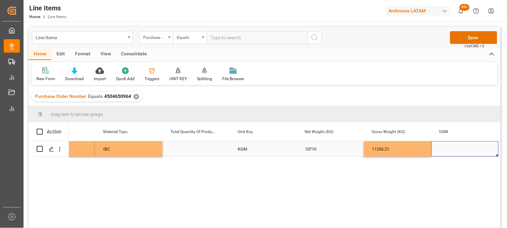
click at [444, 151] on div "Press SPACE to select this row." at bounding box center [464, 148] width 67 height 15
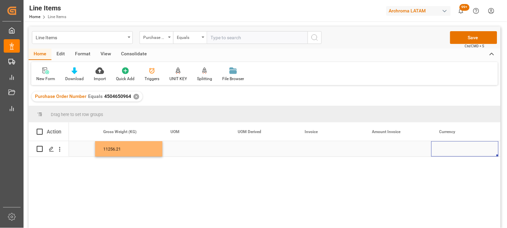
click at [320, 150] on div "Press SPACE to select this row." at bounding box center [330, 148] width 67 height 15
click at [320, 150] on input "Press SPACE to select this row." at bounding box center [330, 153] width 56 height 13
type input "9539103152"
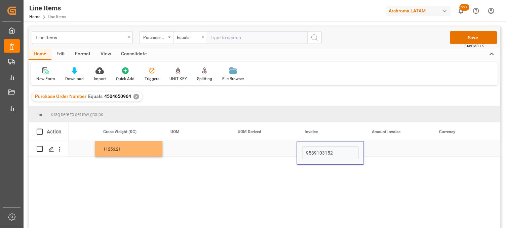
click at [392, 150] on div "Press SPACE to select this row." at bounding box center [397, 148] width 67 height 15
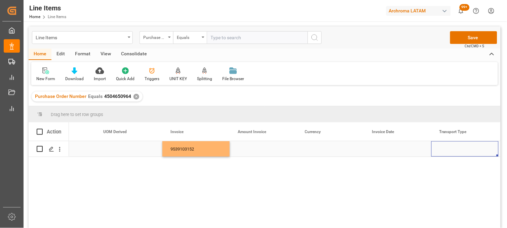
click at [249, 150] on div "Press SPACE to select this row." at bounding box center [262, 148] width 67 height 15
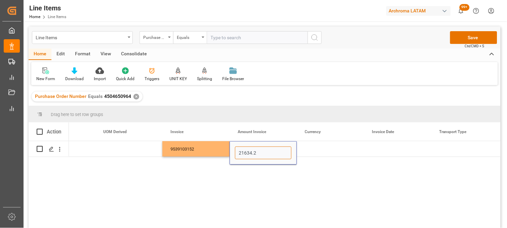
type input "21634.20"
click at [303, 144] on div "Press SPACE to select this row." at bounding box center [330, 148] width 67 height 15
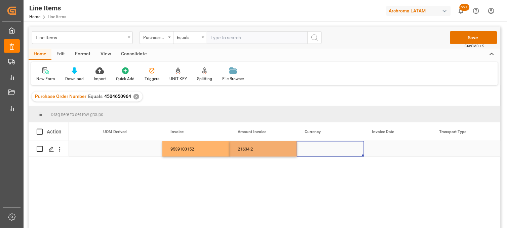
click at [310, 148] on div "Press SPACE to select this row." at bounding box center [330, 148] width 67 height 15
click at [318, 165] on div "USD MXN CAN EUR CHF" at bounding box center [330, 205] width 56 height 91
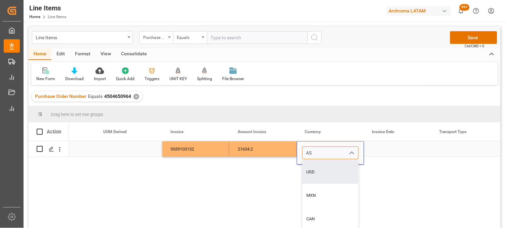
drag, startPoint x: 320, startPoint y: 156, endPoint x: 307, endPoint y: 156, distance: 13.1
click at [307, 156] on input "AS" at bounding box center [330, 153] width 56 height 13
drag, startPoint x: 314, startPoint y: 155, endPoint x: 305, endPoint y: 154, distance: 9.6
click at [305, 154] on input "AS" at bounding box center [330, 153] width 56 height 13
drag, startPoint x: 318, startPoint y: 167, endPoint x: 322, endPoint y: 167, distance: 4.0
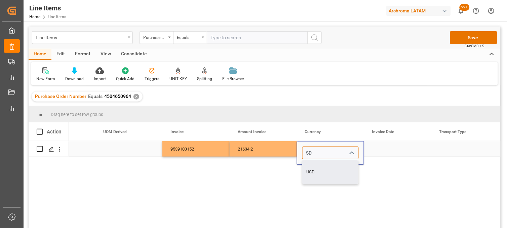
click at [319, 167] on div "USD" at bounding box center [330, 173] width 56 height 24
type input "USD"
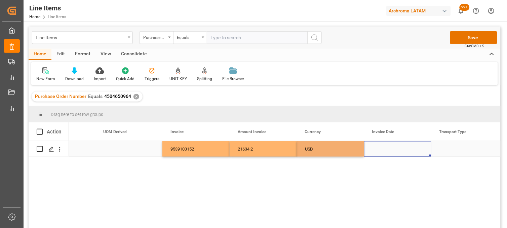
click at [385, 149] on div "Press SPACE to select this row." at bounding box center [397, 148] width 67 height 15
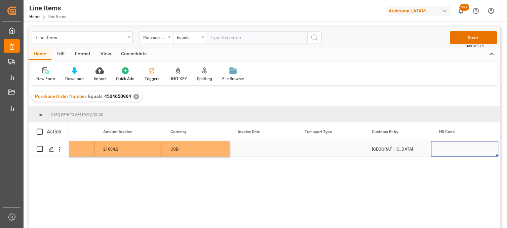
click at [255, 150] on div "Press SPACE to select this row." at bounding box center [262, 148] width 67 height 15
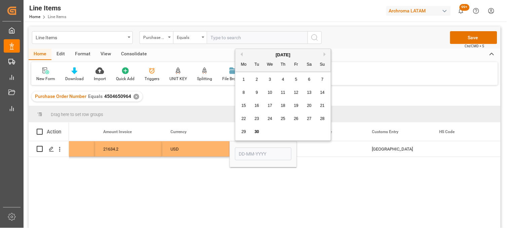
click at [297, 120] on span "26" at bounding box center [296, 119] width 4 height 5
type input "26-09-2025"
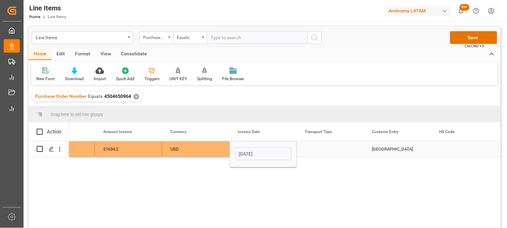
click at [320, 150] on div "Press SPACE to select this row." at bounding box center [330, 148] width 67 height 15
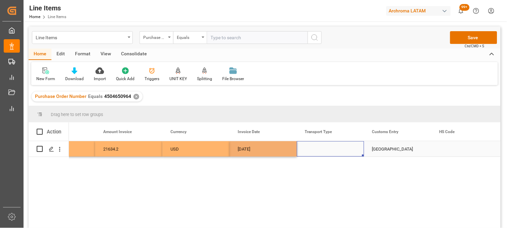
click at [316, 149] on div "Press SPACE to select this row." at bounding box center [330, 148] width 67 height 15
click at [316, 149] on input "Press SPACE to select this row." at bounding box center [330, 153] width 56 height 13
click at [319, 165] on div "SEAFREIGHT" at bounding box center [330, 173] width 56 height 24
type input "SEAFREIGHT"
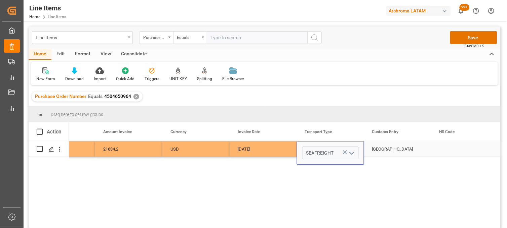
click at [389, 149] on div "[GEOGRAPHIC_DATA]" at bounding box center [397, 148] width 67 height 15
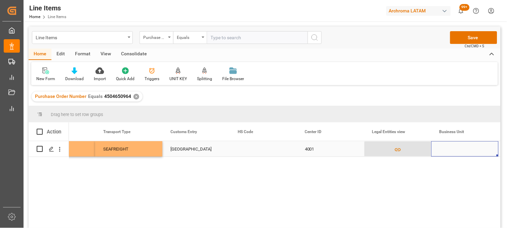
scroll to position [0, 1788]
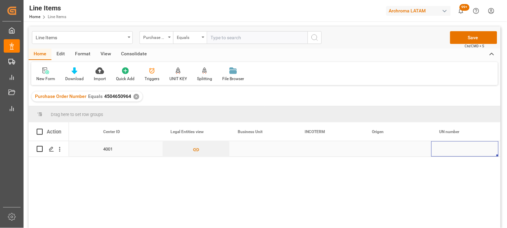
click at [253, 150] on div "Press SPACE to select this row." at bounding box center [262, 148] width 67 height 15
type input "TEXTIL"
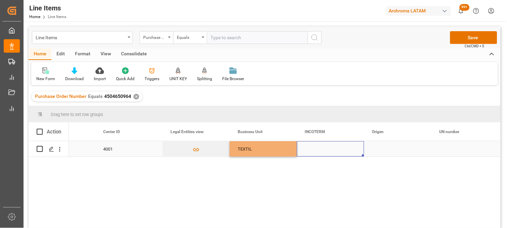
click at [314, 148] on div "Press SPACE to select this row." at bounding box center [330, 148] width 67 height 15
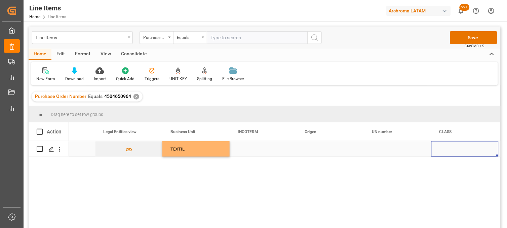
click at [251, 153] on div "Press SPACE to select this row." at bounding box center [262, 148] width 67 height 15
click at [249, 152] on div "Press SPACE to select this row." at bounding box center [262, 148] width 67 height 15
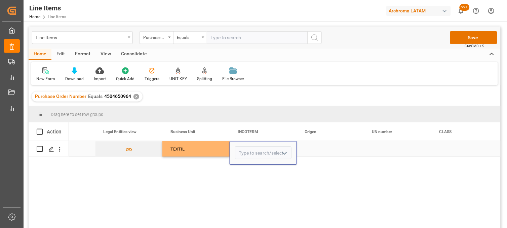
click at [249, 152] on input "Press SPACE to select this row." at bounding box center [263, 153] width 56 height 13
drag, startPoint x: 249, startPoint y: 168, endPoint x: 303, endPoint y: 161, distance: 54.9
click at [249, 168] on div "CIF" at bounding box center [263, 173] width 56 height 24
type input "CIF"
click at [310, 153] on div "Press SPACE to select this row." at bounding box center [330, 148] width 67 height 15
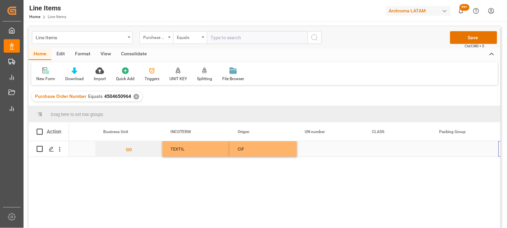
scroll to position [0, 2124]
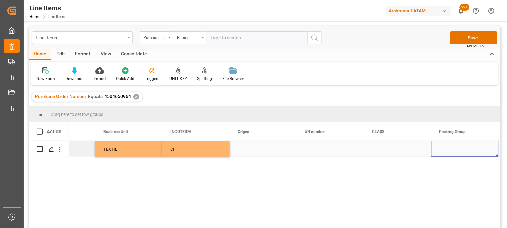
click at [254, 153] on div "Press SPACE to select this row." at bounding box center [262, 148] width 67 height 15
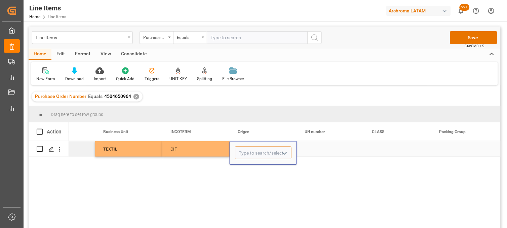
click at [248, 150] on input "Press SPACE to select this row." at bounding box center [263, 153] width 56 height 13
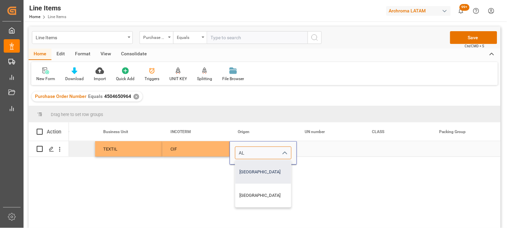
click at [253, 167] on div "ALEMANIA" at bounding box center [263, 173] width 56 height 24
type input "ALEMANIA"
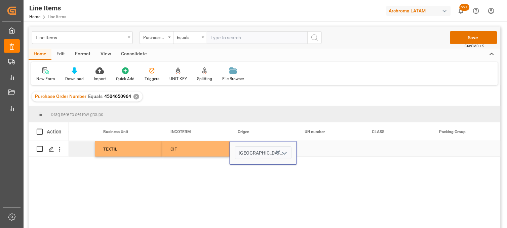
click at [316, 150] on div "Press SPACE to select this row." at bounding box center [330, 148] width 67 height 15
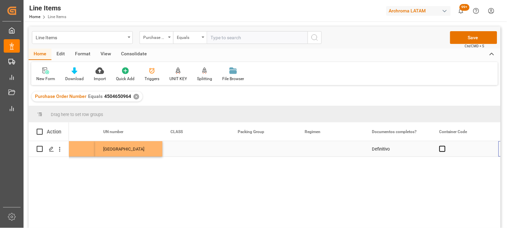
scroll to position [0, 2325]
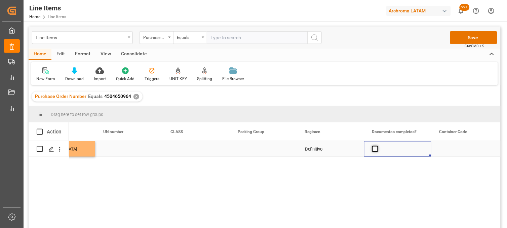
click at [373, 150] on span "Press SPACE to select this row." at bounding box center [375, 149] width 6 height 6
click at [377, 146] on input "Press SPACE to select this row." at bounding box center [377, 146] width 0 height 0
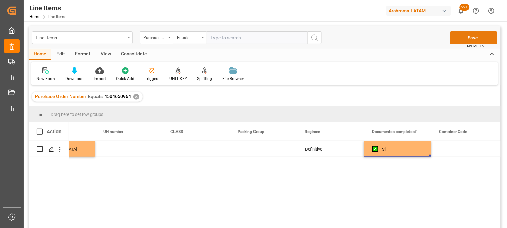
click at [462, 35] on button "Save" at bounding box center [473, 37] width 47 height 13
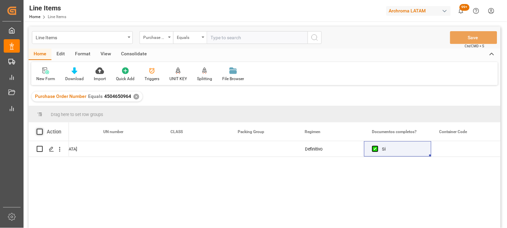
click at [42, 132] on span at bounding box center [40, 132] width 6 height 6
click at [42, 129] on input "checkbox" at bounding box center [42, 129] width 0 height 0
checkbox input "true"
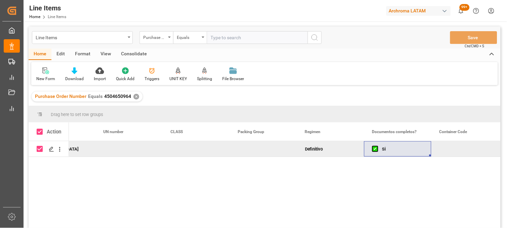
click at [132, 54] on div "Consolidate" at bounding box center [134, 54] width 36 height 11
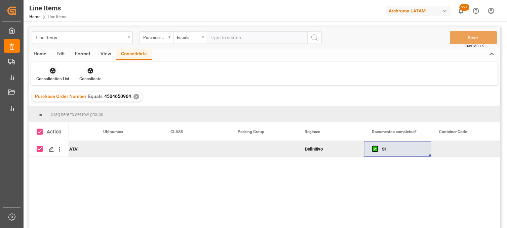
click at [49, 76] on div "Consolidation List" at bounding box center [52, 79] width 33 height 6
click at [54, 95] on div "Line Items Purchase Order Number Equals Save Ctrl/CMD + S Home Edit Format View…" at bounding box center [265, 137] width 472 height 220
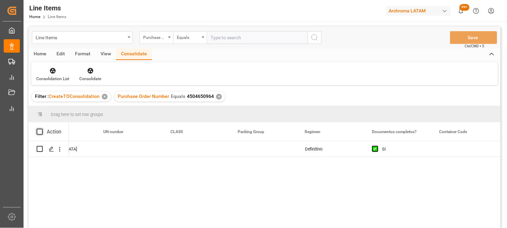
click at [38, 131] on span at bounding box center [40, 132] width 6 height 6
click at [42, 129] on input "checkbox" at bounding box center [42, 129] width 0 height 0
checkbox input "true"
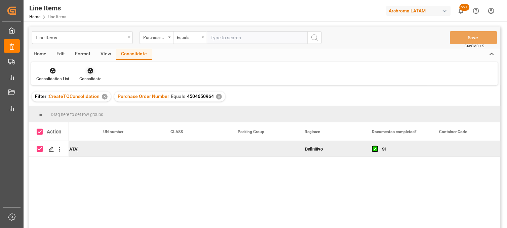
click at [83, 74] on div "Consolidate" at bounding box center [90, 74] width 32 height 15
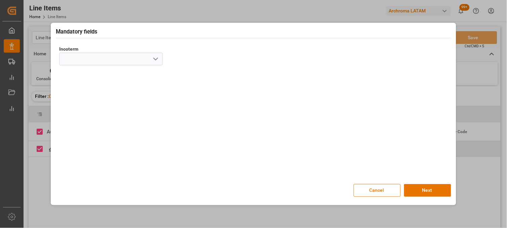
click at [155, 61] on icon "open menu" at bounding box center [156, 59] width 8 height 8
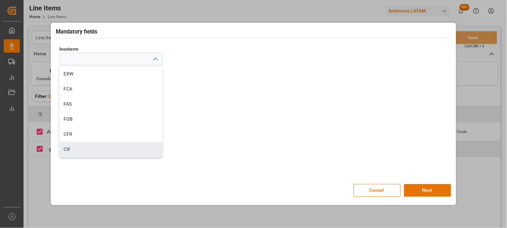
click at [78, 146] on div "CIF" at bounding box center [110, 149] width 103 height 15
type input "CIF"
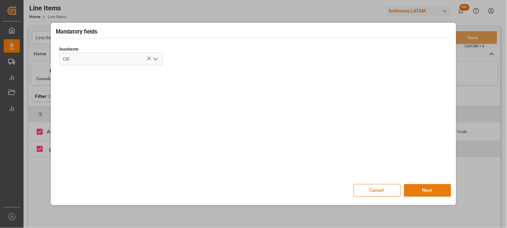
click at [419, 191] on button "Next" at bounding box center [427, 190] width 47 height 13
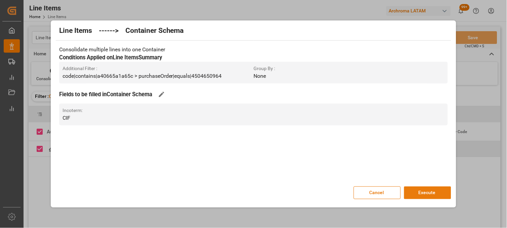
click at [421, 196] on button "Execute" at bounding box center [427, 193] width 47 height 13
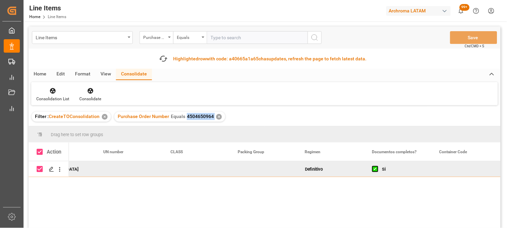
drag, startPoint x: 185, startPoint y: 118, endPoint x: 213, endPoint y: 119, distance: 28.6
click at [213, 119] on div "Purchase Order Number Equals 4504650964 ✕" at bounding box center [169, 117] width 111 height 10
copy span "4504650964"
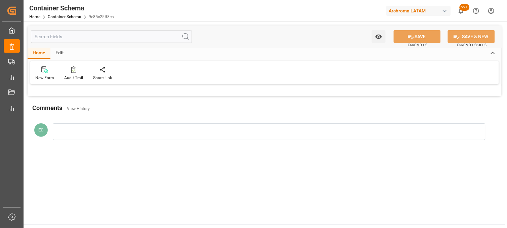
click at [224, 161] on main "Watch Option SAVE Ctrl/CMD + S SAVE & NEW Ctrl/CMD + Shift + S Home Edit New Fo…" at bounding box center [265, 122] width 482 height 203
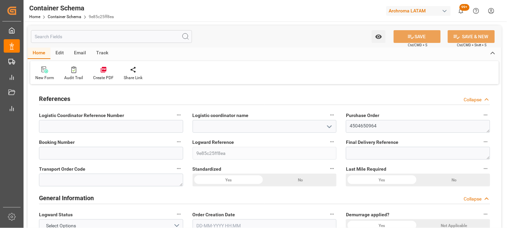
type input "0"
type input "1"
type input "9"
type input "10710"
type input "11256.21"
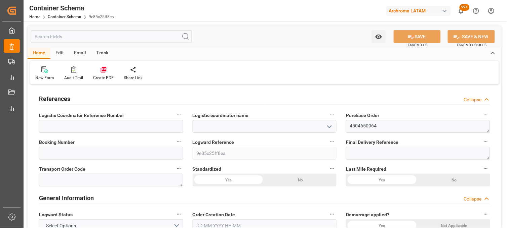
type input "0"
type input "[DATE]"
type input "[DATE] 23:01"
type input "[DATE]"
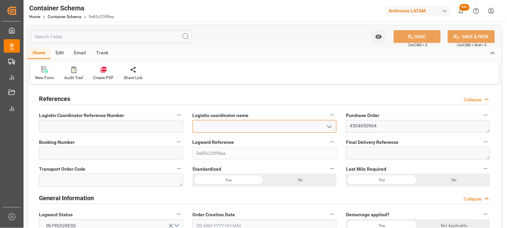
click at [221, 126] on input at bounding box center [264, 126] width 144 height 13
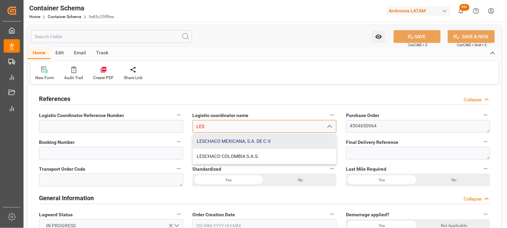
click at [200, 138] on div "LESCHACO MEXICANA, S.A. DE C.V." at bounding box center [264, 141] width 143 height 15
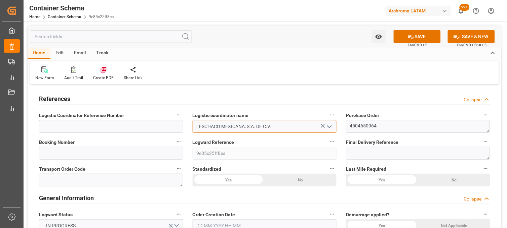
type input "LESCHACO MEXICANA, S.A. DE C.V."
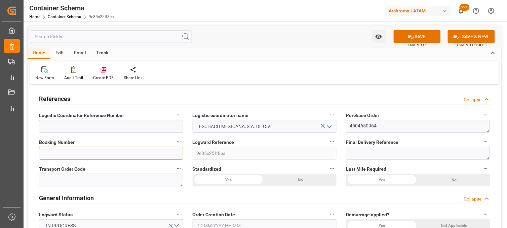
click at [148, 156] on input at bounding box center [111, 153] width 144 height 13
paste input "259534732"
type input "259534732"
click at [344, 174] on div "Last Mile Required Yes No" at bounding box center [418, 175] width 154 height 27
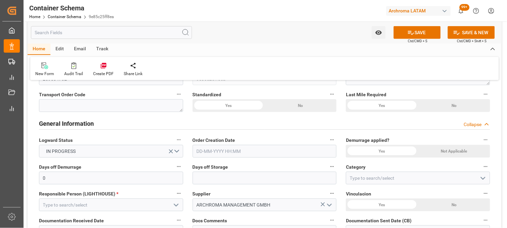
scroll to position [112, 0]
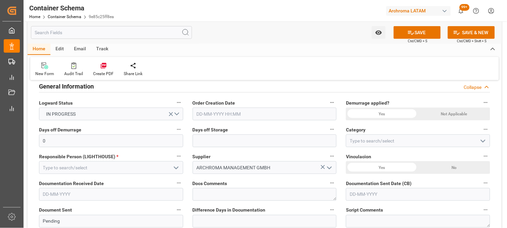
click at [202, 113] on input "text" at bounding box center [264, 114] width 144 height 13
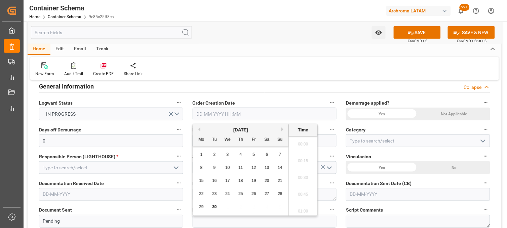
scroll to position [1111, 0]
click at [203, 116] on input "text" at bounding box center [264, 114] width 144 height 13
click at [205, 151] on div "1" at bounding box center [201, 155] width 8 height 8
click at [216, 209] on span "30" at bounding box center [214, 207] width 4 height 5
click at [297, 181] on li "17:00" at bounding box center [303, 176] width 29 height 17
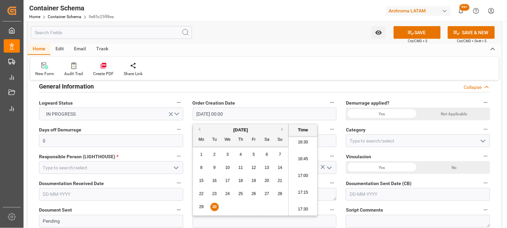
type input "[DATE] 17:00"
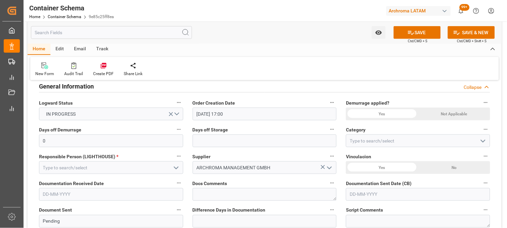
click at [437, 115] on div "Not Applicable" at bounding box center [454, 114] width 72 height 13
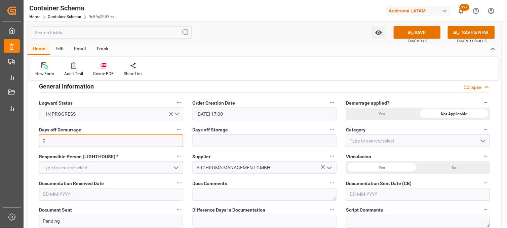
click at [74, 139] on input "0" at bounding box center [111, 141] width 144 height 13
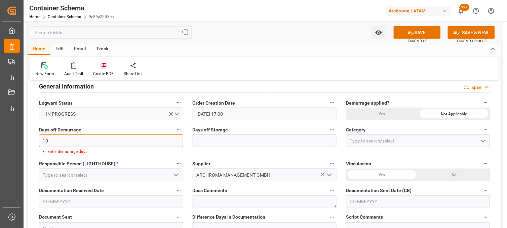
type input "10"
type input "7"
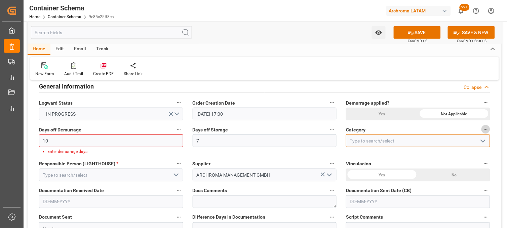
click at [363, 139] on input at bounding box center [418, 141] width 144 height 13
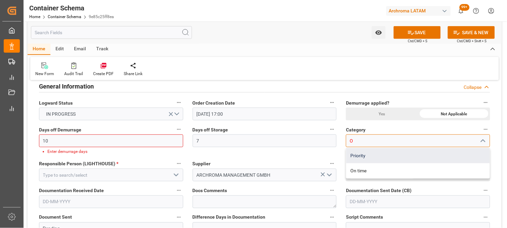
click at [354, 155] on div "Priority" at bounding box center [417, 155] width 143 height 15
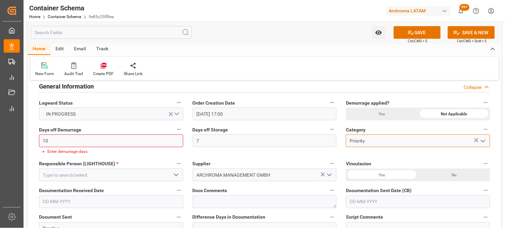
type input "Priority"
click at [390, 115] on div "Yes" at bounding box center [382, 114] width 72 height 13
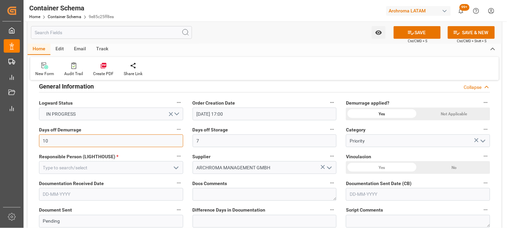
click at [82, 140] on input "10" at bounding box center [111, 141] width 144 height 13
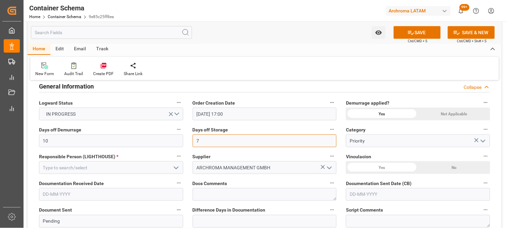
click at [215, 138] on input "7" at bounding box center [264, 141] width 144 height 13
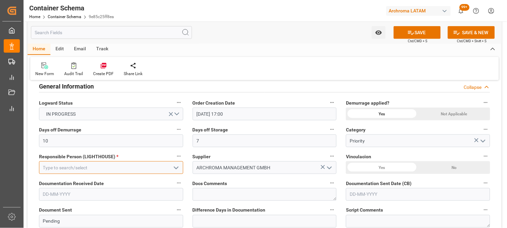
click at [118, 165] on input at bounding box center [111, 168] width 144 height 13
click at [173, 168] on icon "open menu" at bounding box center [176, 168] width 8 height 8
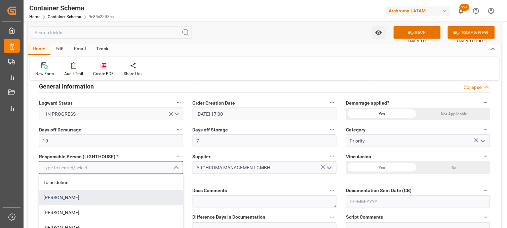
click at [57, 196] on div "Erika Cervantes" at bounding box center [110, 197] width 143 height 15
type input "Erika Cervantes"
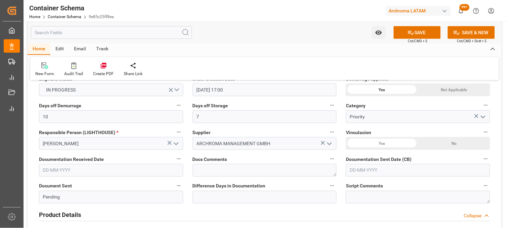
scroll to position [149, 0]
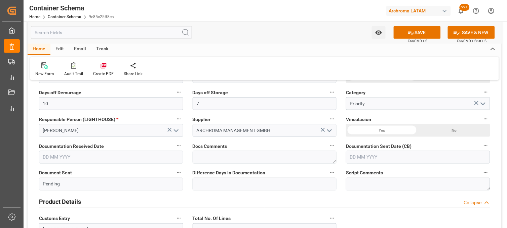
click at [106, 158] on input "text" at bounding box center [111, 157] width 144 height 13
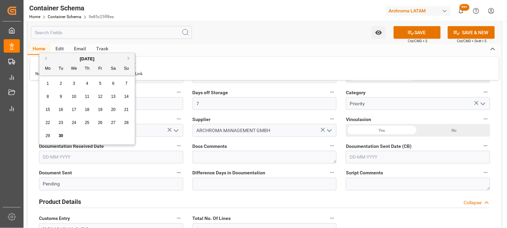
click at [50, 140] on div "29 30 1 2 3 4 5" at bounding box center [87, 136] width 92 height 13
click at [58, 137] on span "30" at bounding box center [60, 136] width 4 height 5
type input "[DATE]"
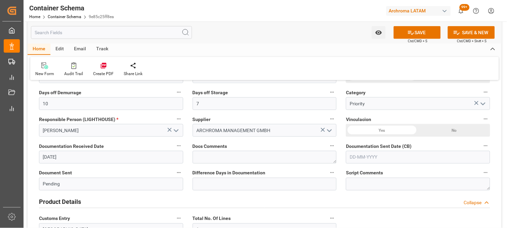
click at [353, 159] on input "text" at bounding box center [418, 157] width 144 height 13
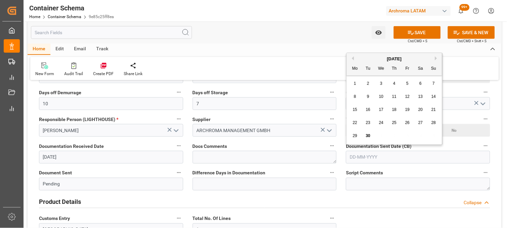
click at [359, 142] on div "29 30 1 2 3 4 5" at bounding box center [394, 136] width 92 height 13
click at [369, 135] on span "30" at bounding box center [367, 136] width 4 height 5
type input "[DATE]"
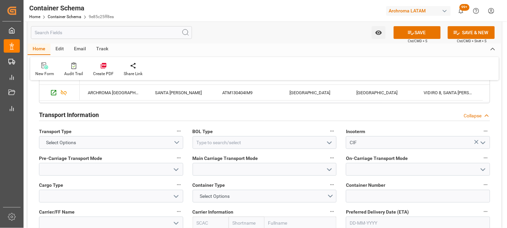
scroll to position [560, 0]
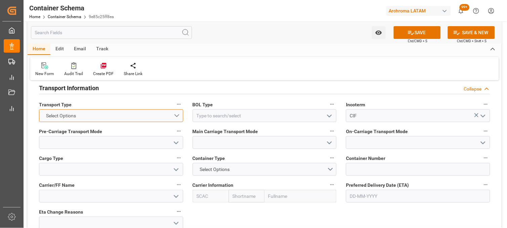
click at [179, 113] on button "Select Options" at bounding box center [111, 116] width 144 height 13
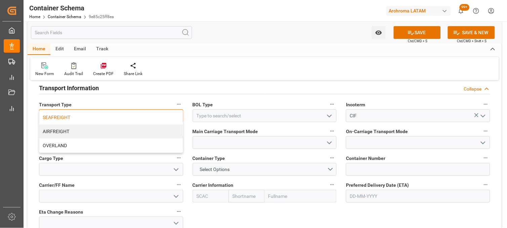
click at [95, 120] on div "SEAFREIGHT" at bounding box center [110, 118] width 143 height 14
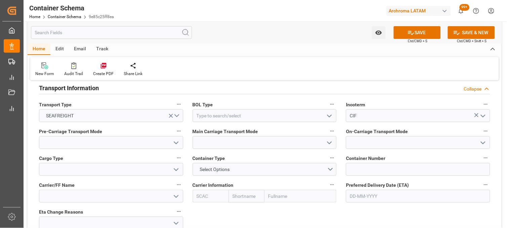
click at [331, 115] on icon "open menu" at bounding box center [329, 116] width 8 height 8
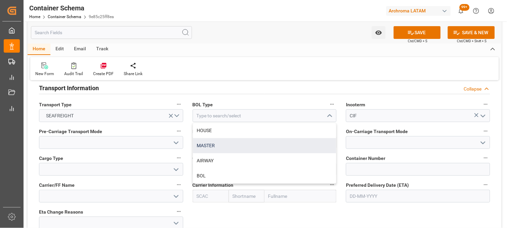
click at [219, 146] on div "MASTER" at bounding box center [264, 145] width 143 height 15
type input "MASTER"
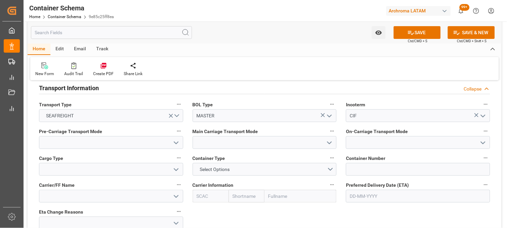
click at [175, 142] on icon "open menu" at bounding box center [176, 143] width 8 height 8
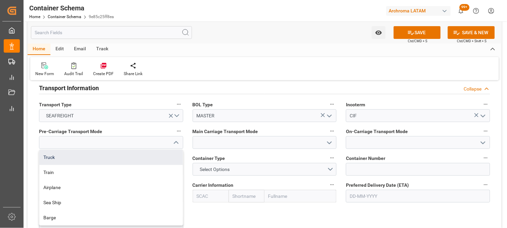
click at [132, 156] on div "Truck" at bounding box center [110, 157] width 143 height 15
type input "Truck"
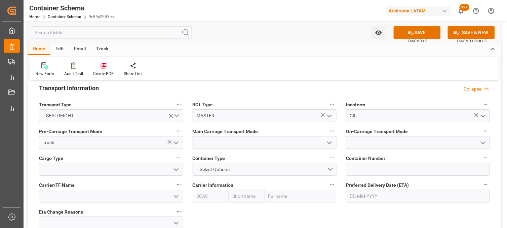
click at [329, 142] on icon "open menu" at bounding box center [329, 143] width 8 height 8
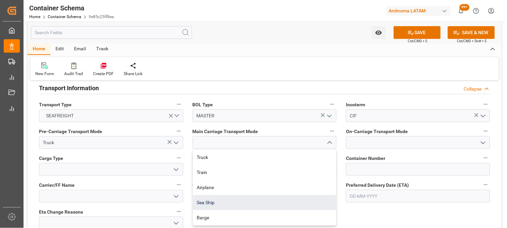
click at [239, 204] on div "Sea Ship" at bounding box center [264, 203] width 143 height 15
type input "Sea Ship"
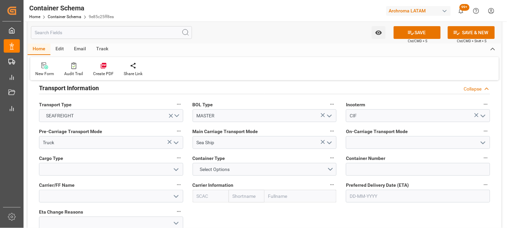
click at [481, 142] on icon "open menu" at bounding box center [483, 143] width 8 height 8
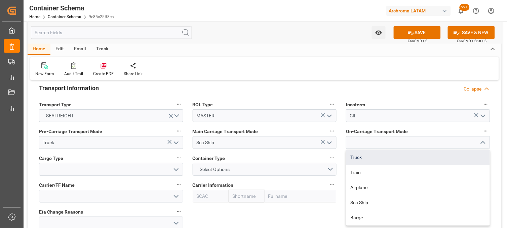
click at [376, 158] on div "Truck" at bounding box center [417, 157] width 143 height 15
type input "Truck"
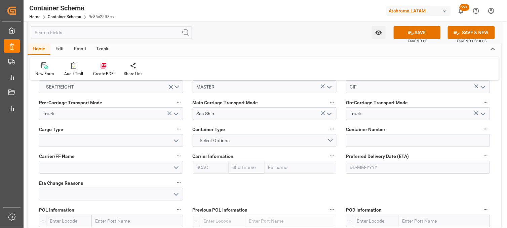
scroll to position [597, 0]
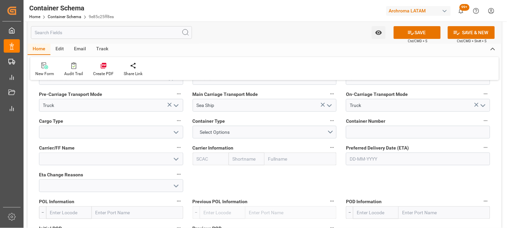
click at [178, 132] on icon "open menu" at bounding box center [176, 133] width 8 height 8
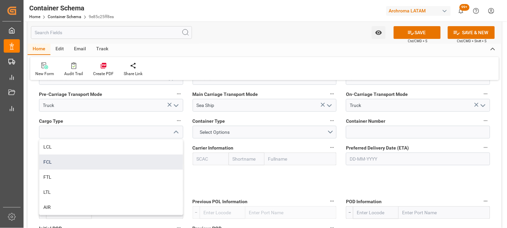
click at [95, 166] on div "FCL" at bounding box center [110, 162] width 143 height 15
type input "FCL"
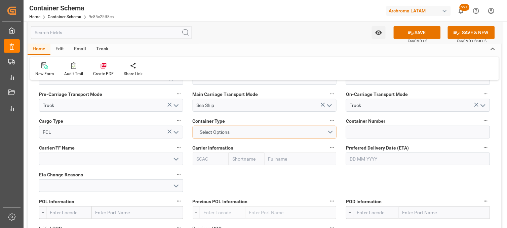
click at [331, 130] on button "Select Options" at bounding box center [264, 132] width 144 height 13
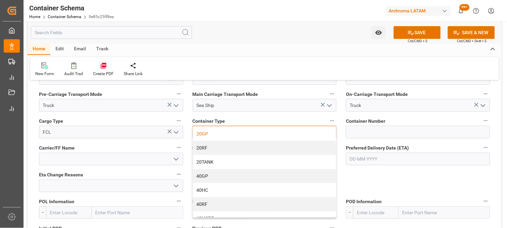
click at [267, 134] on div "20GP" at bounding box center [264, 134] width 143 height 14
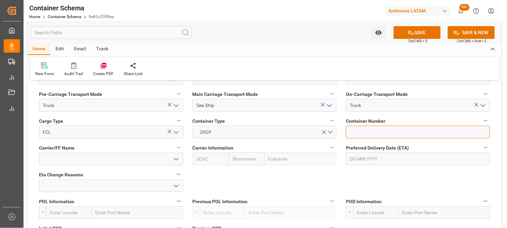
click at [350, 130] on input at bounding box center [418, 132] width 144 height 13
paste input "SUDU7956553"
type input "SUDU7956553"
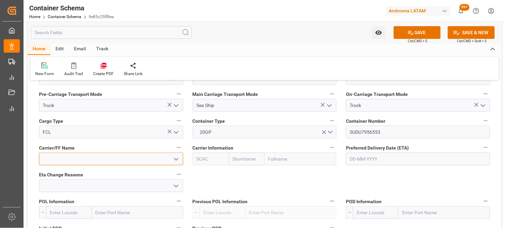
click at [65, 158] on input at bounding box center [111, 159] width 144 height 13
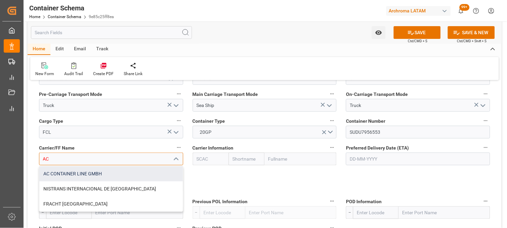
drag, startPoint x: 71, startPoint y: 170, endPoint x: 126, endPoint y: 167, distance: 55.2
click at [72, 170] on div "AC CONTAINER LINE GMBH" at bounding box center [110, 174] width 143 height 15
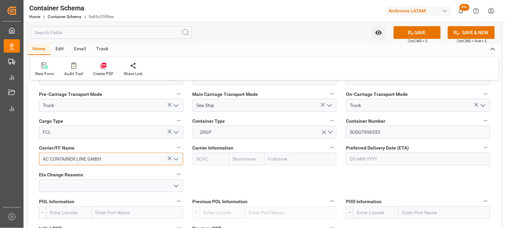
type input "AC CONTAINER LINE GMBH"
click at [251, 161] on input "text" at bounding box center [246, 159] width 36 height 13
type input "C"
click at [240, 160] on input "MAER" at bounding box center [246, 159] width 36 height 13
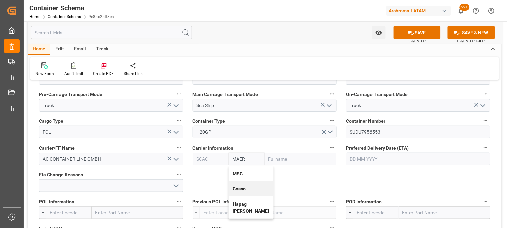
click at [247, 159] on input "MAER" at bounding box center [246, 159] width 36 height 13
type input "MAERS"
click at [243, 173] on b "Maersk" at bounding box center [241, 173] width 16 height 5
type input "MAEU"
type input "Maersk"
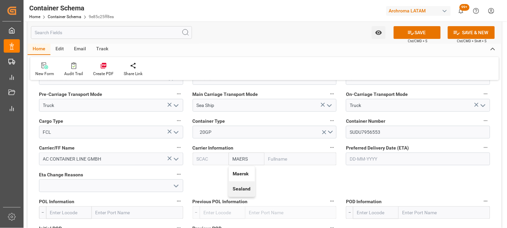
type input "Maersk Line AS"
type input "Maersk"
click at [366, 157] on input "text" at bounding box center [418, 159] width 144 height 13
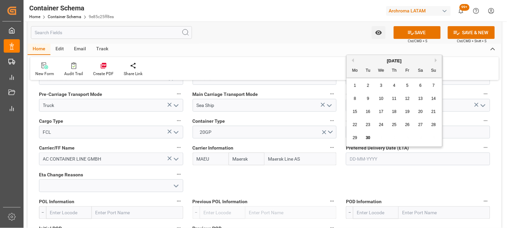
drag, startPoint x: 428, startPoint y: 58, endPoint x: 433, endPoint y: 58, distance: 4.4
click at [428, 58] on div "September 2025" at bounding box center [393, 61] width 95 height 7
click at [438, 58] on button "Next Month" at bounding box center [437, 60] width 4 height 4
click at [367, 127] on span "21" at bounding box center [367, 125] width 4 height 5
type input "21-10-2025"
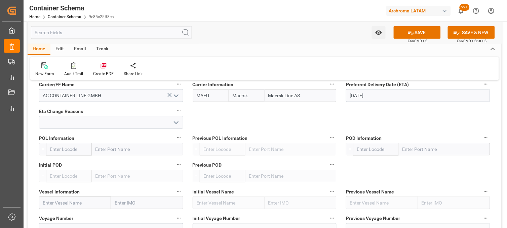
scroll to position [672, 0]
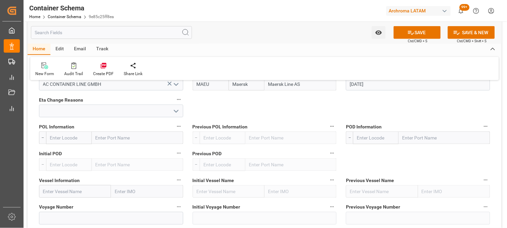
click at [121, 140] on input "text" at bounding box center [137, 138] width 91 height 13
type input "BREMER"
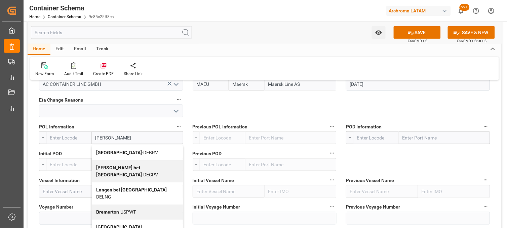
click at [111, 150] on b "Bremerhaven" at bounding box center [119, 152] width 46 height 5
type input "DEBRV"
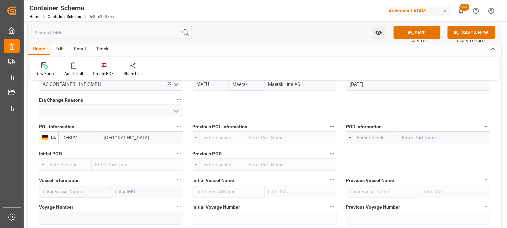
type input "Bremerhaven"
click at [417, 138] on input "text" at bounding box center [443, 138] width 91 height 13
click at [412, 140] on input "text" at bounding box center [443, 138] width 91 height 13
type input "VERACR"
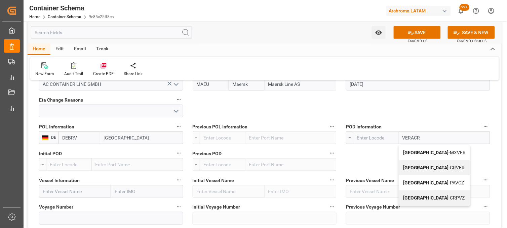
click at [411, 154] on b "Veracruz" at bounding box center [426, 152] width 46 height 5
type input "MXVER"
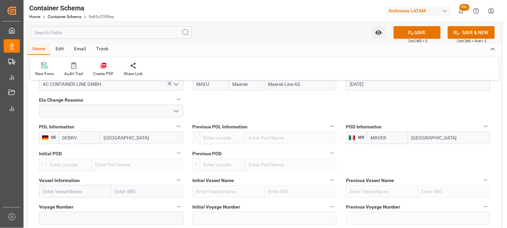
type input "Veracruz"
click at [77, 190] on input "text" at bounding box center [75, 191] width 72 height 13
click at [70, 189] on input "text" at bounding box center [75, 191] width 72 height 13
paste input "MAERSK DANUBE"
type input "MAERSK DANUBE"
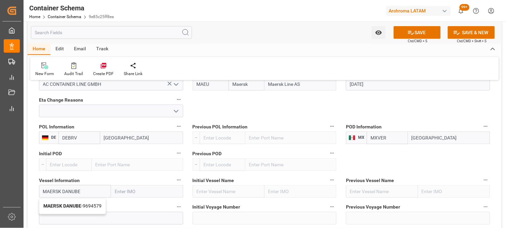
click at [69, 208] on b "MAERSK DANUBE" at bounding box center [62, 206] width 38 height 5
type input "9694579"
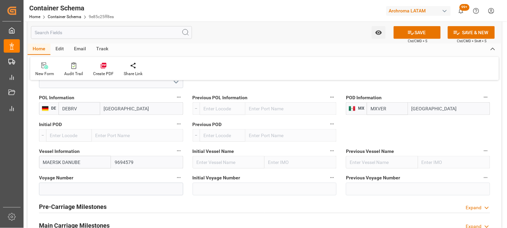
scroll to position [709, 0]
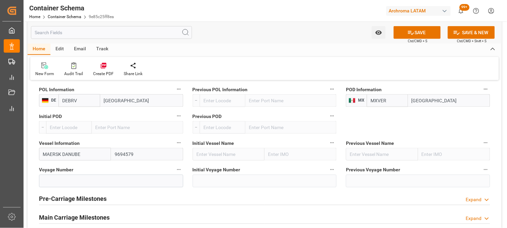
type input "MAERSK DANUBE"
click at [63, 182] on input at bounding box center [111, 181] width 144 height 13
paste input "539W"
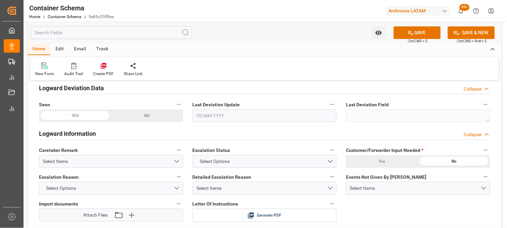
scroll to position [933, 0]
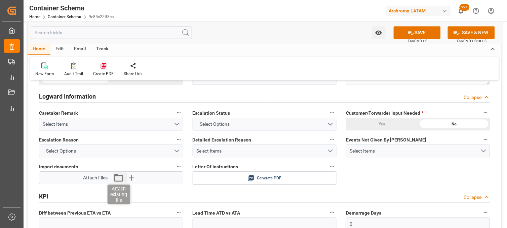
type input "539W"
click at [123, 177] on icon "button" at bounding box center [118, 177] width 9 height 7
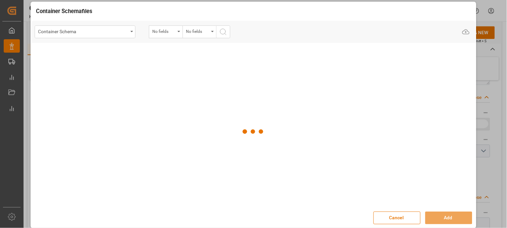
click at [126, 29] on div "Container Schema" at bounding box center [83, 31] width 90 height 8
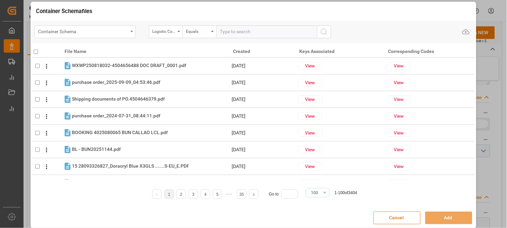
click at [132, 31] on icon "open menu" at bounding box center [131, 31] width 3 height 1
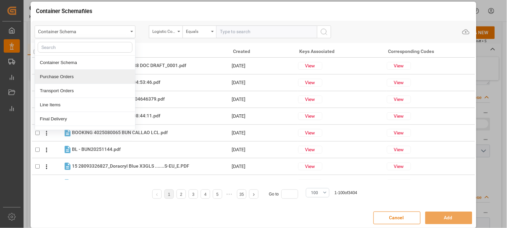
click at [83, 79] on div "Purchase Orders" at bounding box center [85, 77] width 100 height 14
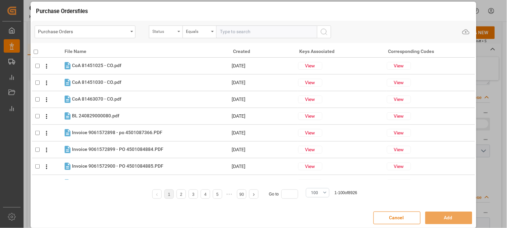
click at [164, 31] on div "Status" at bounding box center [164, 31] width 23 height 8
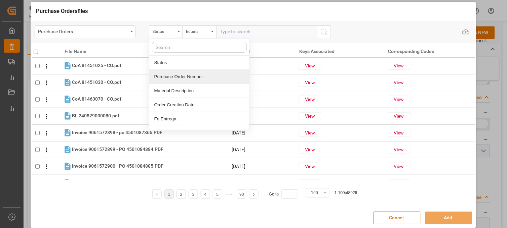
click at [175, 78] on div "Purchase Order Number" at bounding box center [199, 77] width 100 height 14
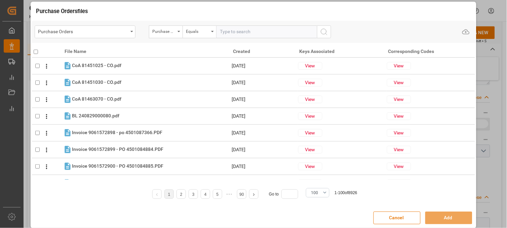
click at [223, 31] on input "text" at bounding box center [266, 32] width 101 height 13
paste input "4504650964"
type input "4504650964"
click at [323, 31] on icon "search button" at bounding box center [324, 32] width 8 height 8
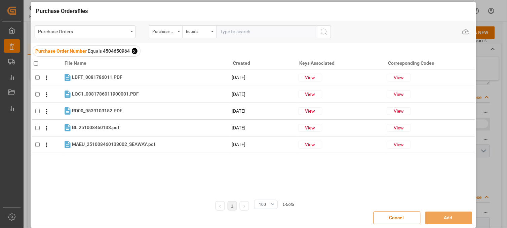
click at [35, 63] on input "checkbox" at bounding box center [36, 63] width 4 height 4
checkbox input "true"
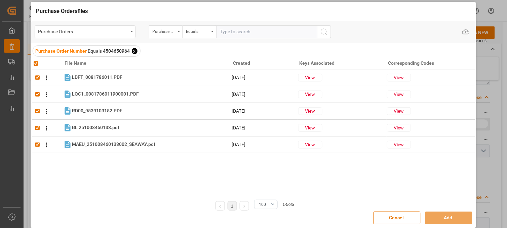
checkbox input "true"
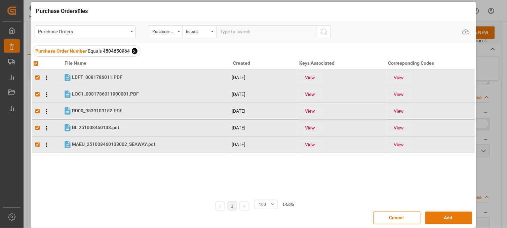
click at [449, 218] on button "Add" at bounding box center [448, 218] width 47 height 13
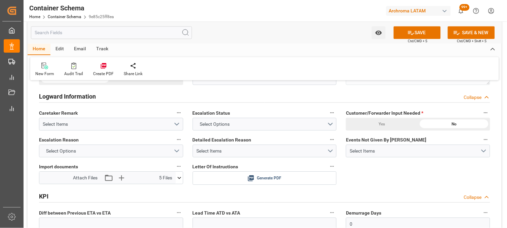
drag, startPoint x: 348, startPoint y: 100, endPoint x: 404, endPoint y: 36, distance: 85.7
click at [410, 33] on icon at bounding box center [410, 32] width 7 height 7
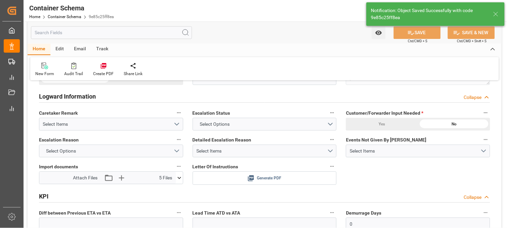
type input "Document Sent"
type input "MXVER"
type input "Veracruz"
type input "MAERSK DANUBE"
type input "9694579"
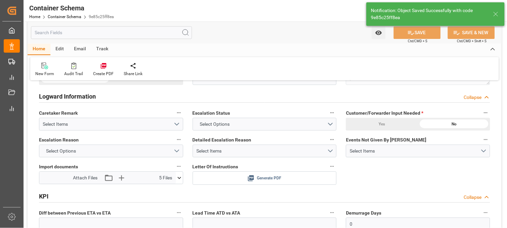
type input "539W"
type textarea "pod"
type input "[DATE]"
type input "30-09-2025 23:17"
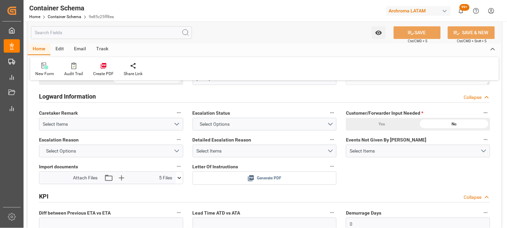
click at [250, 176] on icon at bounding box center [251, 179] width 6 height 6
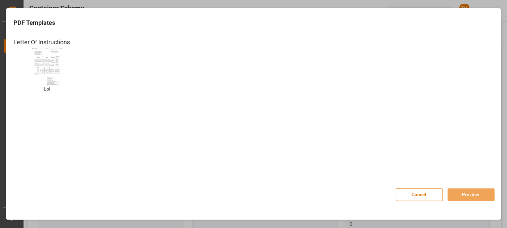
click at [59, 61] on img at bounding box center [47, 67] width 27 height 38
click at [467, 196] on button "Preview" at bounding box center [470, 195] width 47 height 13
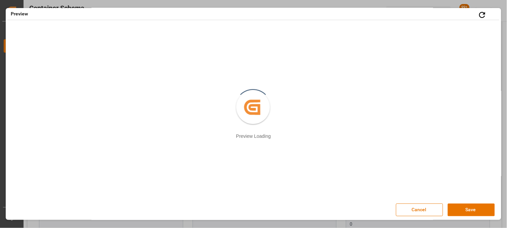
scroll to position [0, 0]
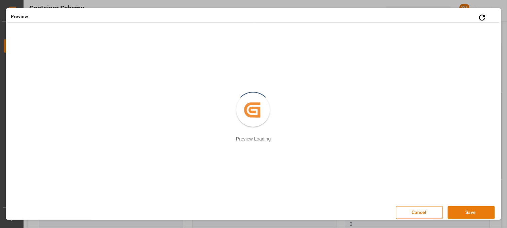
click at [475, 216] on button "Save" at bounding box center [470, 213] width 47 height 13
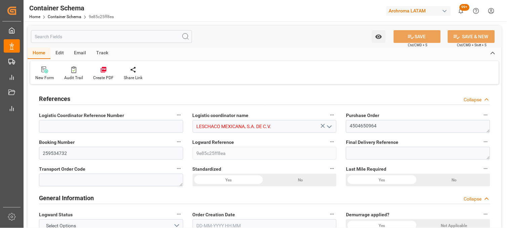
type input "10"
type input "7"
type input "1"
type input "9"
type input "10710"
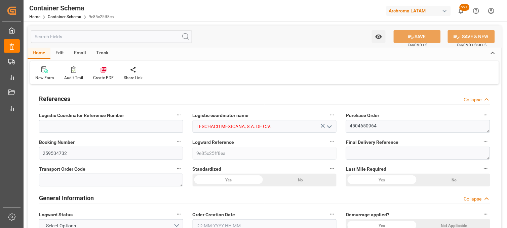
type input "11256.21"
type input "Maersk"
type input "Maersk Line AS"
type input "DEBRV"
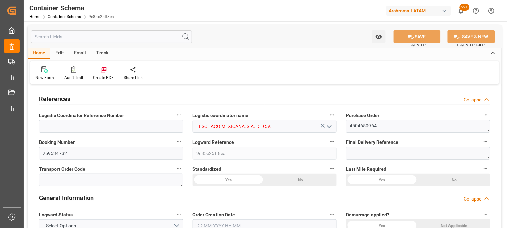
type input "MXVER"
type input "9694579"
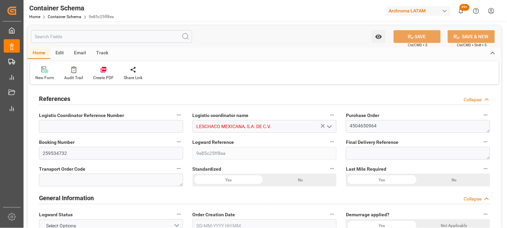
type input "9694579"
type input "0"
type input "[DATE] 17:00"
type input "[DATE]"
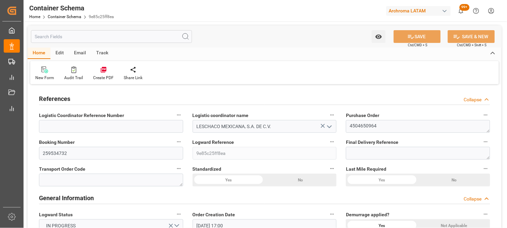
type input "21-10-2025"
type input "[DATE]"
type input "30-09-2025 23:19"
type input "30-09-2025 23:01"
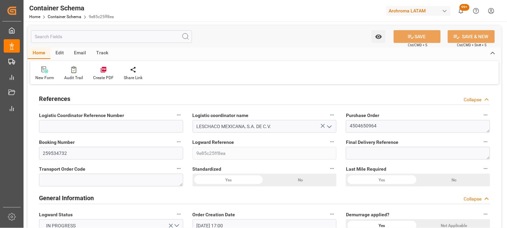
type input "[DATE]"
click at [339, 159] on div "Logward Reference 9e85c25ff8ea" at bounding box center [265, 148] width 154 height 27
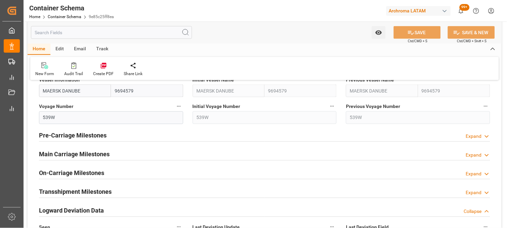
scroll to position [784, 0]
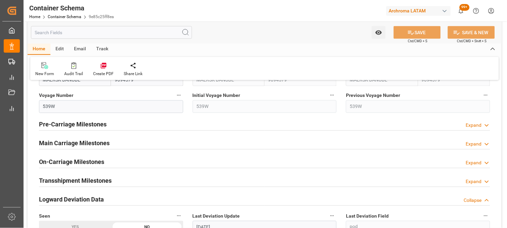
click at [58, 142] on h2 "Main Carriage Milestones" at bounding box center [74, 143] width 71 height 9
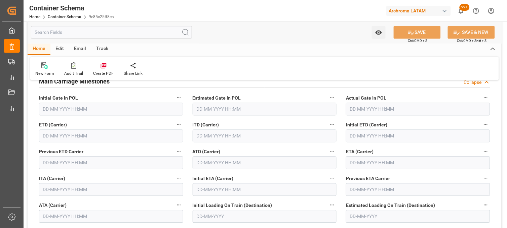
scroll to position [858, 0]
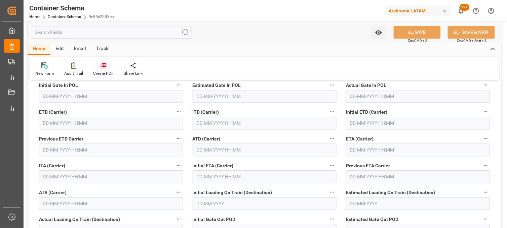
click at [350, 151] on input "text" at bounding box center [418, 150] width 144 height 13
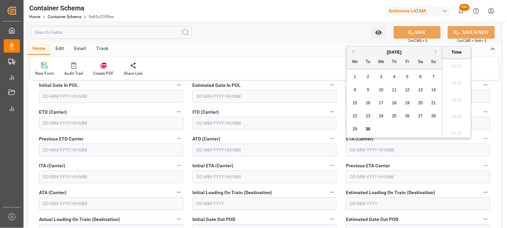
scroll to position [1127, 0]
click at [436, 50] on button "Next Month" at bounding box center [437, 52] width 4 height 4
click at [371, 117] on div "21" at bounding box center [368, 117] width 8 height 8
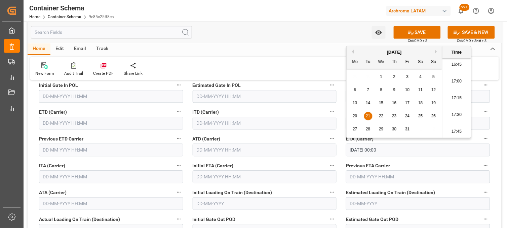
click at [452, 98] on li "17:15" at bounding box center [456, 98] width 29 height 17
type input "21-10-2025 17:15"
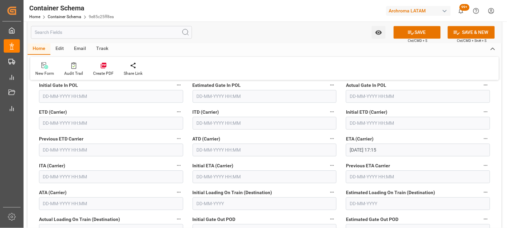
click at [67, 120] on input "text" at bounding box center [111, 123] width 144 height 13
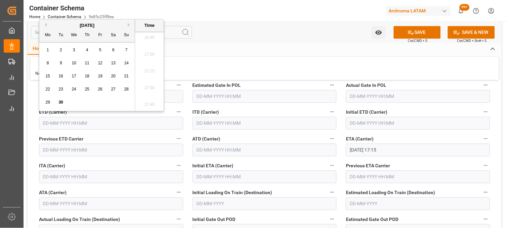
click at [61, 103] on span "30" at bounding box center [60, 102] width 4 height 5
click at [149, 87] on li "17:30" at bounding box center [149, 88] width 29 height 17
type input "30-09-2025 17:30"
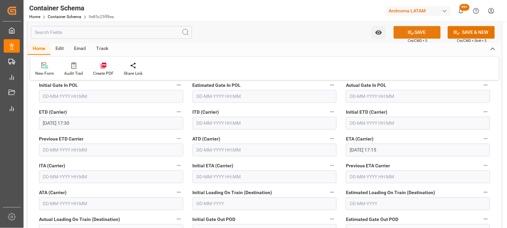
click at [419, 32] on button "SAVE" at bounding box center [416, 32] width 47 height 13
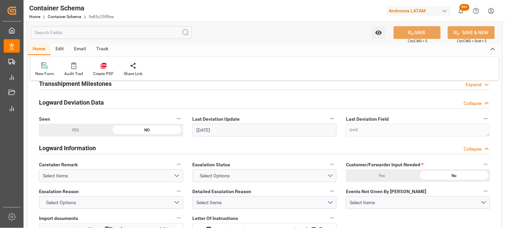
scroll to position [1157, 0]
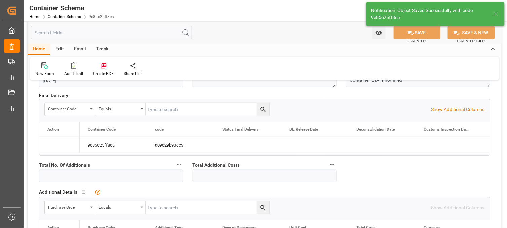
type input "30-09-2025 23:21"
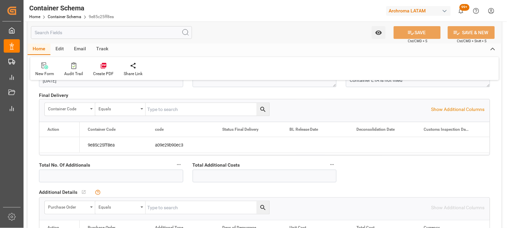
scroll to position [969, 0]
